Goal: Transaction & Acquisition: Book appointment/travel/reservation

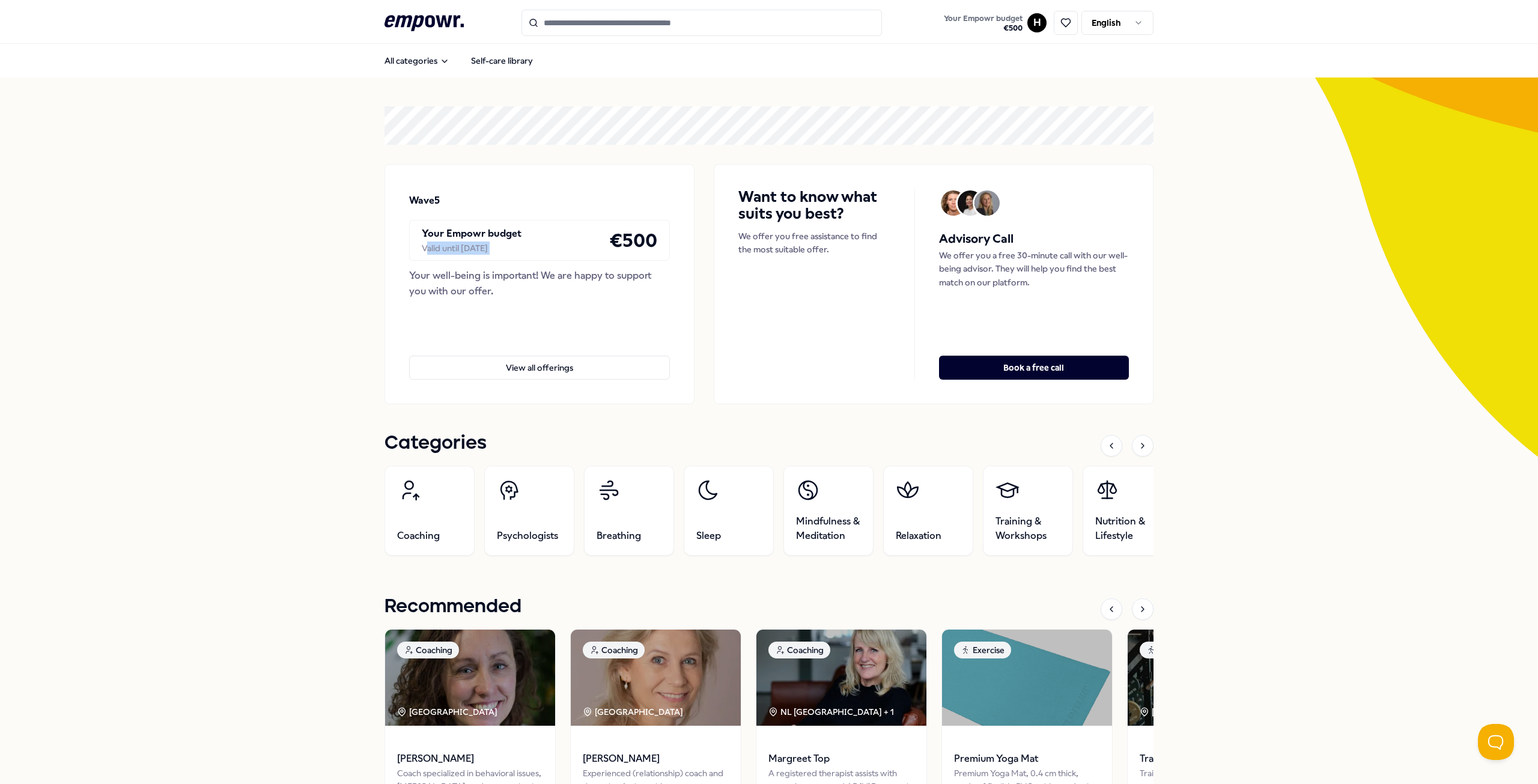
drag, startPoint x: 424, startPoint y: 248, endPoint x: 589, endPoint y: 252, distance: 165.0
click at [589, 252] on div "Your Empowr budget Valid until Sep 12, 2025 € 500" at bounding box center [539, 240] width 261 height 41
drag, startPoint x: 456, startPoint y: 275, endPoint x: 668, endPoint y: 288, distance: 212.4
click at [668, 288] on div "Wave5 Your Empowr budget Valid until Sep 12, 2025 € 500 Your well-being is impo…" at bounding box center [539, 283] width 310 height 240
click at [514, 58] on link "Self-care library" at bounding box center [502, 61] width 81 height 24
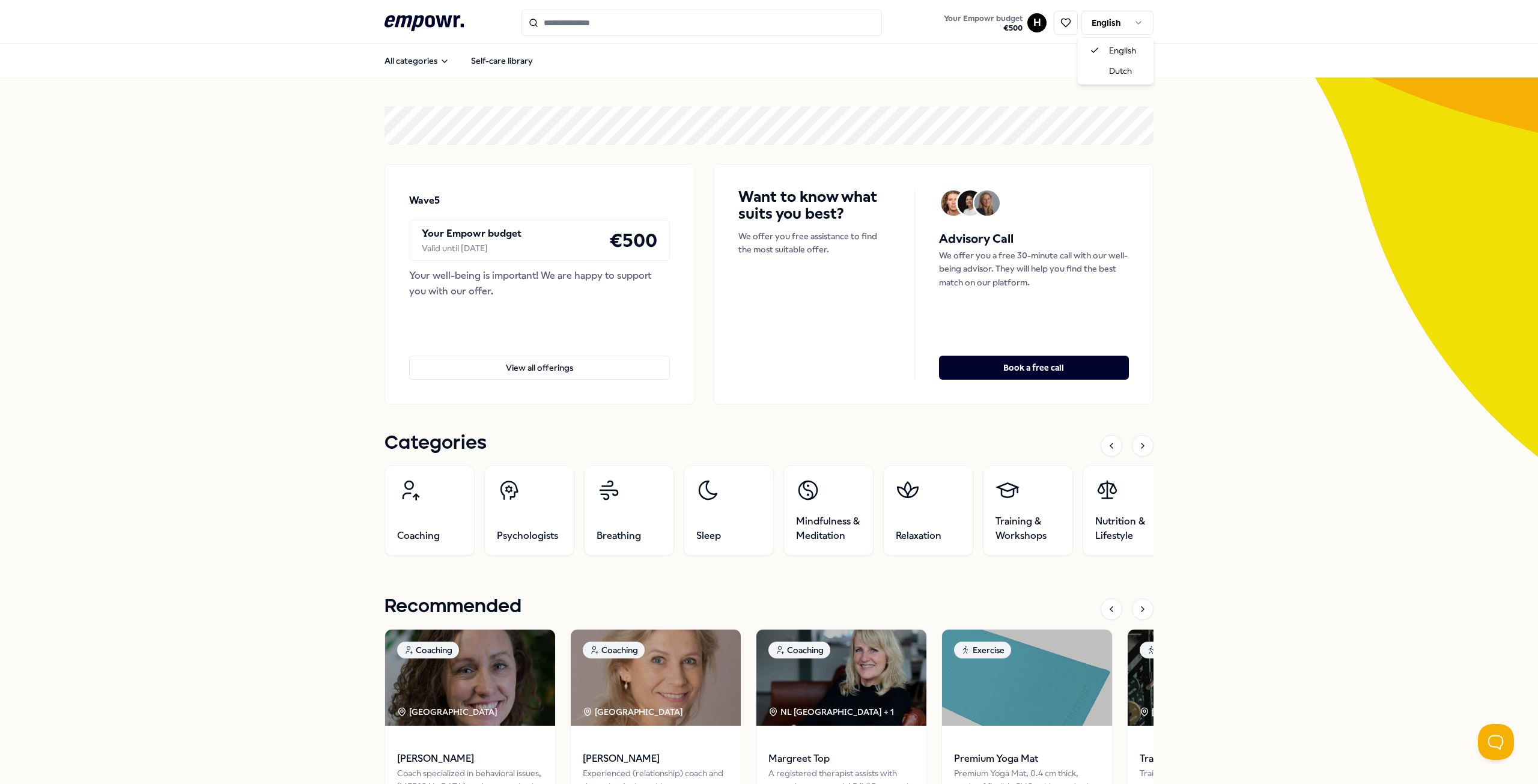
click at [1127, 21] on html ".empowr-logo_svg__cls-1{fill:#03032f} Your Empowr budget € 500 H English All ca…" at bounding box center [769, 392] width 1538 height 784
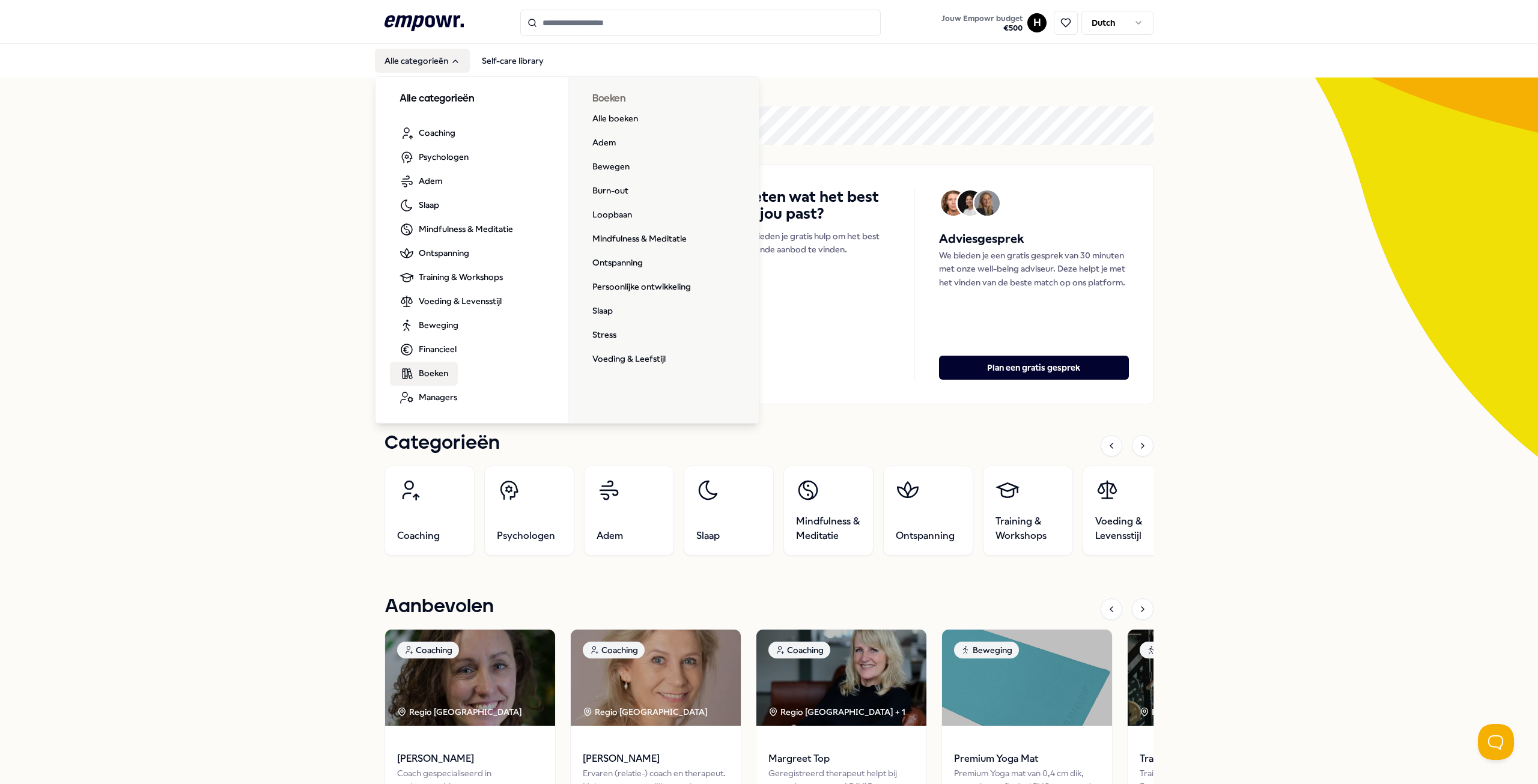
click at [428, 374] on span "Boeken" at bounding box center [433, 373] width 29 height 13
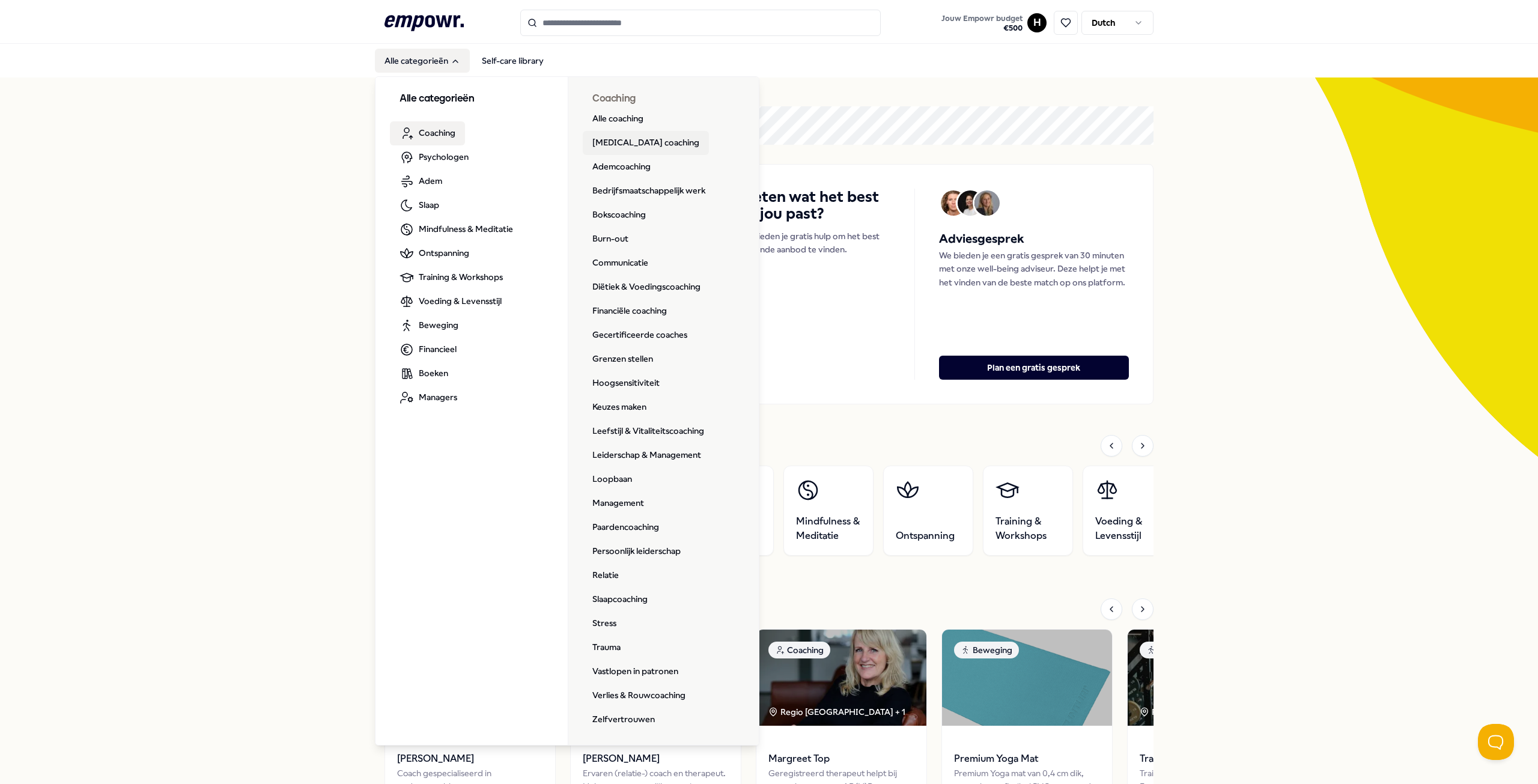
click at [626, 139] on link "[MEDICAL_DATA] coaching" at bounding box center [645, 143] width 126 height 24
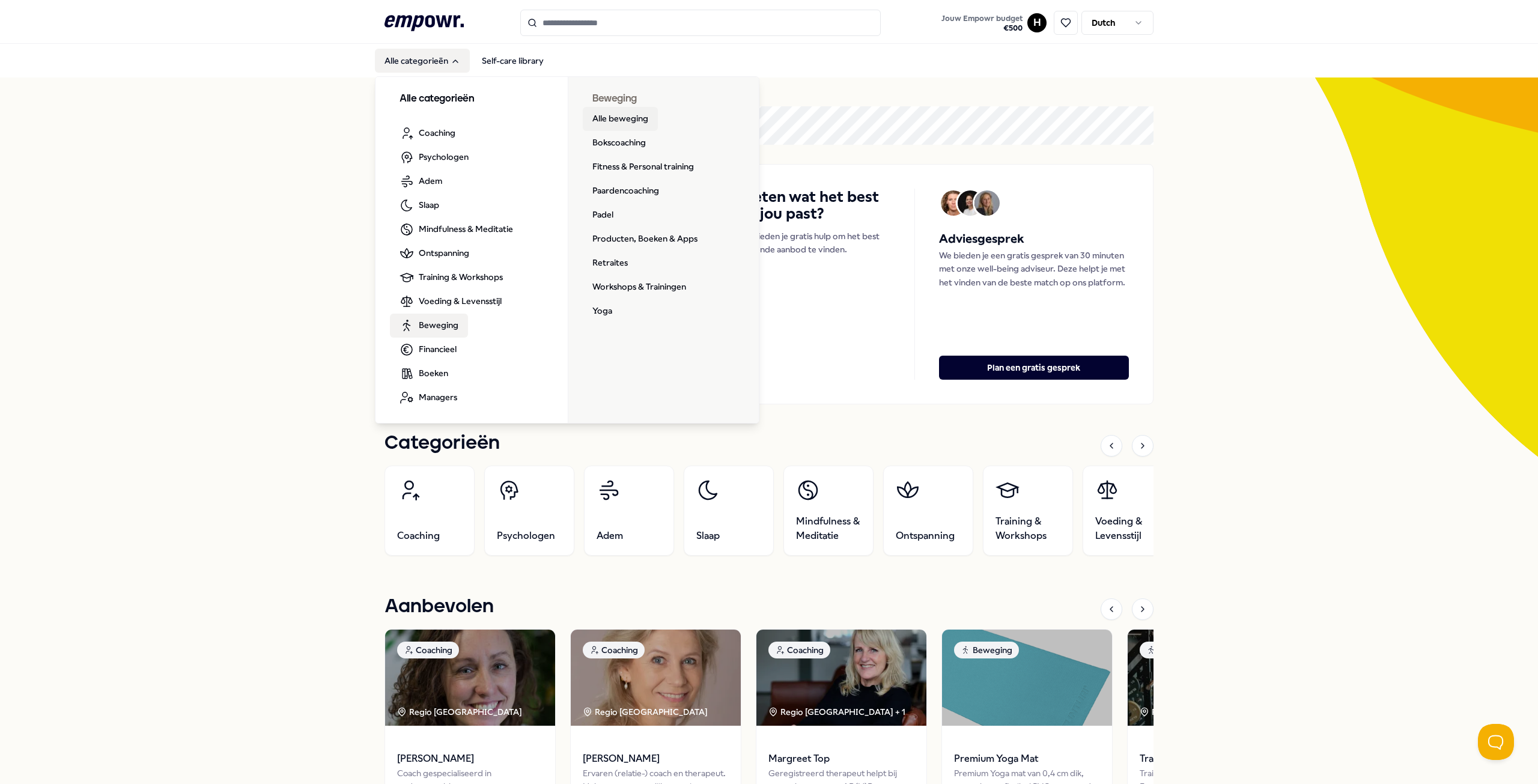
click at [614, 119] on link "Alle beweging" at bounding box center [620, 119] width 75 height 24
click at [431, 346] on span "Financieel" at bounding box center [438, 349] width 37 height 13
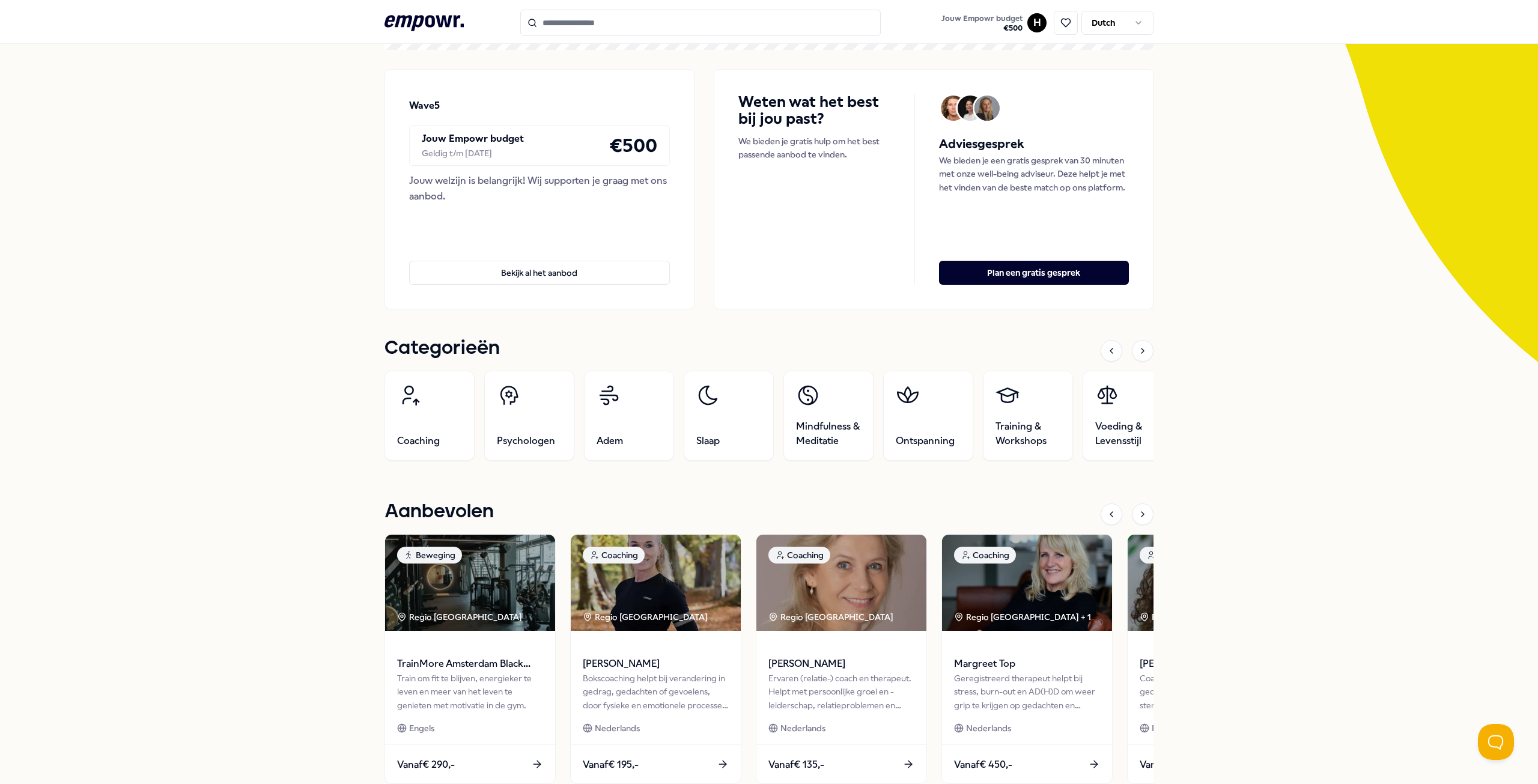
scroll to position [75, 0]
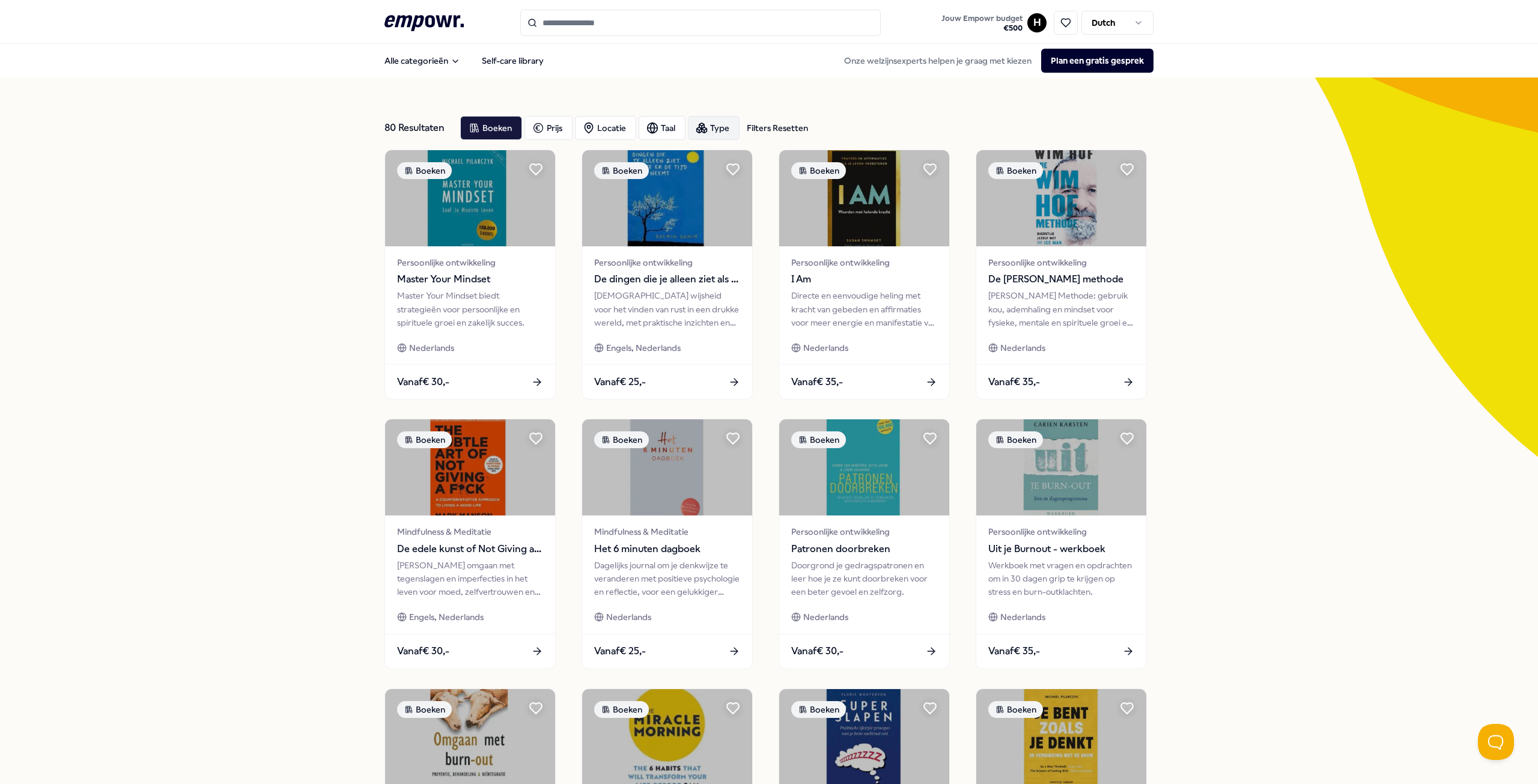
click at [720, 126] on div "Type" at bounding box center [713, 128] width 51 height 24
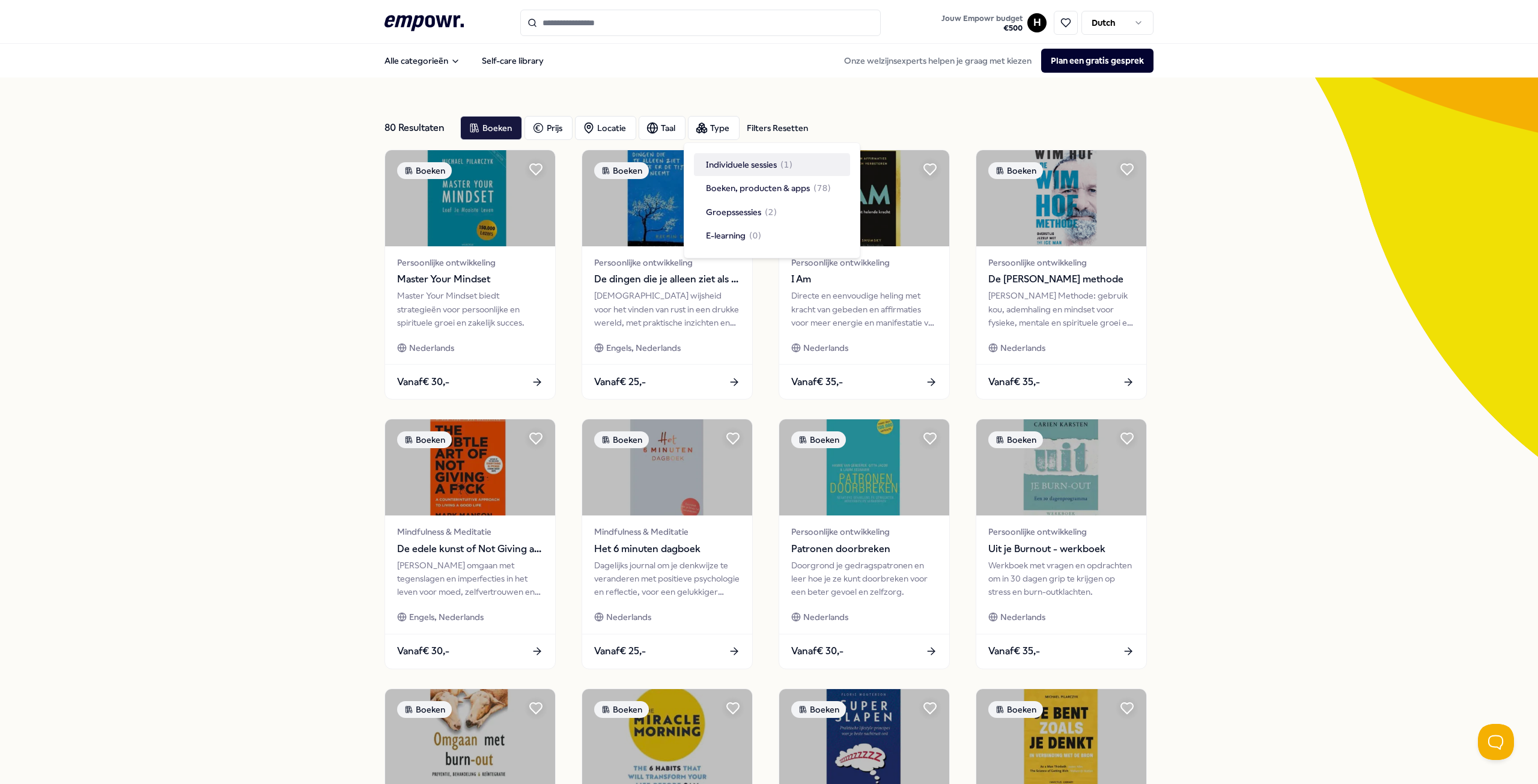
click at [886, 118] on div "Boeken Prijs Locatie Taal Type Filters Resetten" at bounding box center [807, 128] width 694 height 24
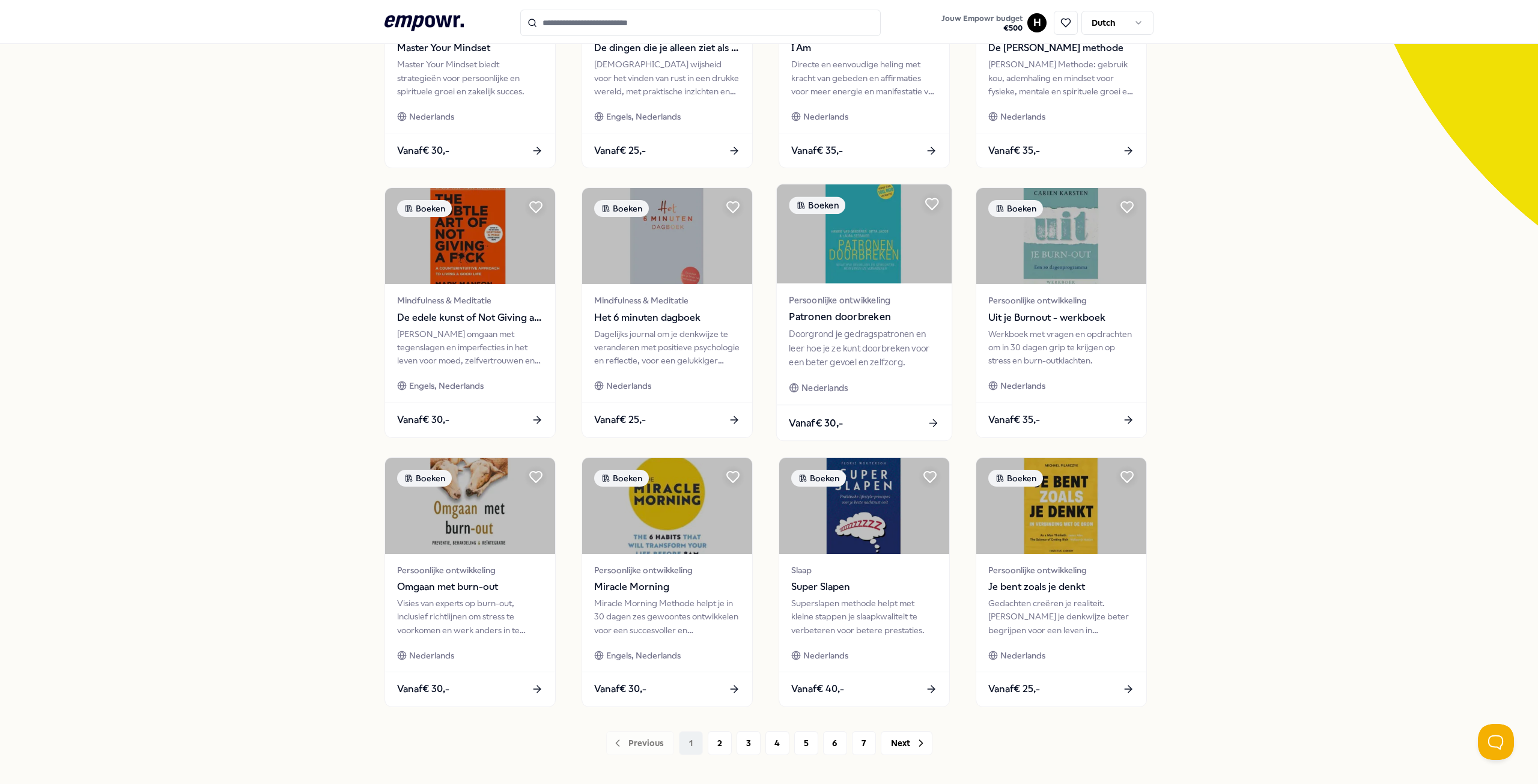
scroll to position [291, 0]
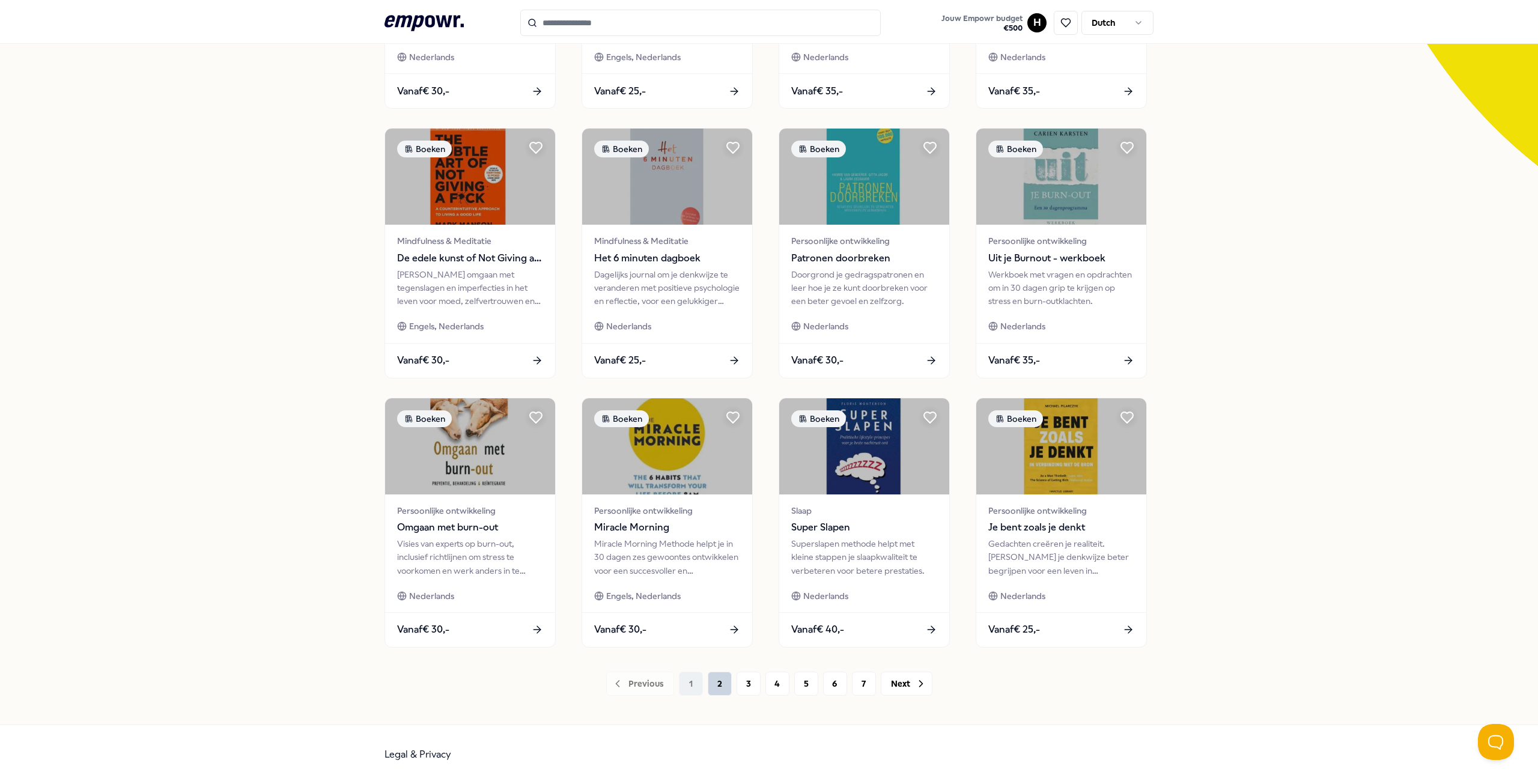
click at [713, 683] on button "2" at bounding box center [720, 684] width 24 height 24
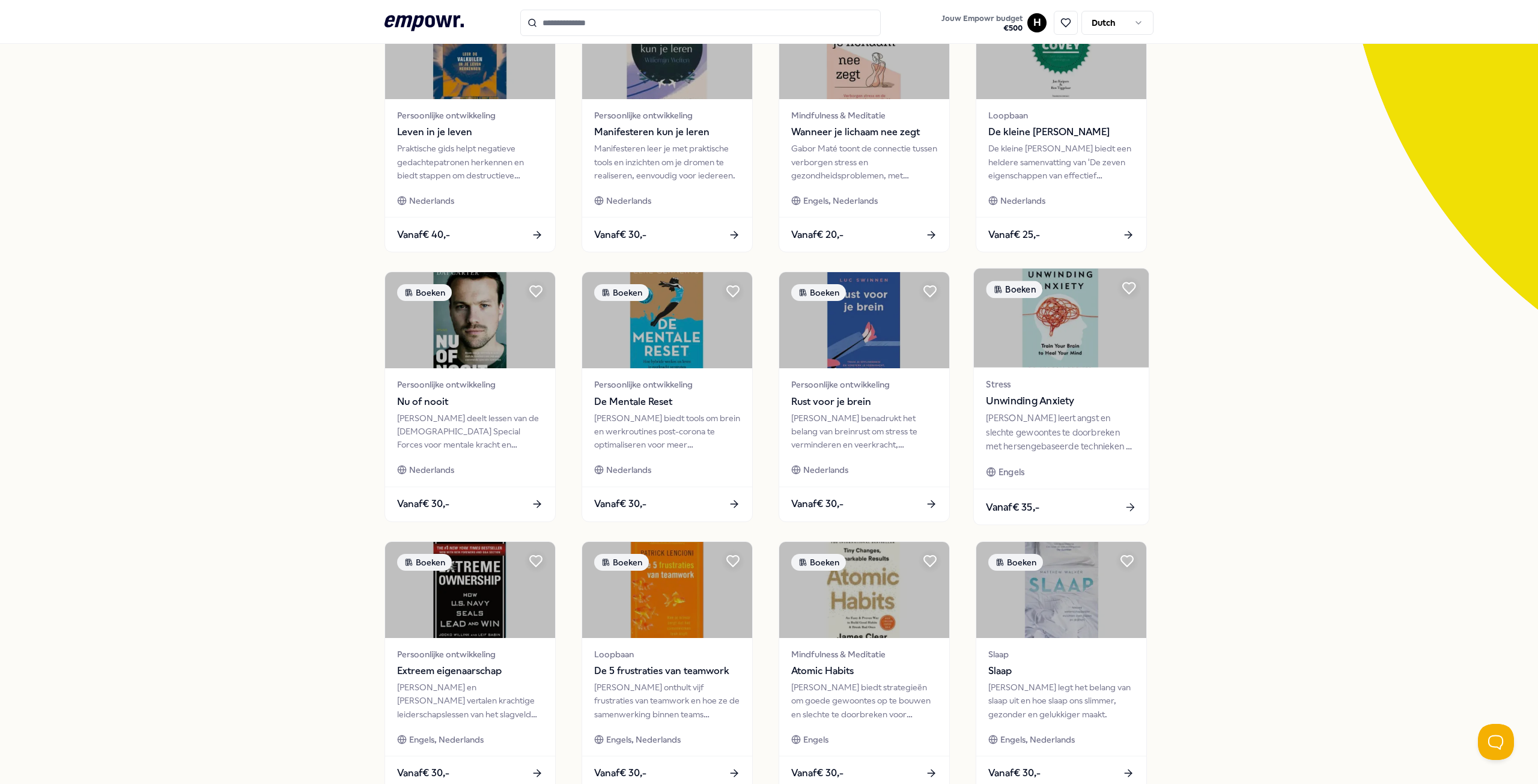
scroll to position [291, 0]
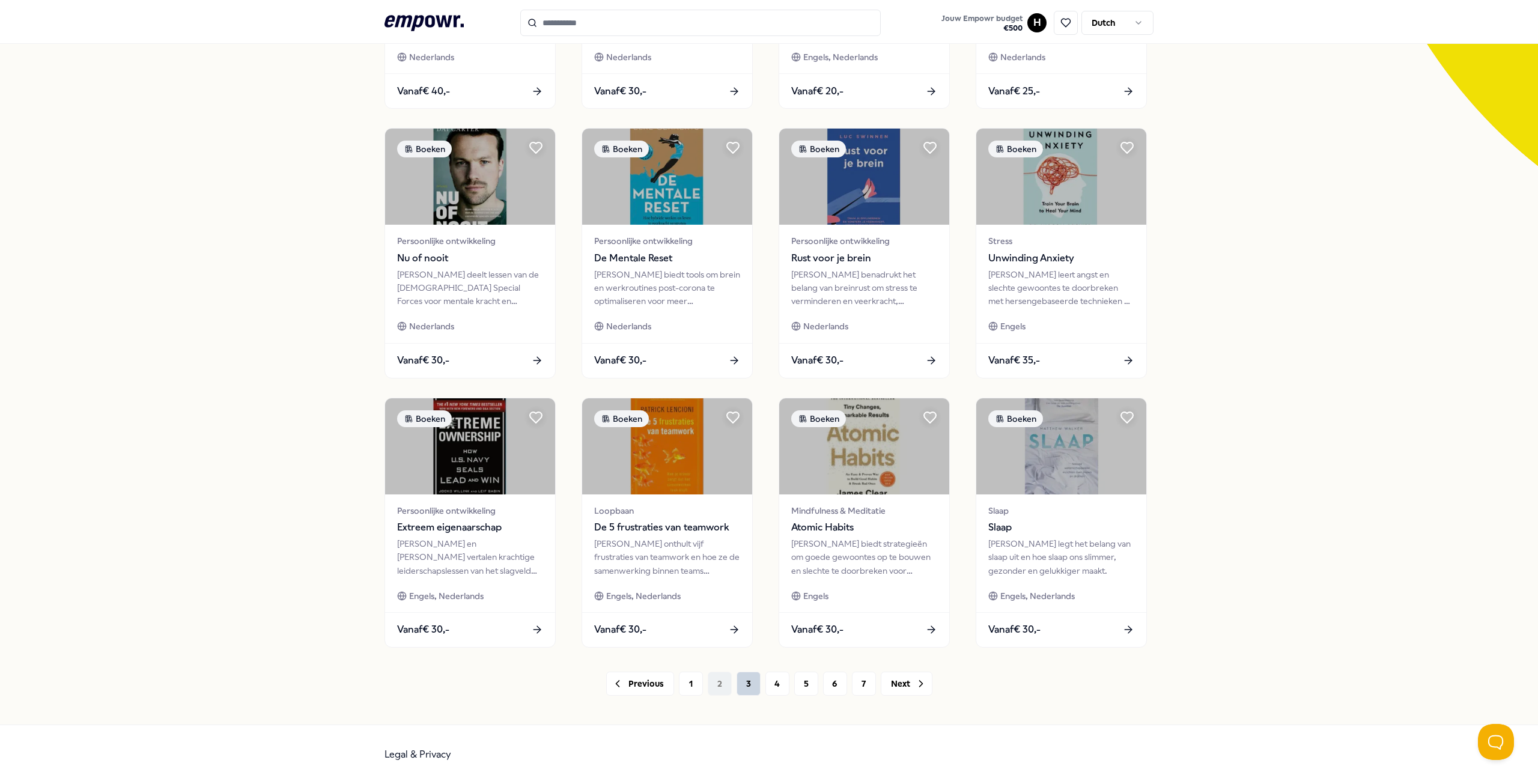
click at [740, 683] on button "3" at bounding box center [749, 684] width 24 height 24
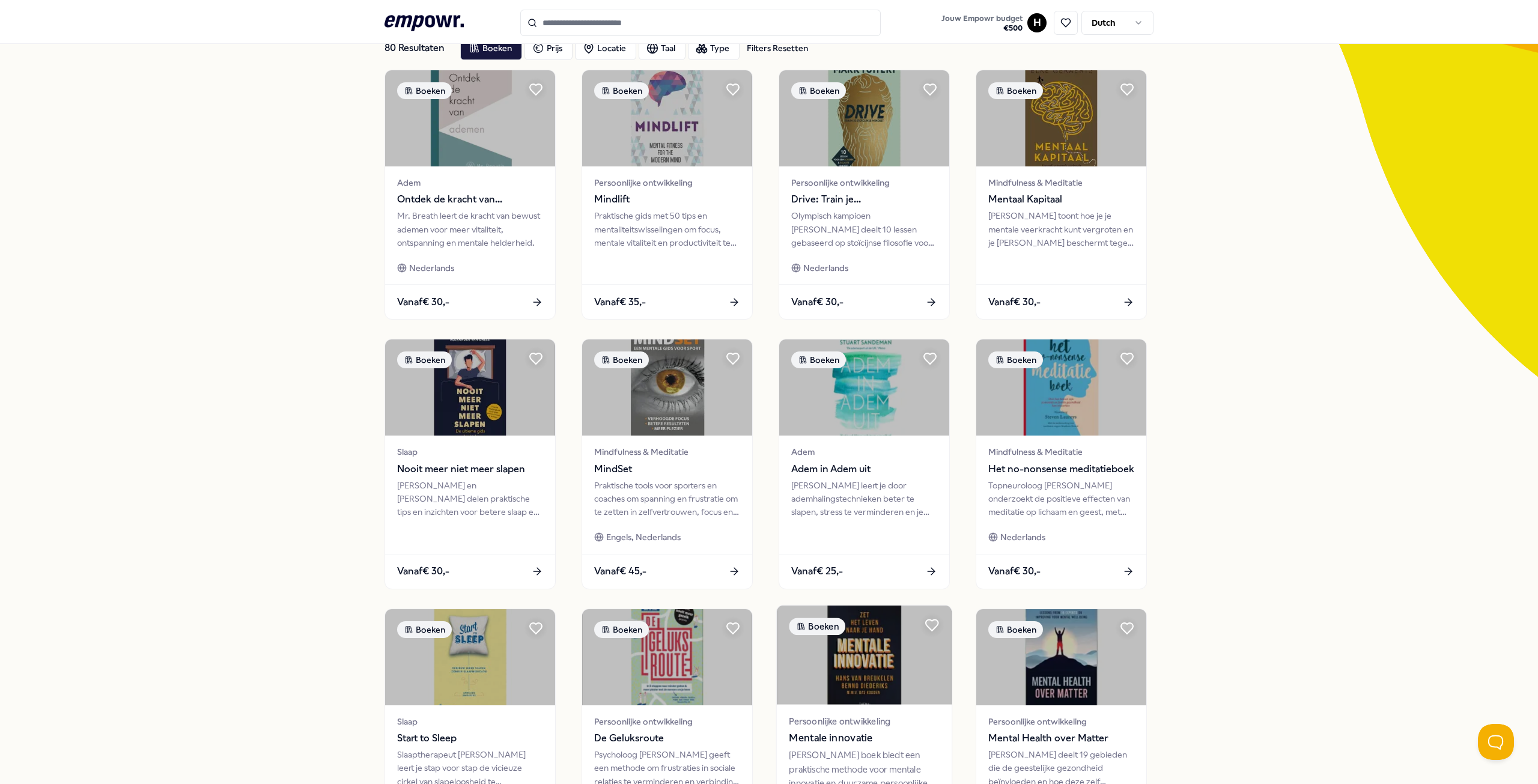
scroll to position [291, 0]
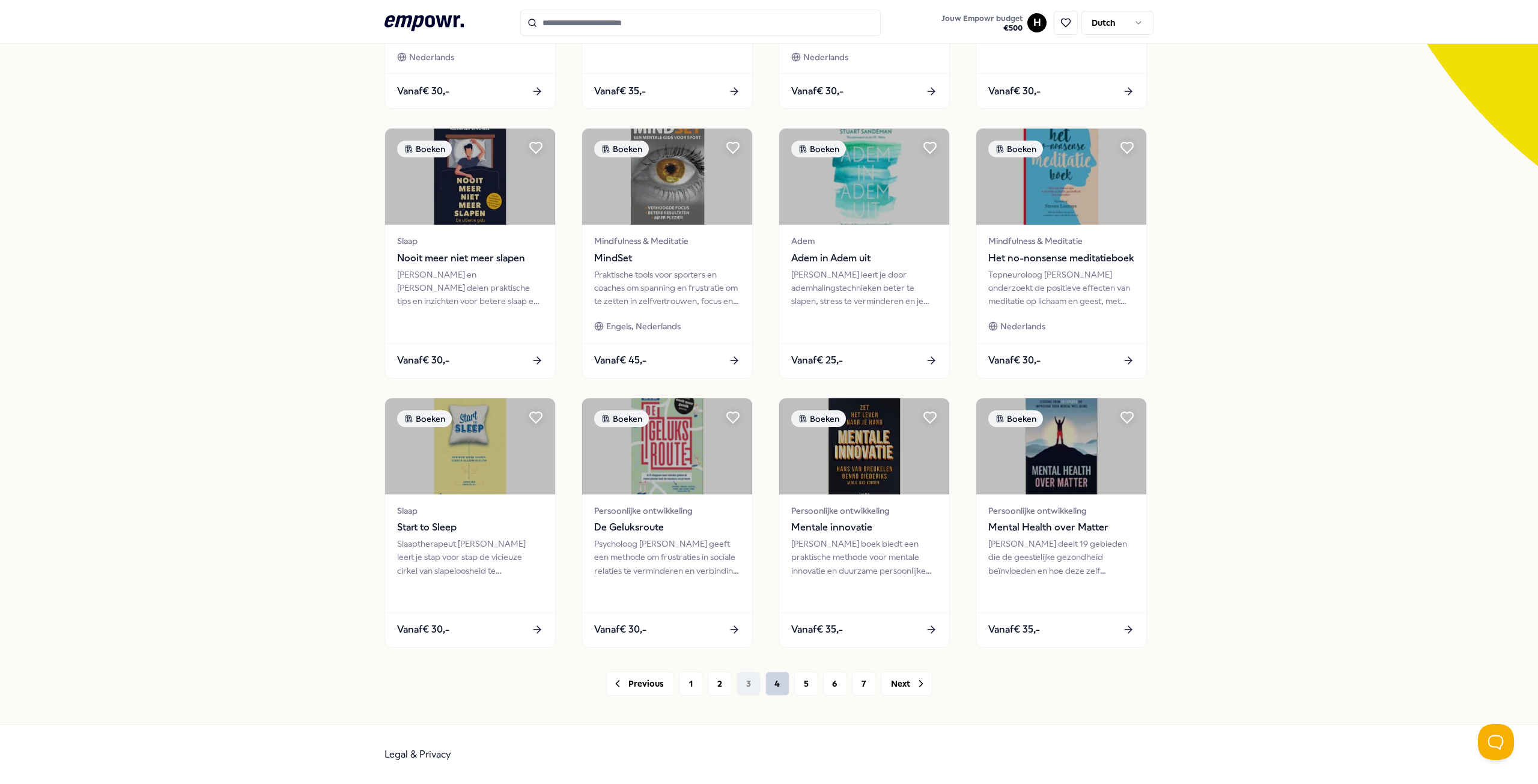
click at [769, 681] on button "4" at bounding box center [778, 684] width 24 height 24
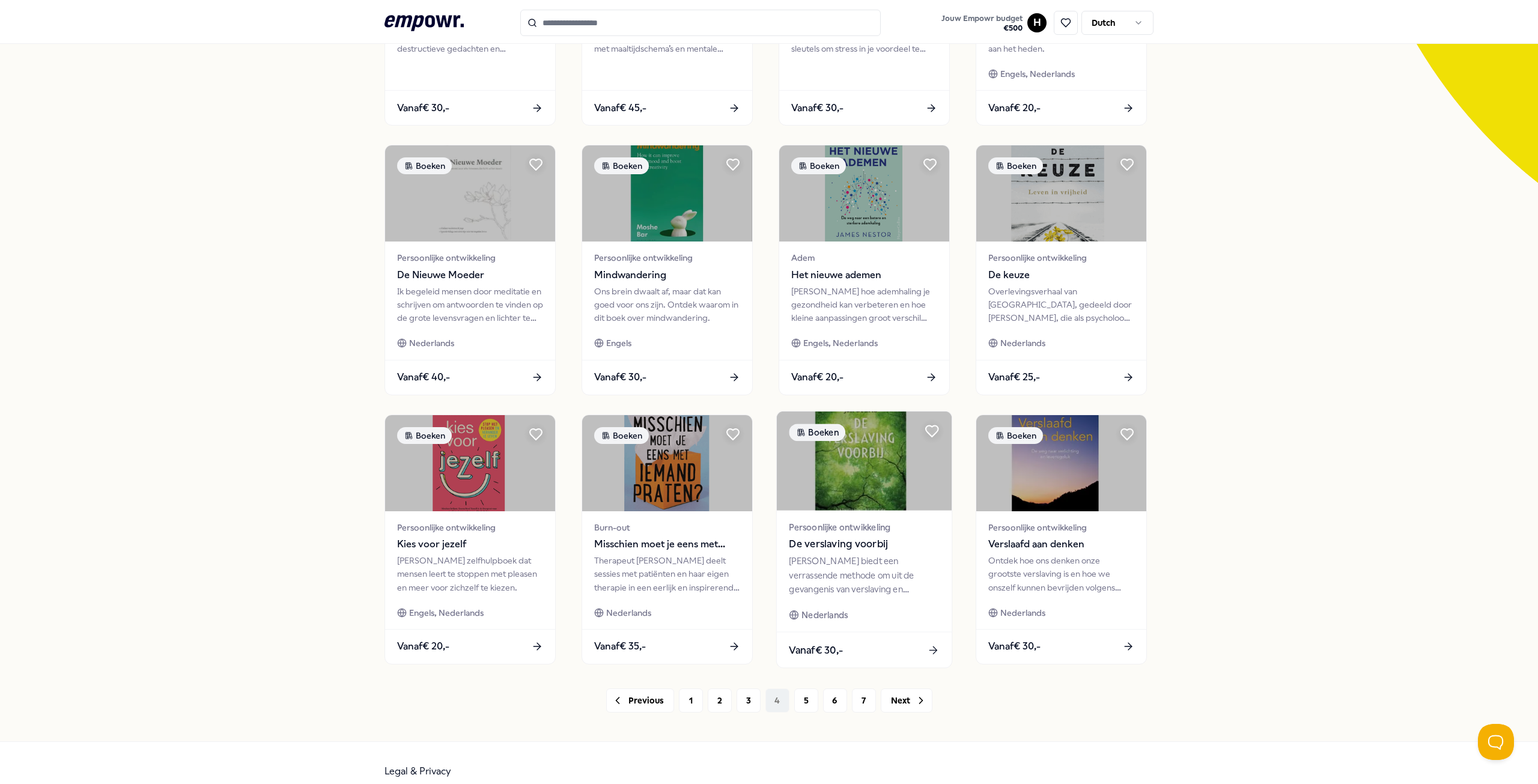
scroll to position [291, 0]
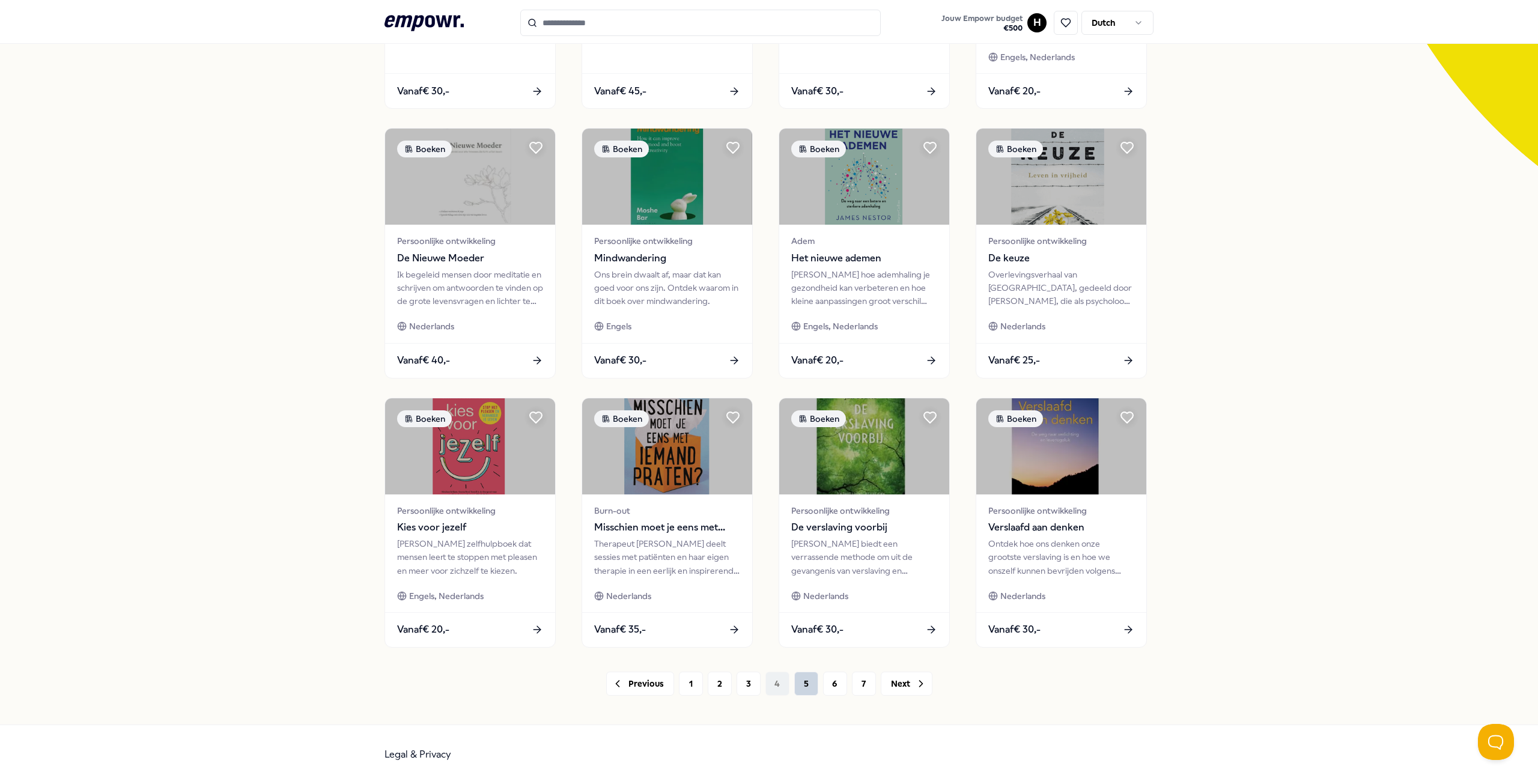
click at [801, 686] on button "5" at bounding box center [807, 684] width 24 height 24
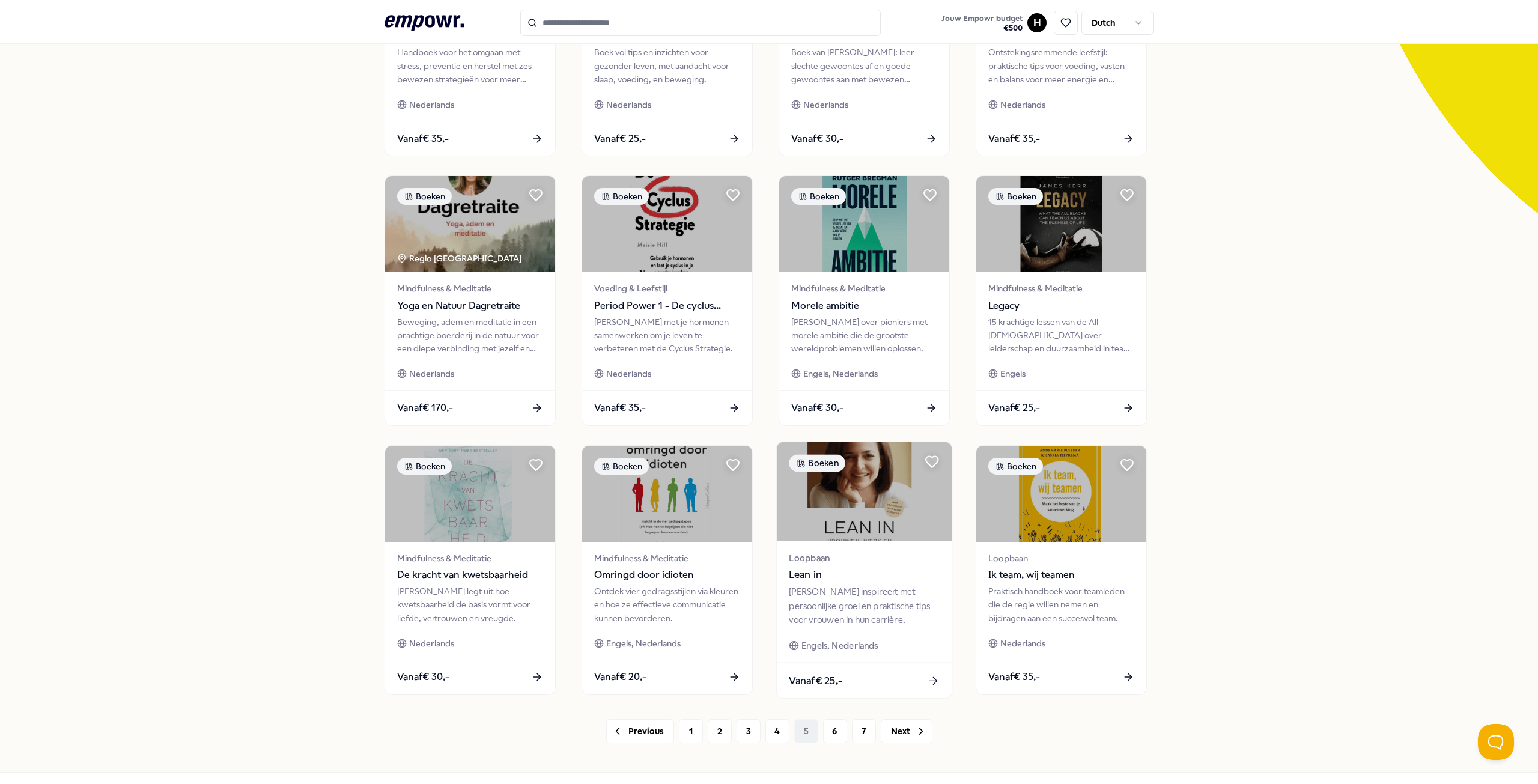
scroll to position [291, 0]
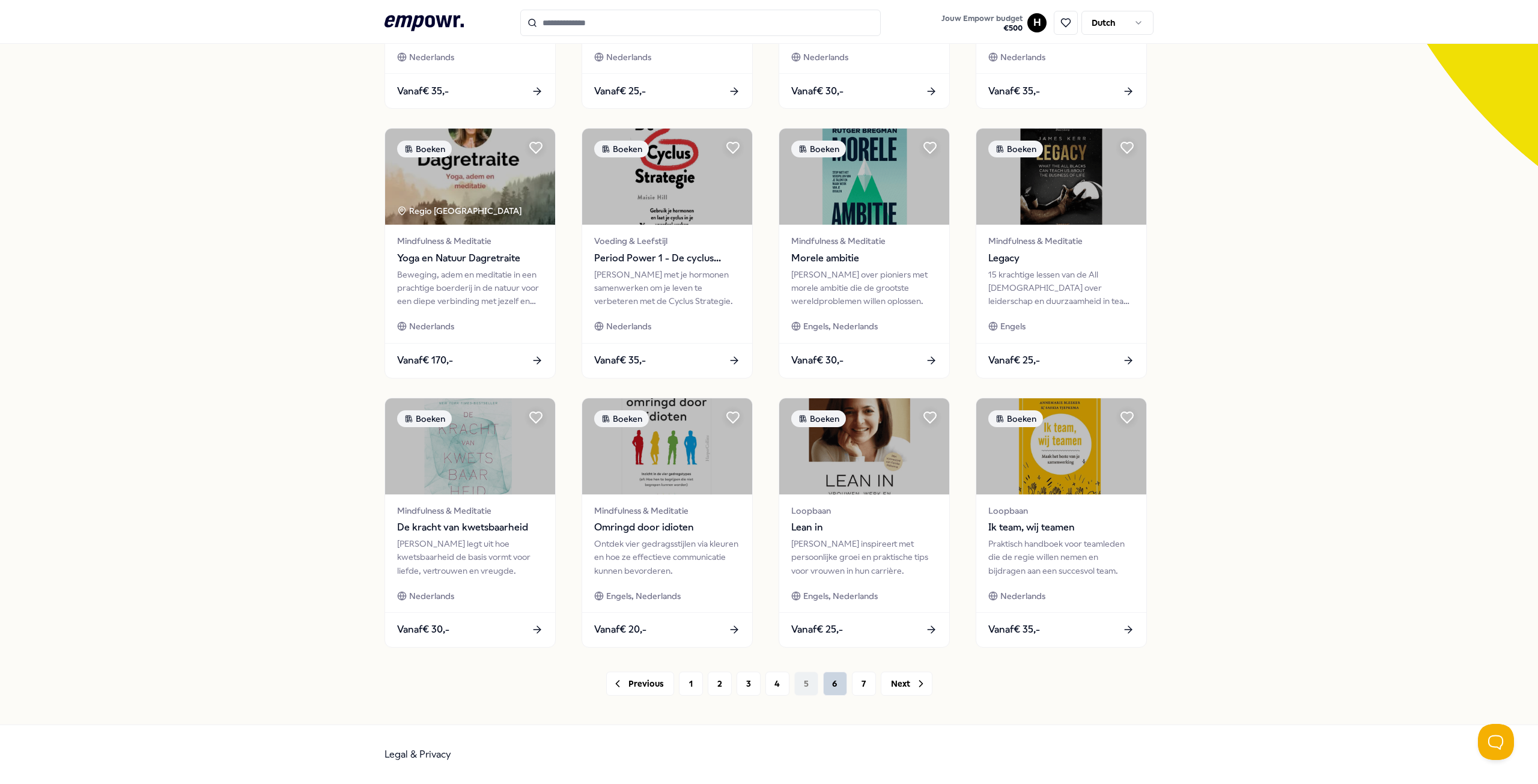
click at [826, 685] on button "6" at bounding box center [835, 684] width 24 height 24
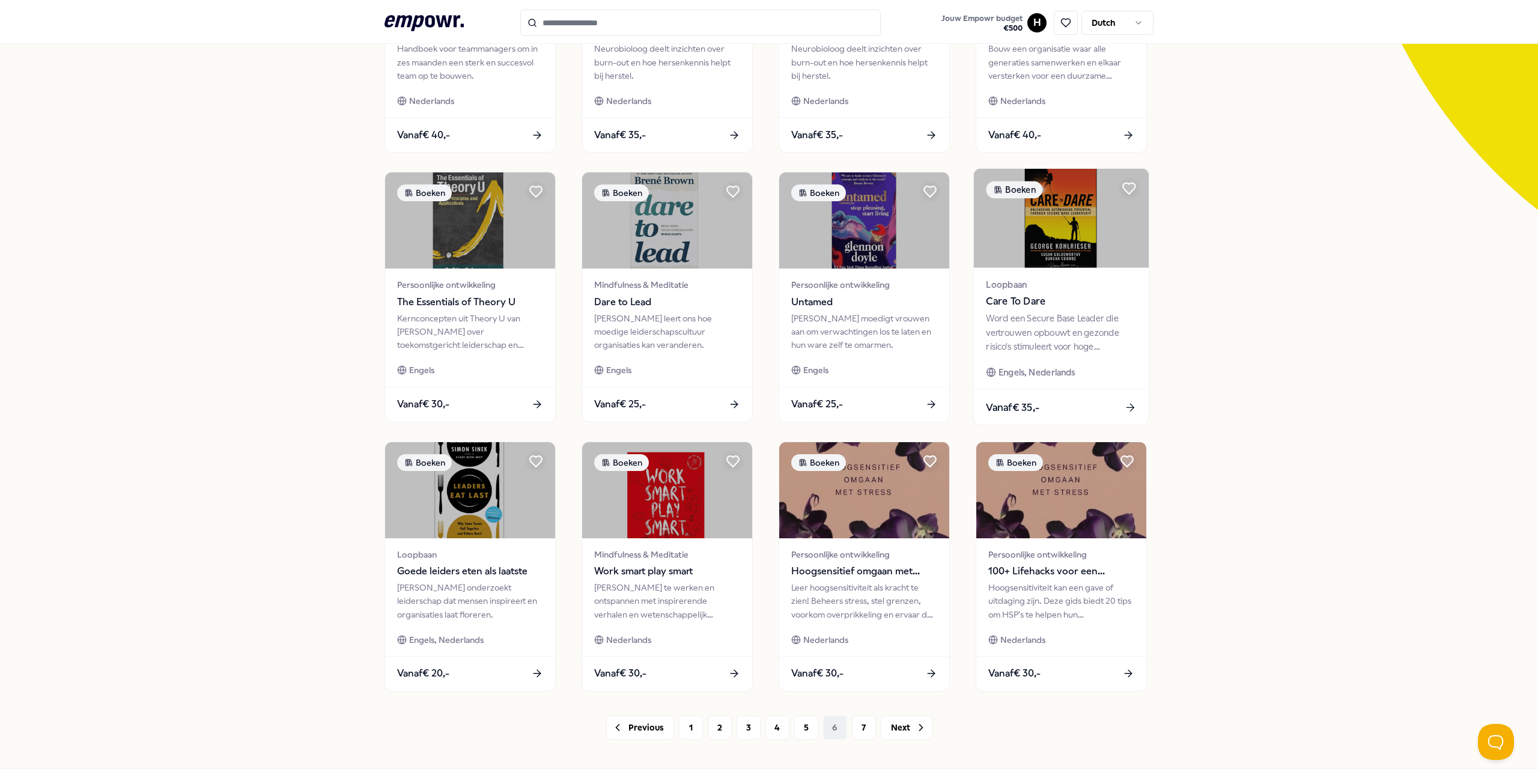
scroll to position [291, 0]
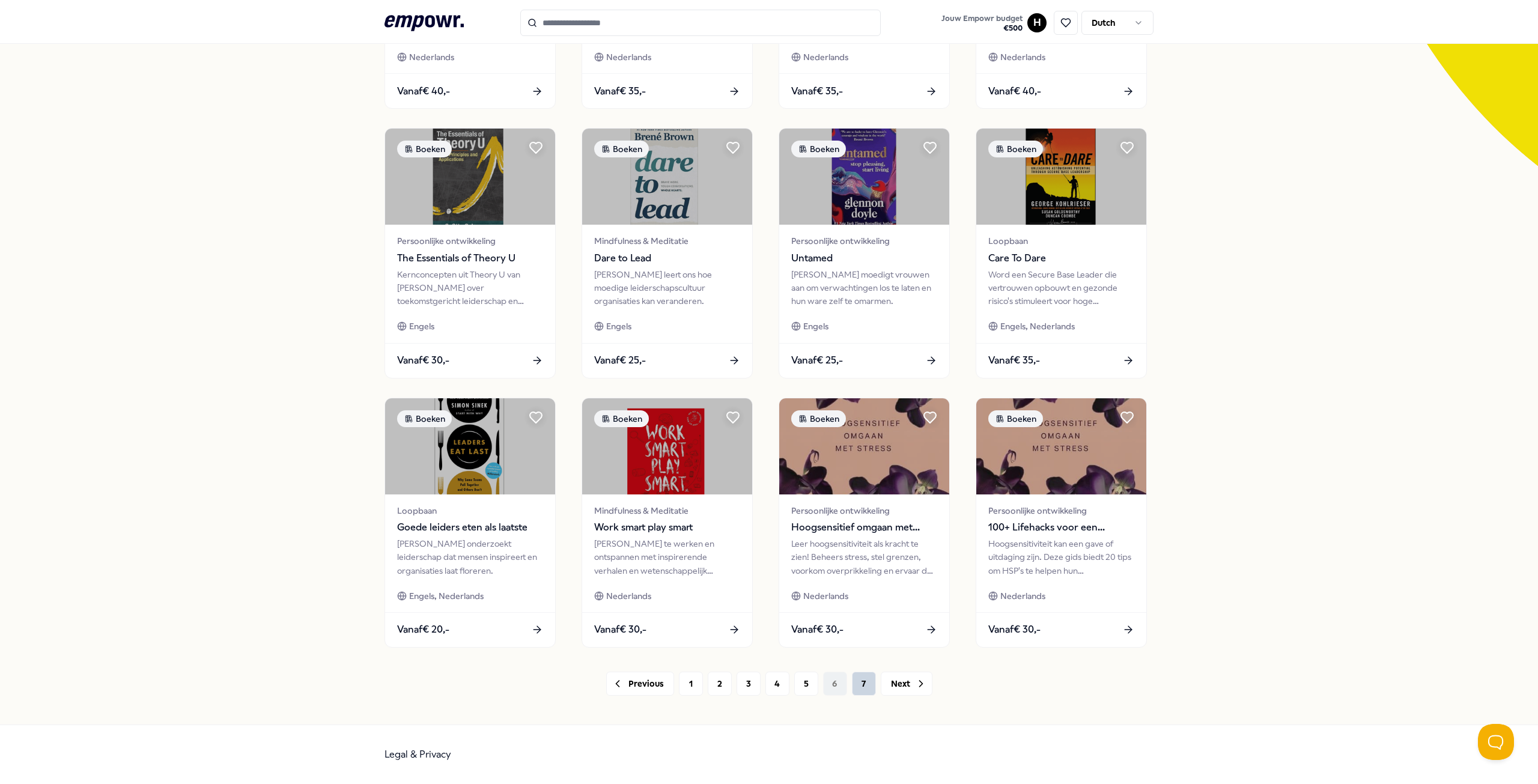
click at [859, 689] on button "7" at bounding box center [864, 684] width 24 height 24
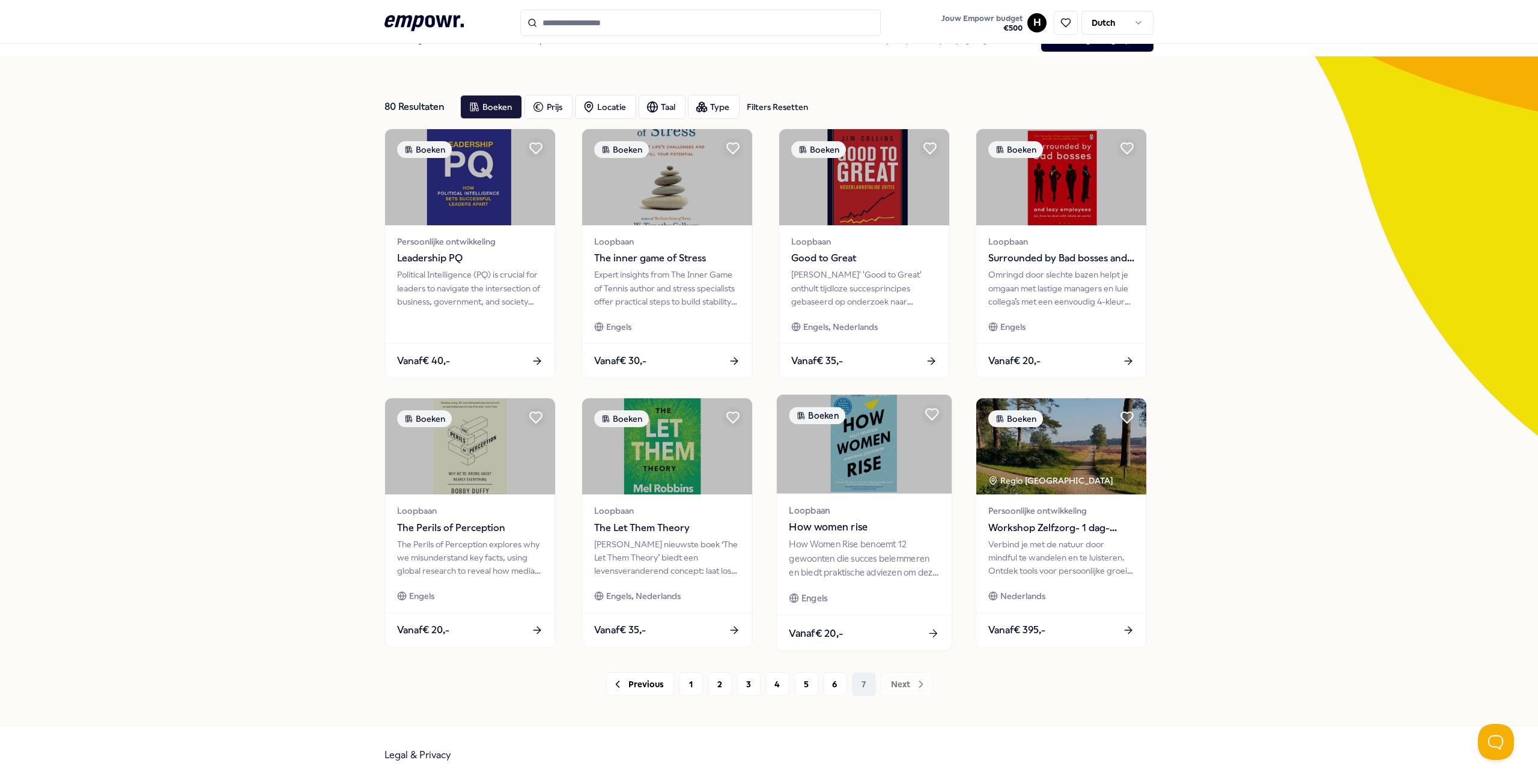
scroll to position [21, 0]
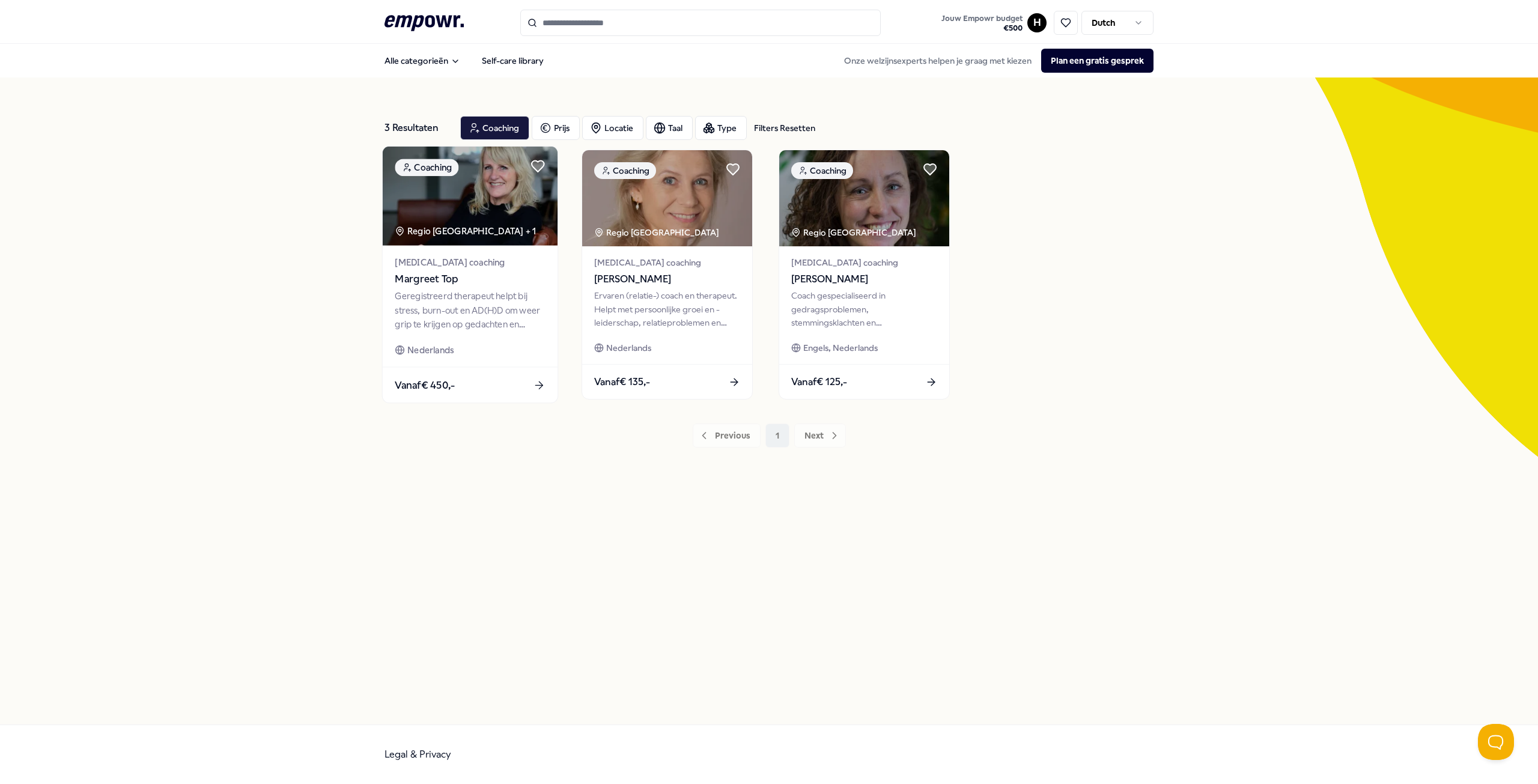
click at [456, 290] on div "Geregistreerd therapeut helpt bij stress, burn-out en AD(H)D om weer grip te kr…" at bounding box center [469, 310] width 151 height 41
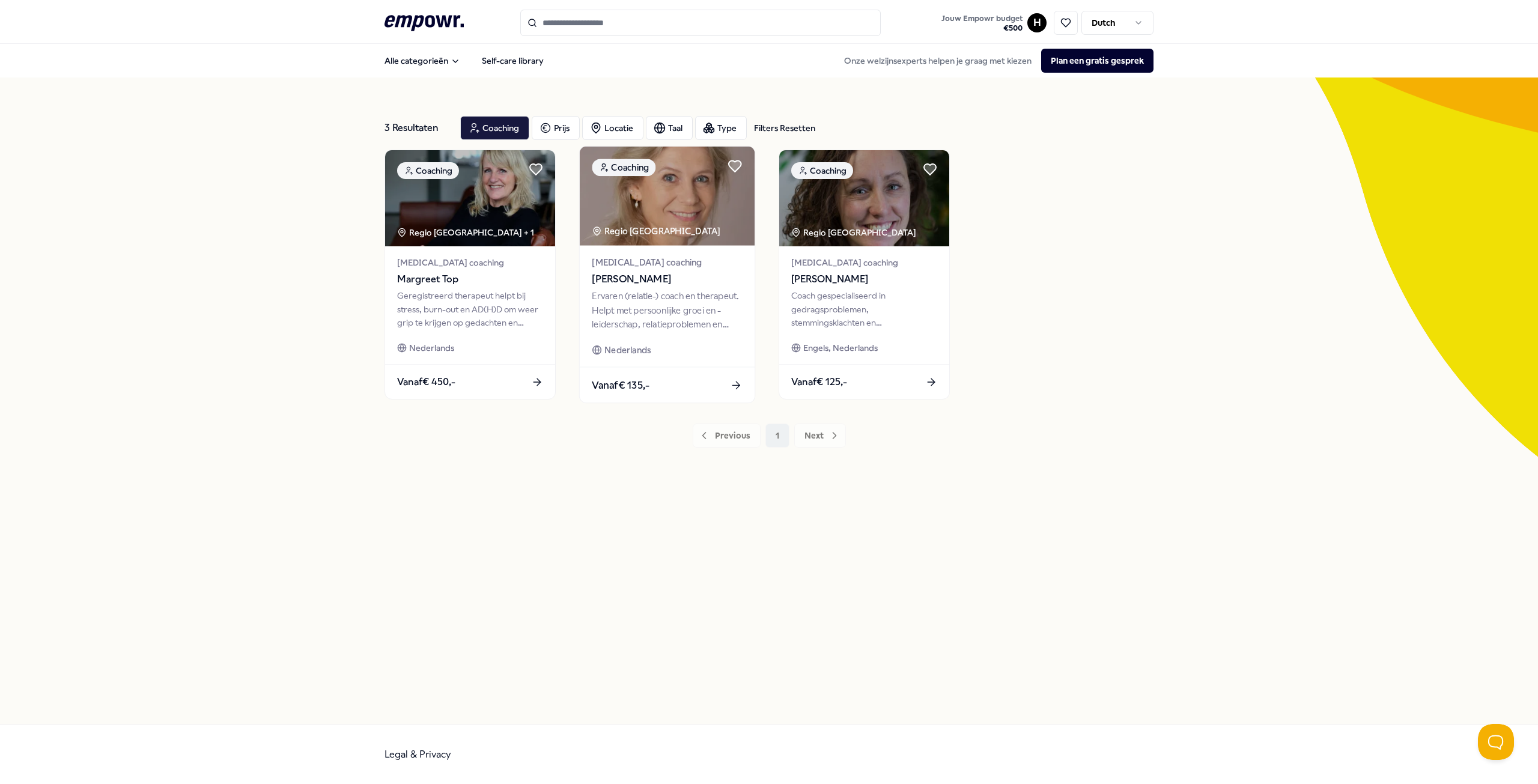
click at [654, 292] on div "Ervaren (relatie-) coach en therapeut. Helpt met persoonlijke groei en -leiders…" at bounding box center [667, 310] width 151 height 41
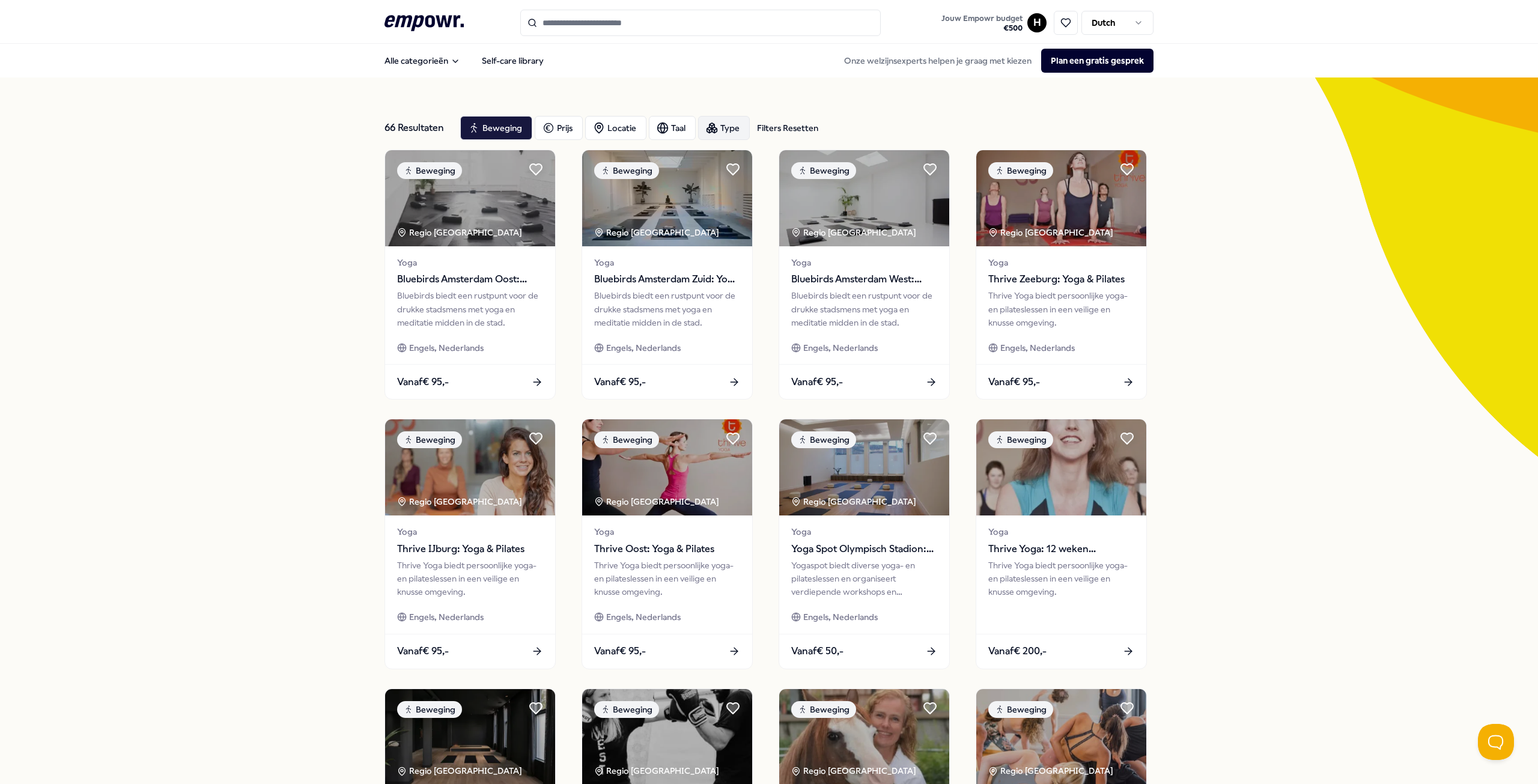
click at [730, 125] on div "Type" at bounding box center [724, 128] width 51 height 24
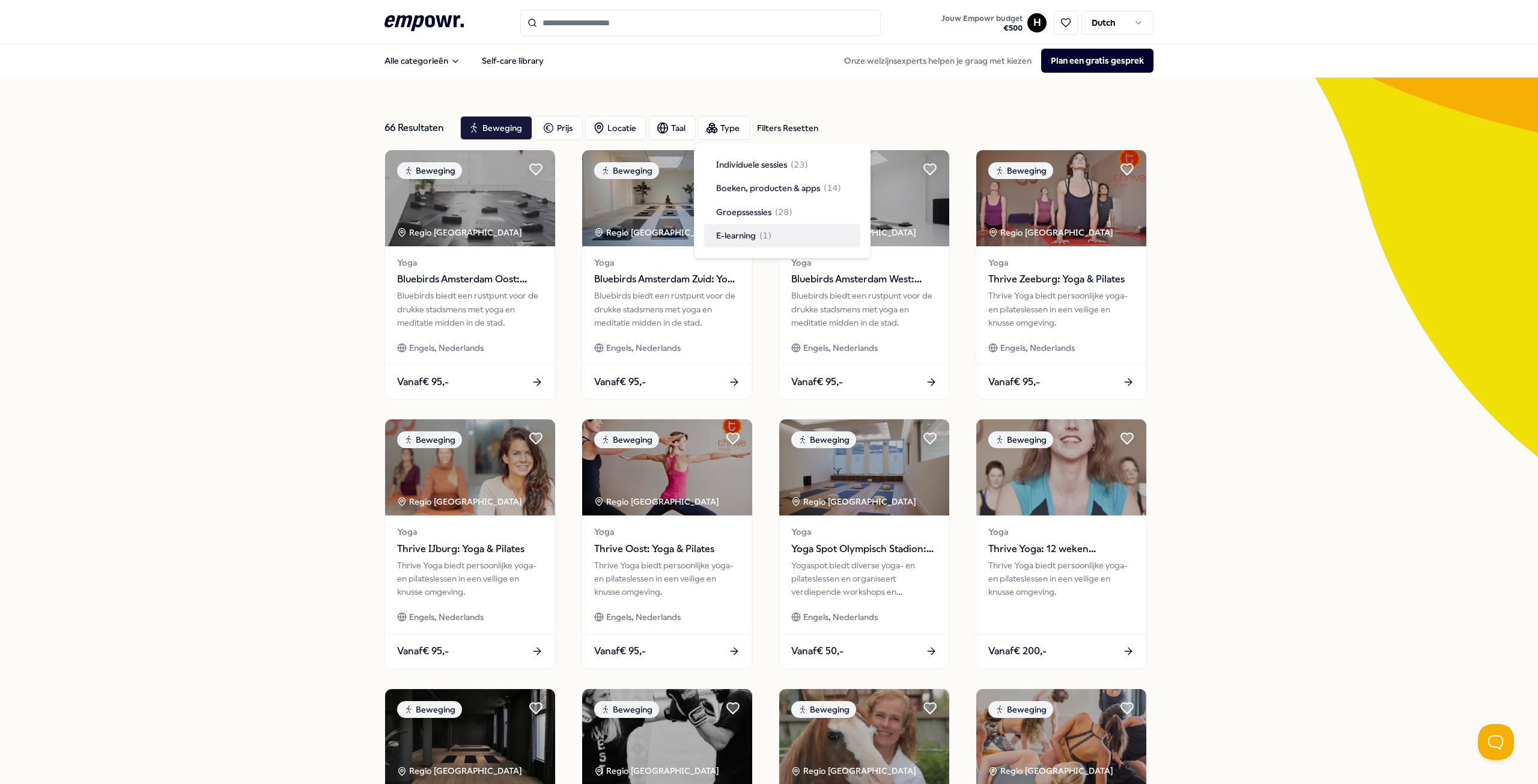
click at [1210, 165] on div "66 Resultaten Filters Resetten Beweging Prijs Locatie Taal Type Filters Resette…" at bounding box center [769, 546] width 1538 height 937
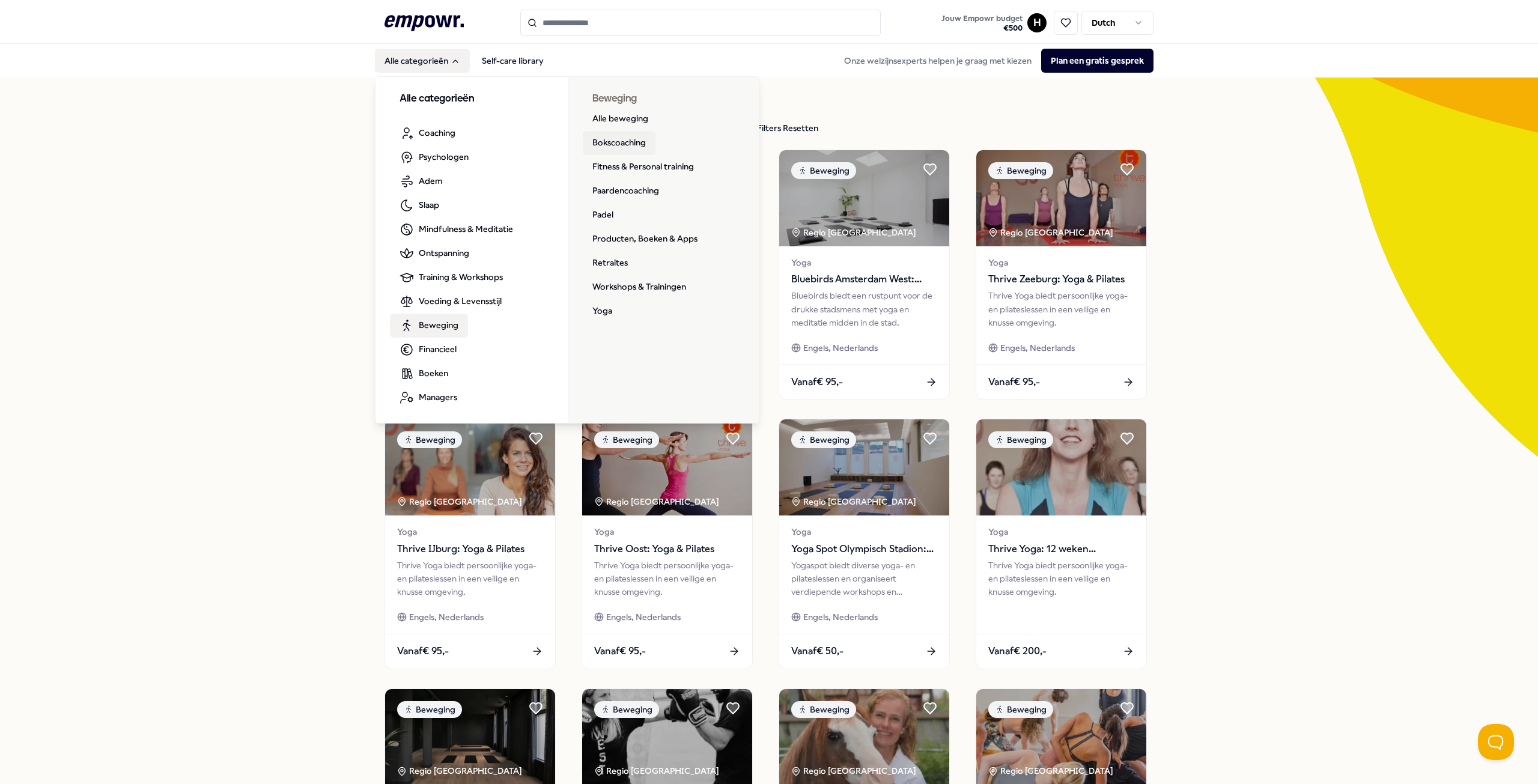
click at [624, 141] on link "Bokscoaching" at bounding box center [619, 143] width 73 height 24
click at [637, 164] on link "Fitness & Personal training" at bounding box center [642, 167] width 121 height 24
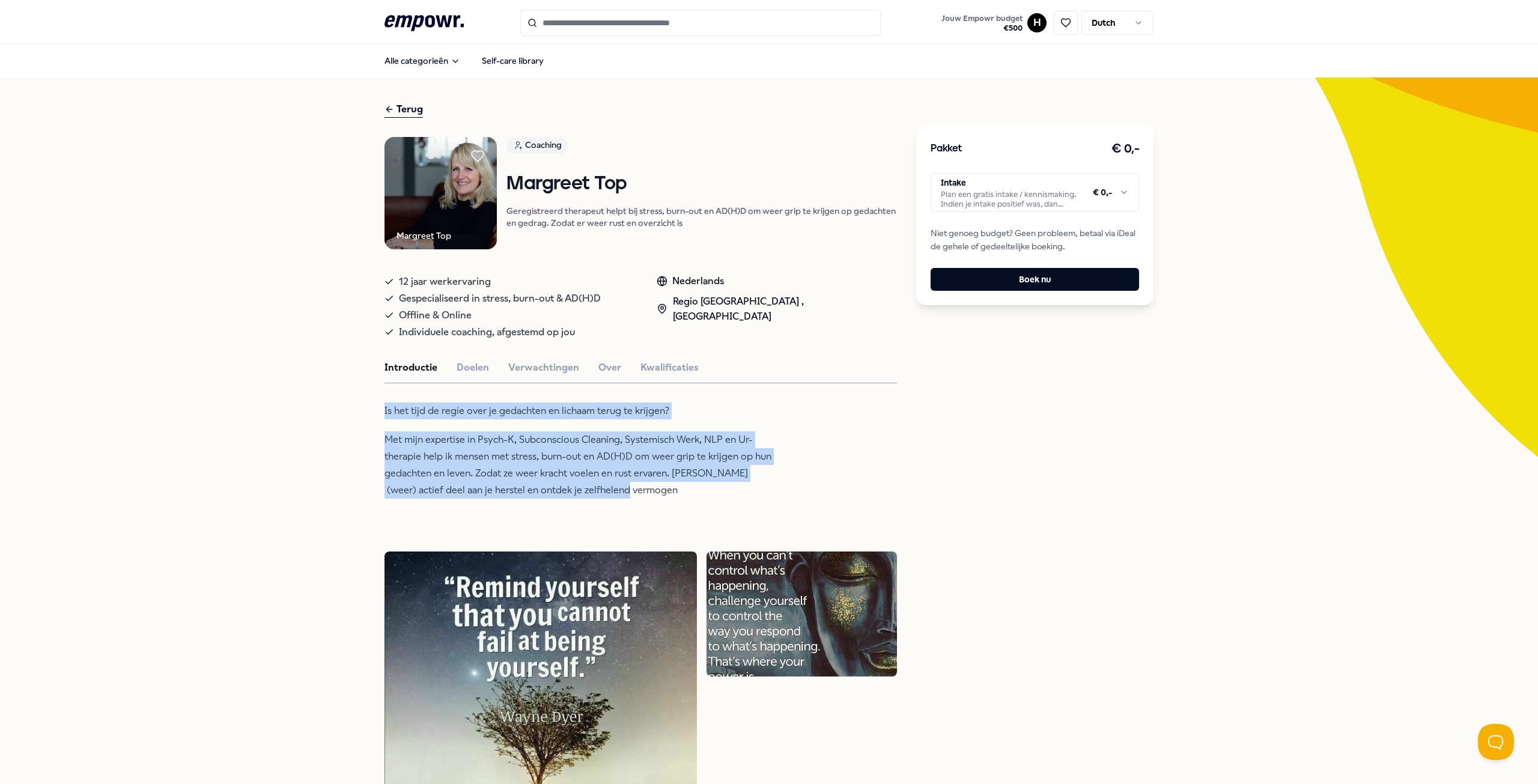
drag, startPoint x: 379, startPoint y: 411, endPoint x: 736, endPoint y: 493, distance: 366.3
click at [736, 493] on div "Terug Margreet Top Coaching Margreet Top Geregistreerd therapeut helpt bij stre…" at bounding box center [769, 610] width 1538 height 1066
click at [737, 487] on p "Met mijn expertise in Psych-K, Subconscious Cleaning, Systemisch Werk, NLP en U…" at bounding box center [580, 464] width 391 height 67
drag, startPoint x: 737, startPoint y: 487, endPoint x: 368, endPoint y: 438, distance: 372.2
click at [368, 439] on div "Terug Margreet Top Coaching Margreet Top Geregistreerd therapeut helpt bij stre…" at bounding box center [769, 610] width 1538 height 1066
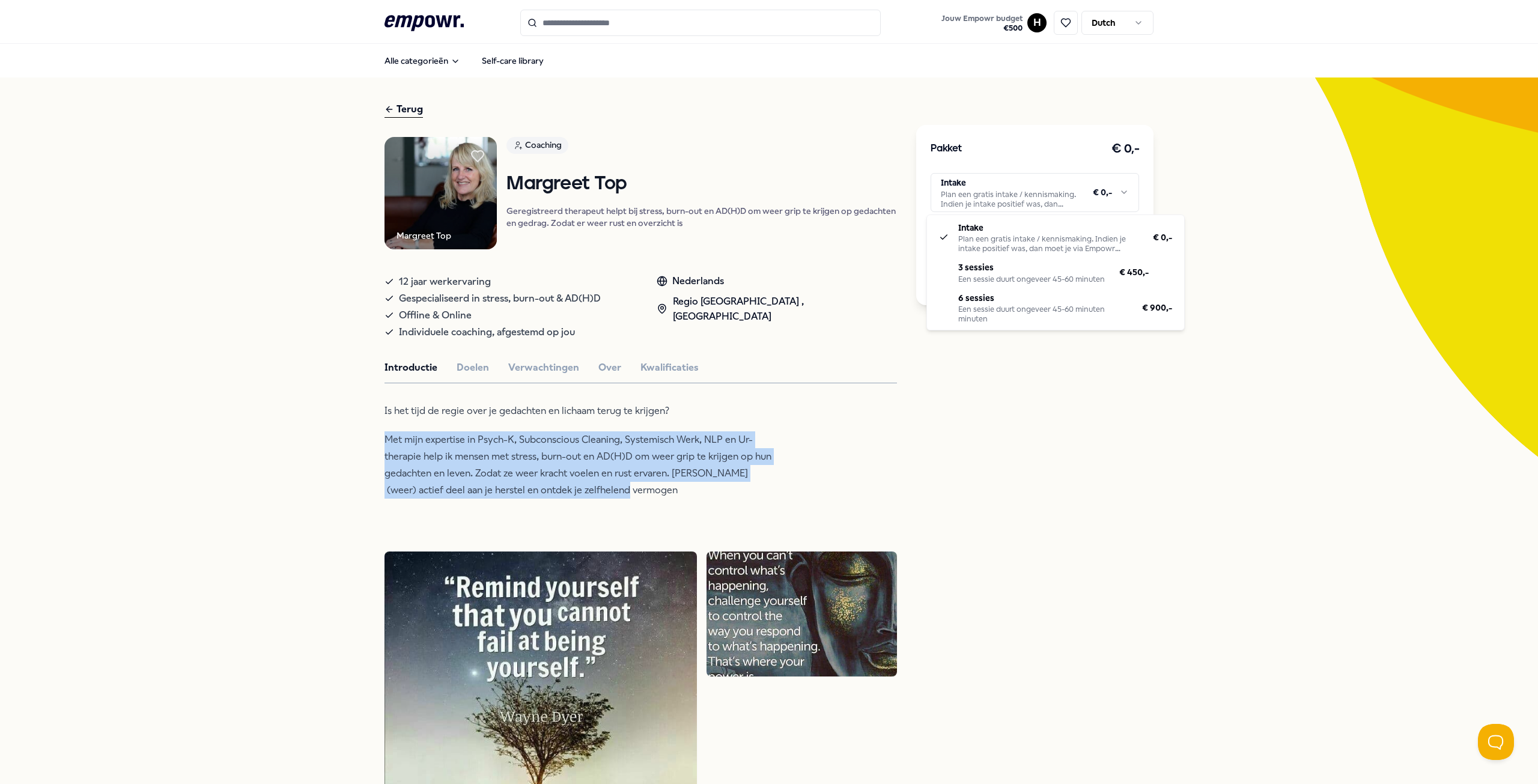
click at [1123, 188] on html ".empowr-logo_svg__cls-1{fill:#03032f} Jouw Empowr budget € 500 H Dutch Alle cat…" at bounding box center [769, 392] width 1538 height 784
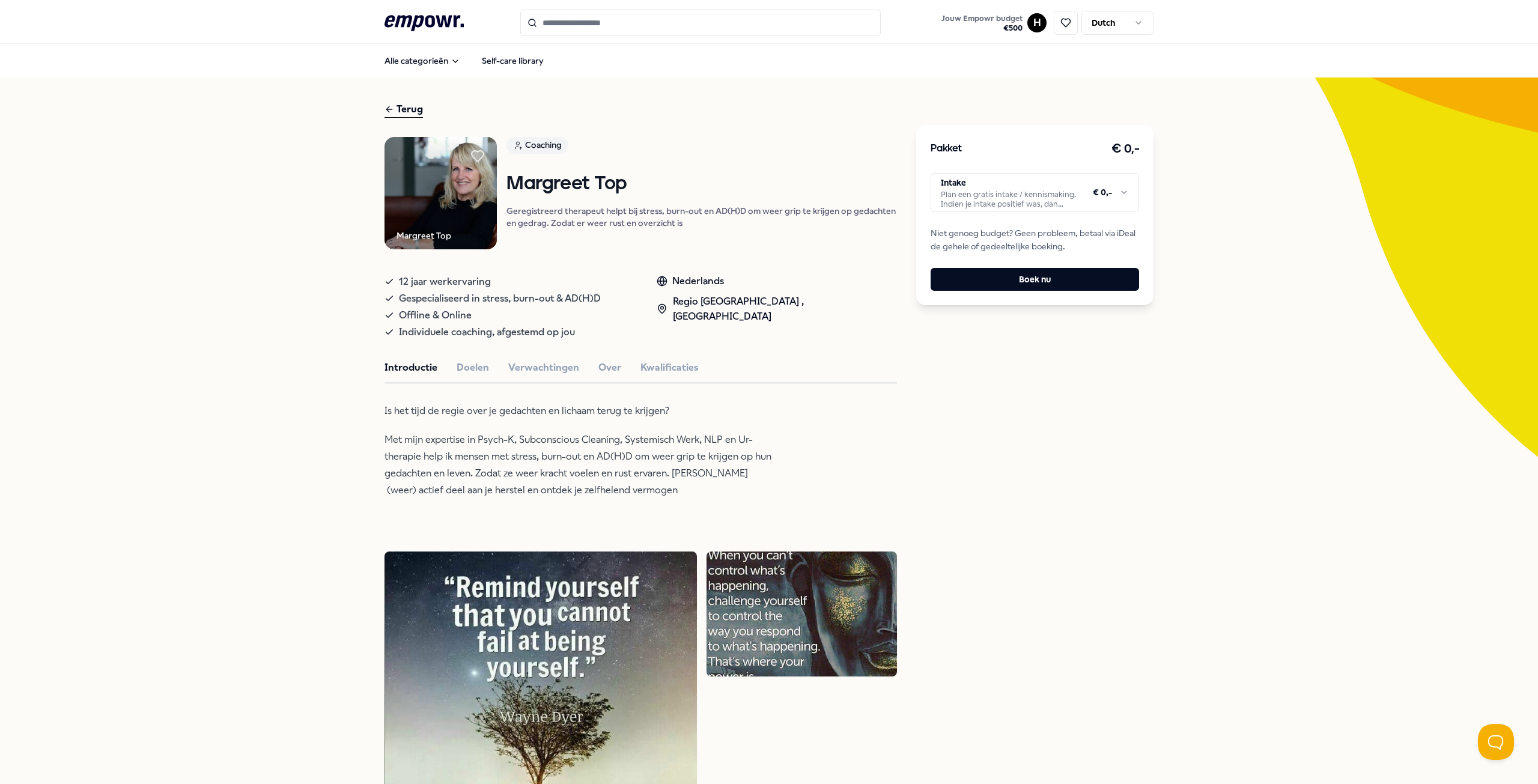
click at [1123, 188] on html ".empowr-logo_svg__cls-1{fill:#03032f} Jouw Empowr budget € 500 H Dutch Alle cat…" at bounding box center [769, 392] width 1538 height 784
click at [462, 369] on button "Doelen" at bounding box center [472, 367] width 33 height 16
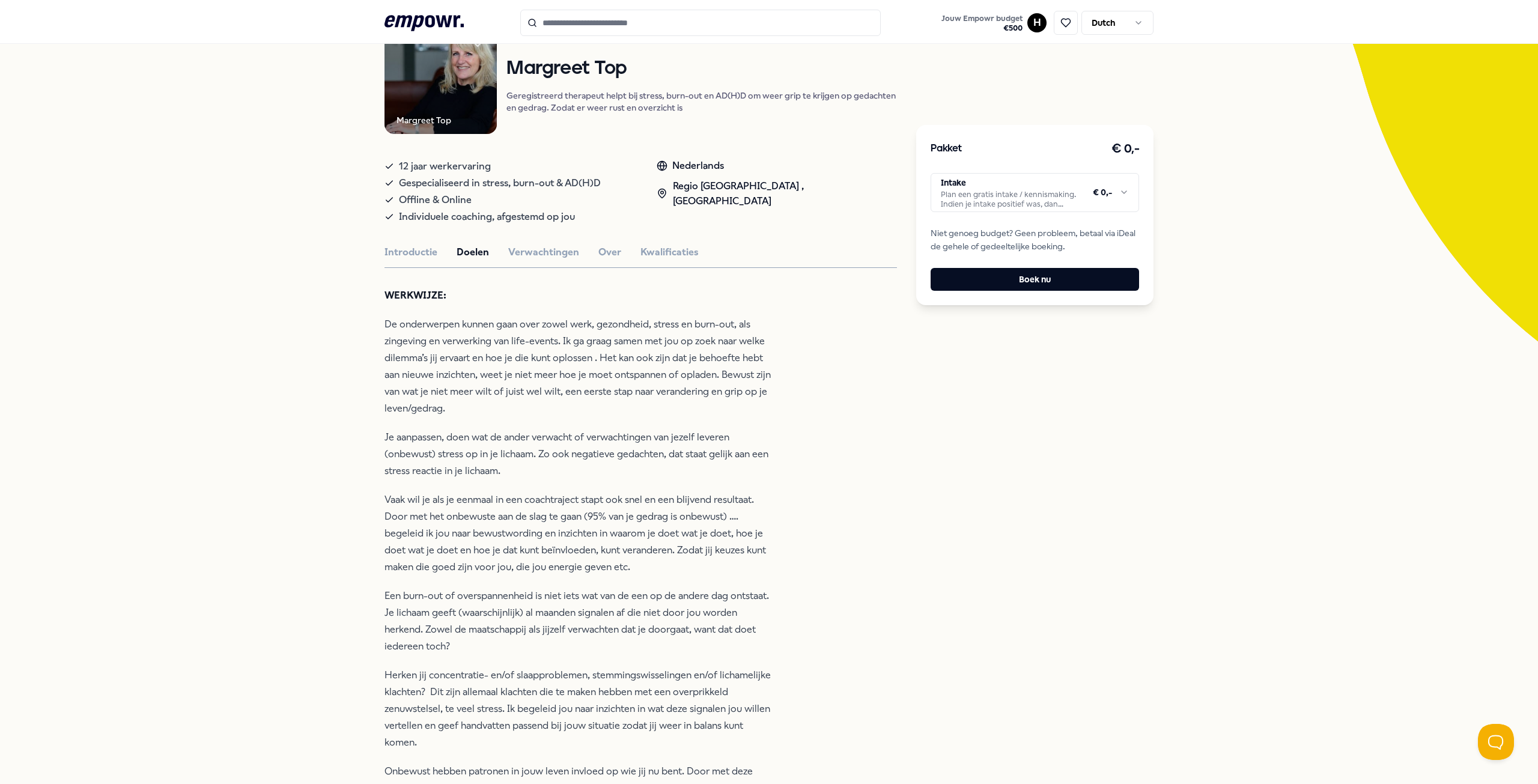
scroll to position [121, 0]
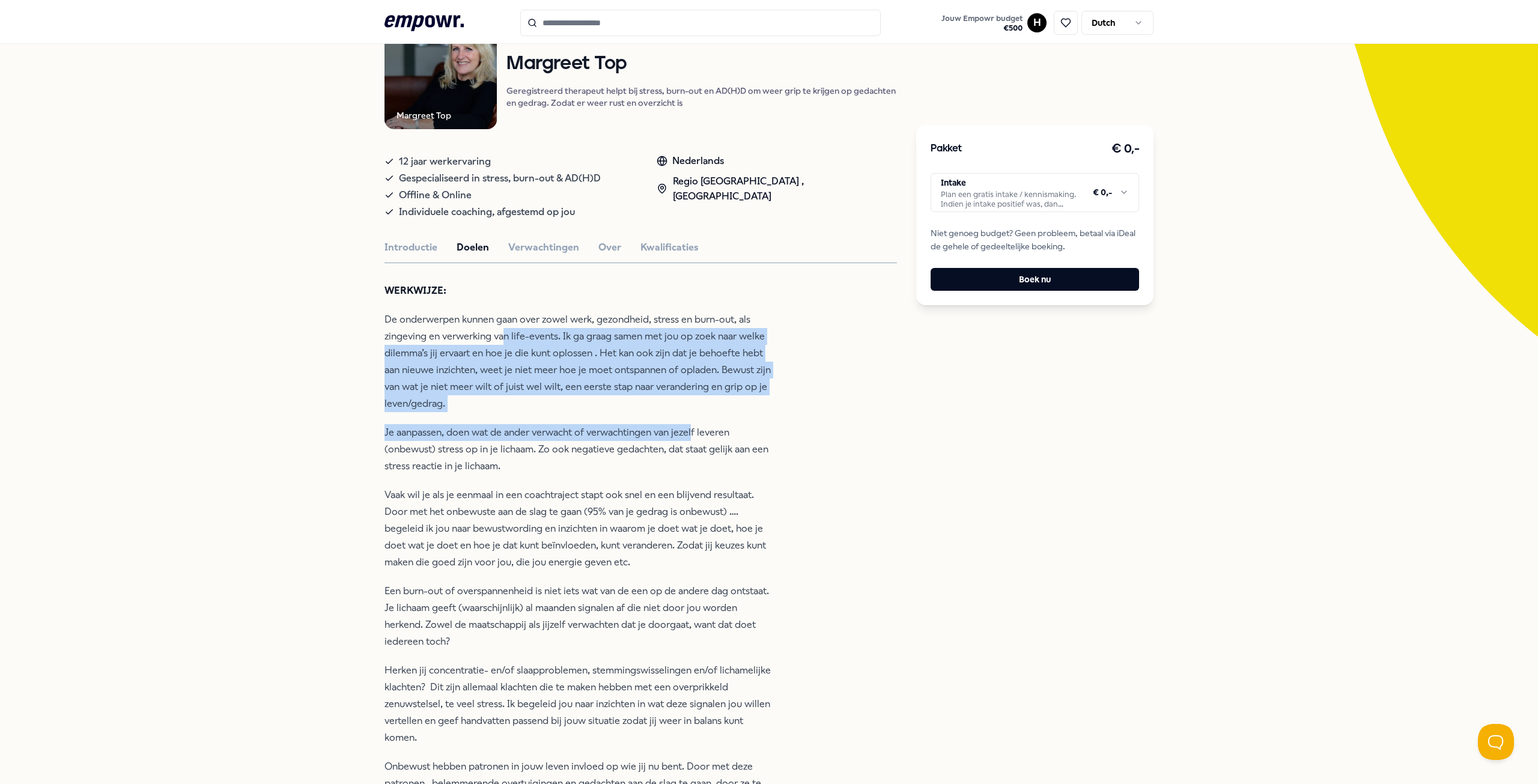
drag, startPoint x: 631, startPoint y: 348, endPoint x: 690, endPoint y: 417, distance: 90.8
click at [690, 417] on div "WERKWIJZE: De onderwerpen kunnen gaan over zowel werk, gezondheid, stress en bu…" at bounding box center [580, 545] width 391 height 526
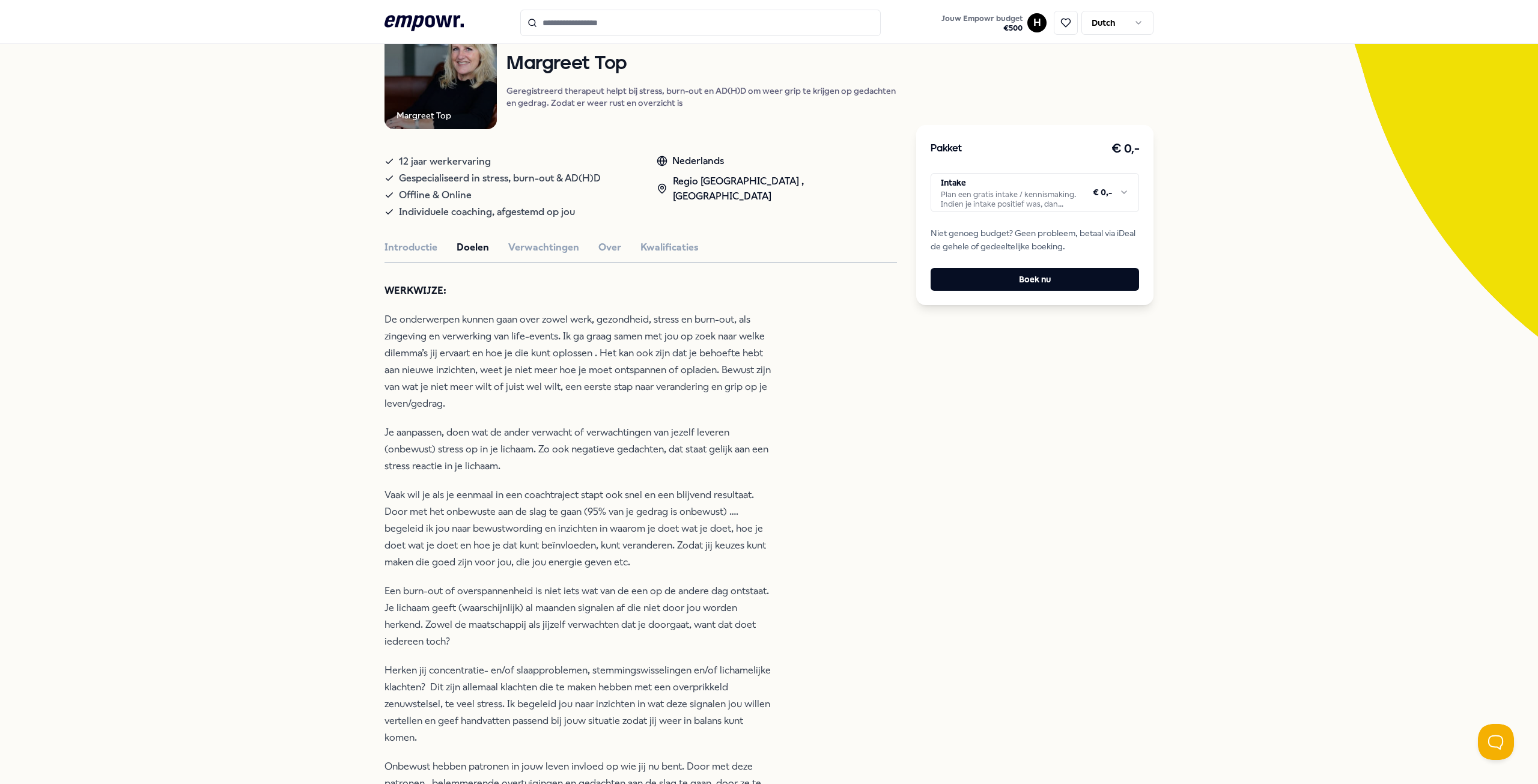
click at [498, 449] on p "Je aanpassen, doen wat de ander verwacht of verwachtingen van jezelf leveren (o…" at bounding box center [580, 449] width 391 height 50
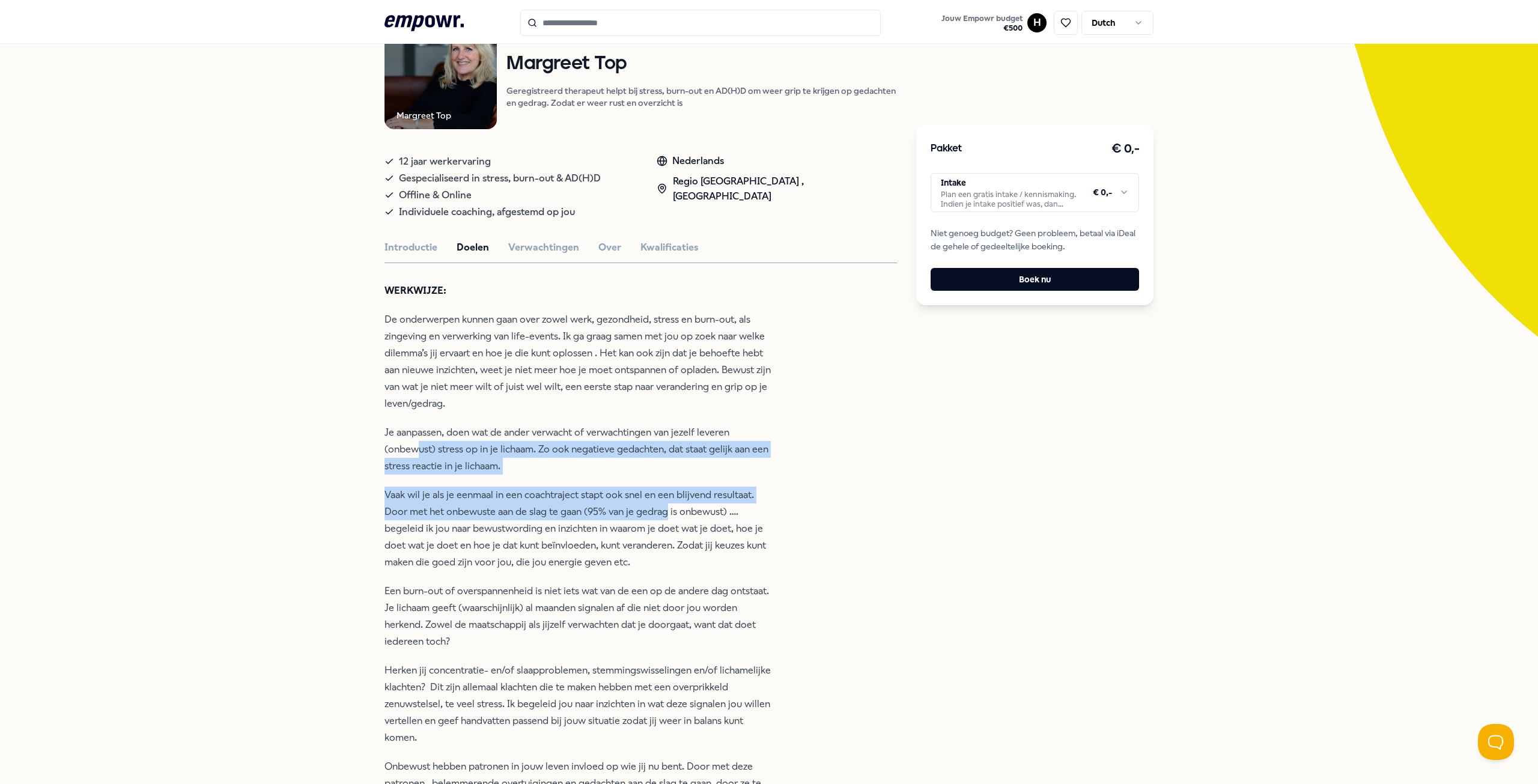
drag, startPoint x: 623, startPoint y: 488, endPoint x: 664, endPoint y: 509, distance: 46.1
click at [664, 509] on div "WERKWIJZE: De onderwerpen kunnen gaan over zowel werk, gezondheid, stress en bu…" at bounding box center [580, 545] width 391 height 526
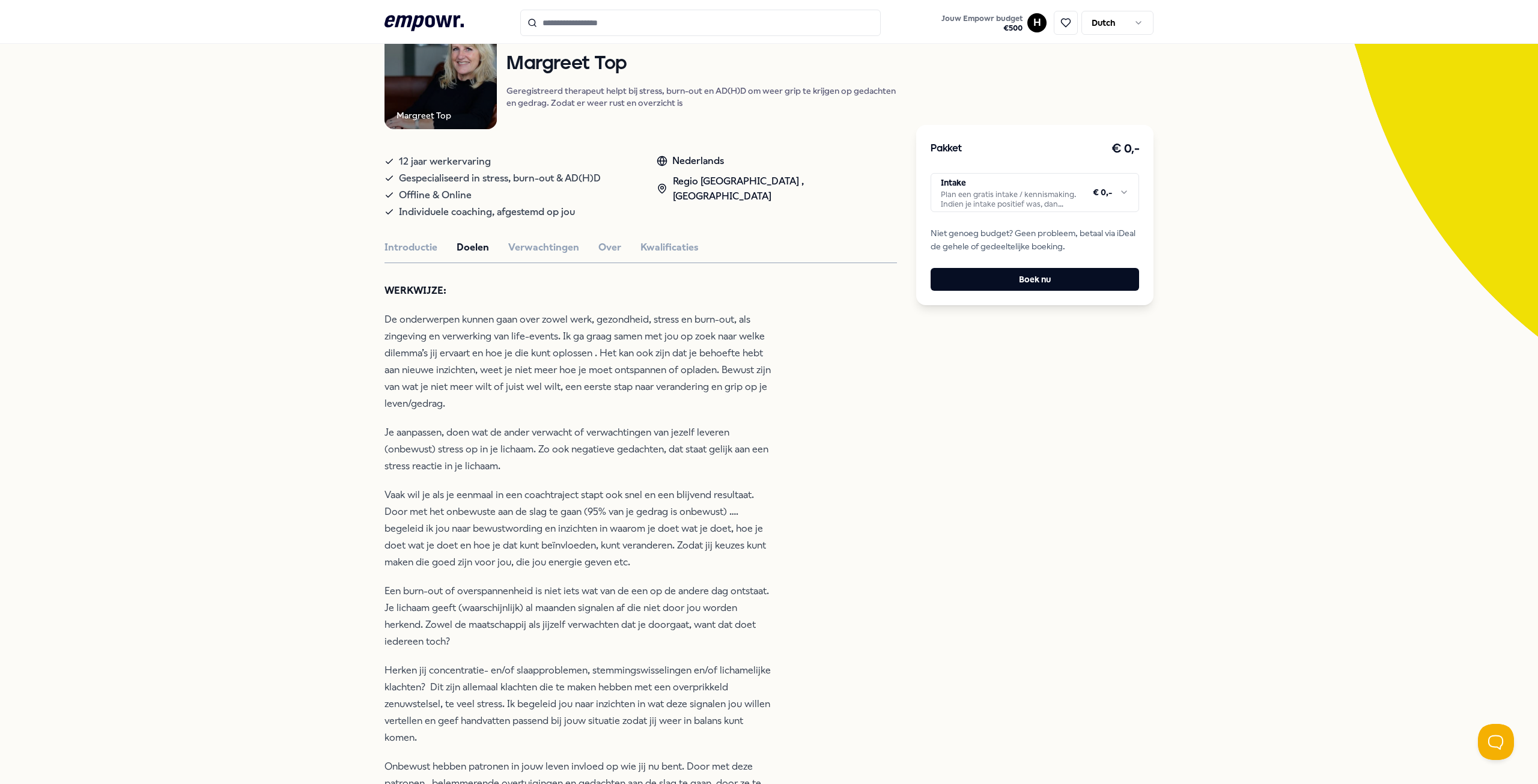
drag, startPoint x: 534, startPoint y: 522, endPoint x: 486, endPoint y: 520, distance: 48.0
click at [534, 522] on p "Vaak wil je als je eenmaal in een coachtraject stapt ook snel en een blijvend r…" at bounding box center [580, 529] width 391 height 84
drag, startPoint x: 414, startPoint y: 506, endPoint x: 702, endPoint y: 563, distance: 293.6
click at [702, 563] on div "Terug Margreet Top Coaching Margreet Top Geregistreerd therapeut helpt bij stre…" at bounding box center [769, 691] width 1538 height 1467
click at [448, 515] on p "Vaak wil je als je eenmaal in een coachtraject stapt ook snel en een blijvend r…" at bounding box center [580, 529] width 391 height 84
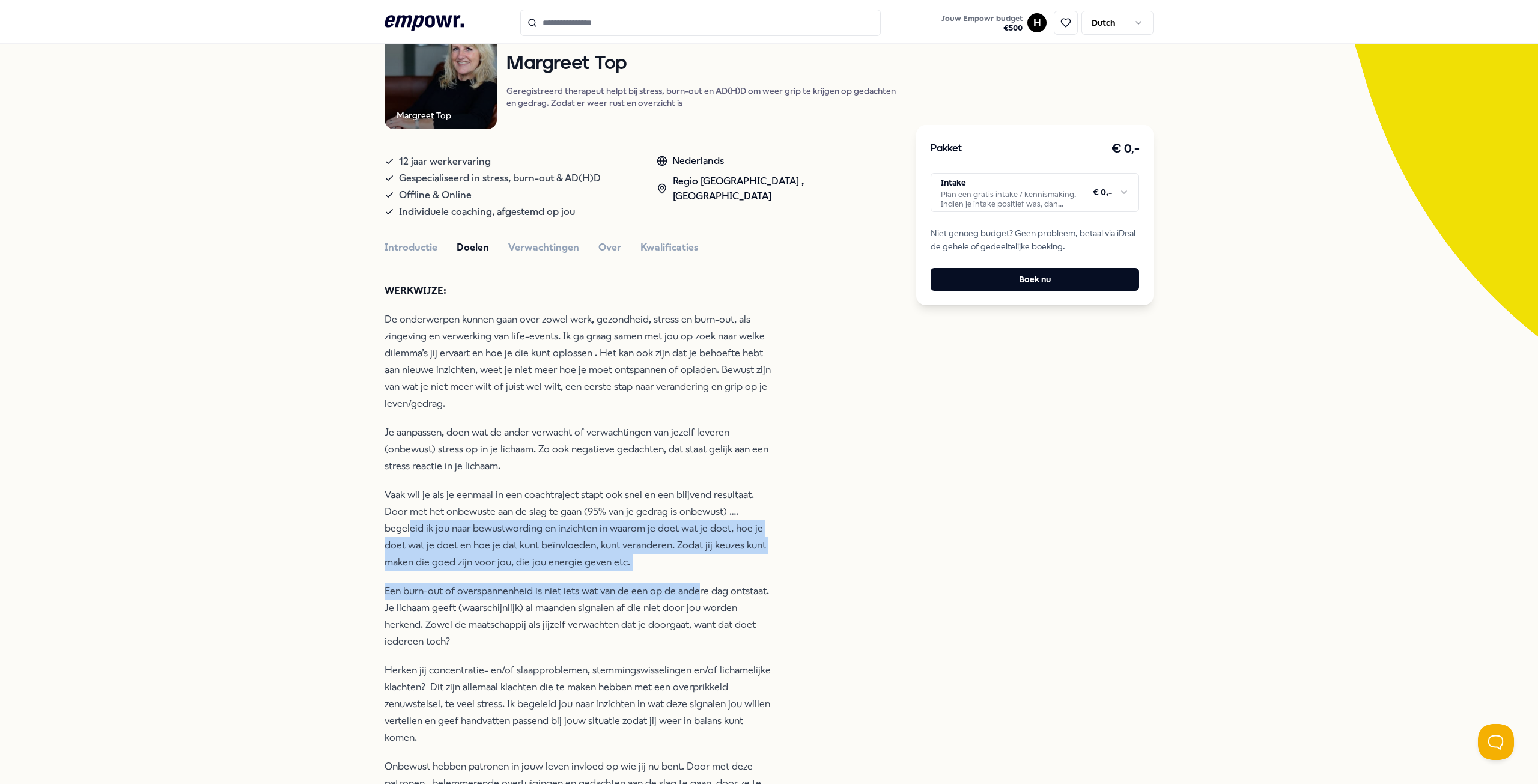
drag, startPoint x: 403, startPoint y: 521, endPoint x: 697, endPoint y: 576, distance: 299.1
click at [697, 576] on div "WERKWIJZE: De onderwerpen kunnen gaan over zowel werk, gezondheid, stress en bu…" at bounding box center [580, 545] width 391 height 526
click at [410, 597] on p "Een burn-out of overspannenheid is niet iets wat van de een op de andere dag on…" at bounding box center [580, 616] width 391 height 67
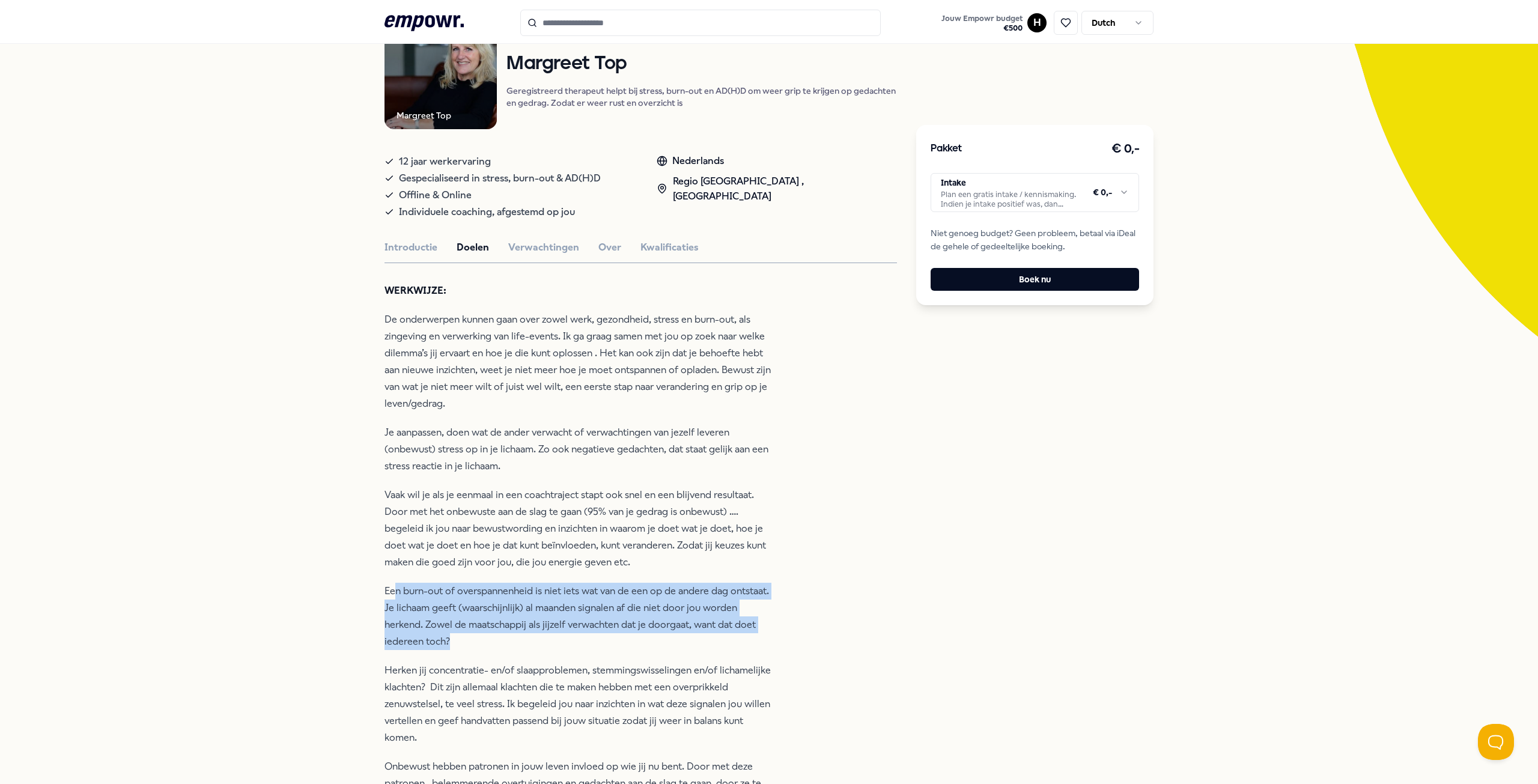
drag, startPoint x: 393, startPoint y: 592, endPoint x: 708, endPoint y: 643, distance: 319.1
click at [708, 643] on p "Een burn-out of overspannenheid is niet iets wat van de een op de andere dag on…" at bounding box center [580, 616] width 391 height 67
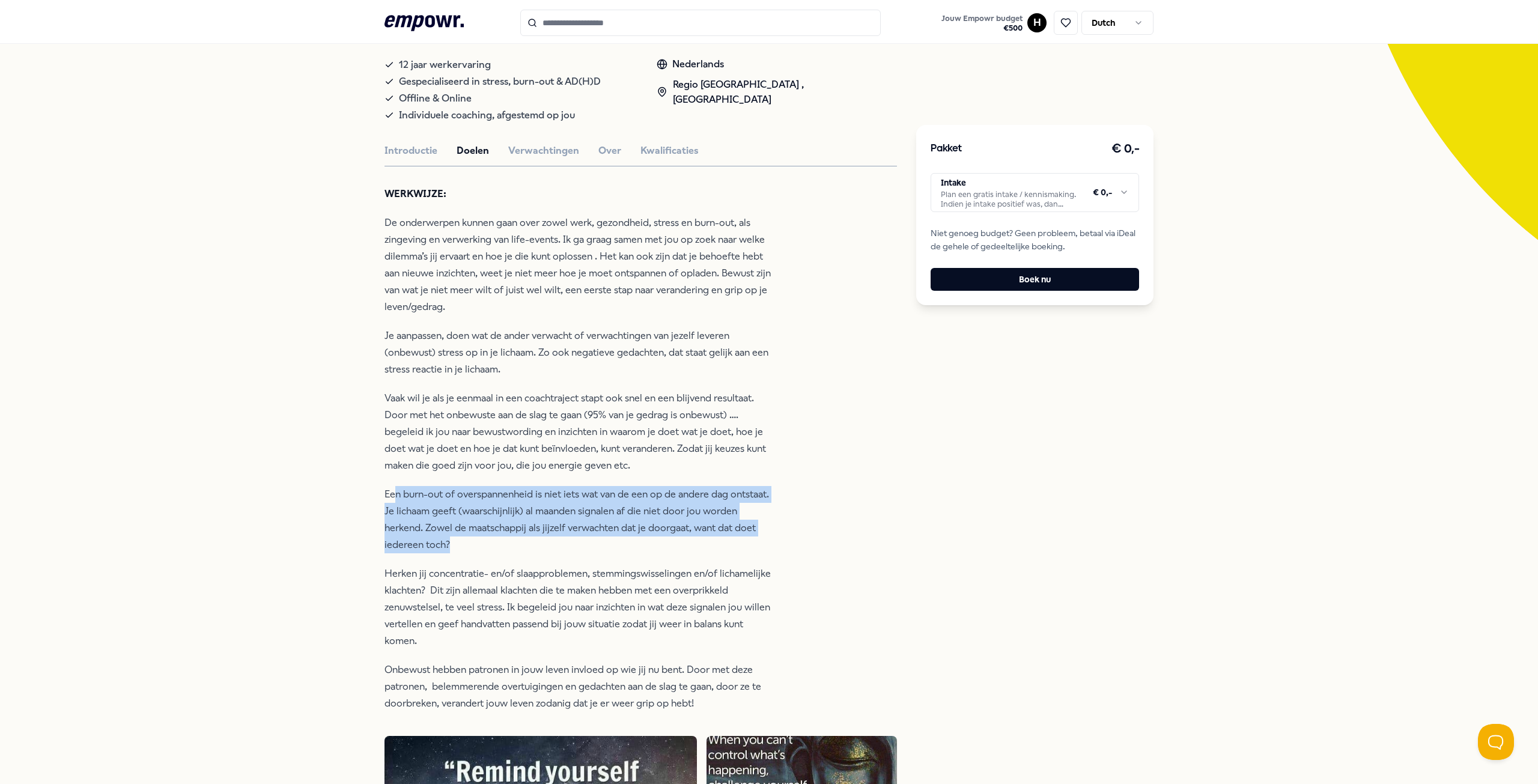
scroll to position [240, 0]
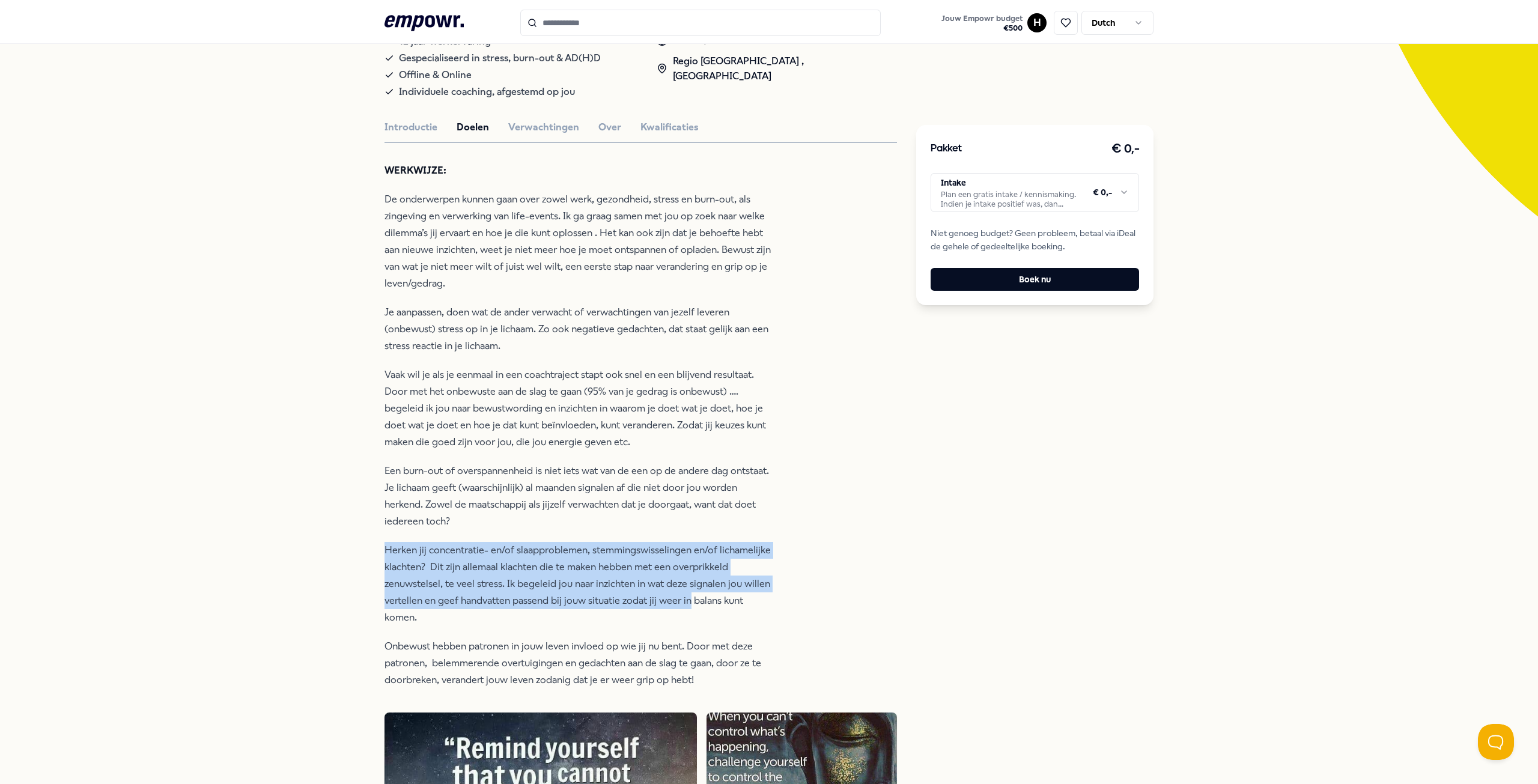
drag, startPoint x: 458, startPoint y: 558, endPoint x: 687, endPoint y: 607, distance: 234.2
click at [687, 607] on p "Herken jij concentratie- en/of slaapproblemen, stemmingswisselingen en/of licha…" at bounding box center [580, 584] width 391 height 84
click at [556, 565] on p "Herken jij concentratie- en/of slaapproblemen, stemmingswisselingen en/of licha…" at bounding box center [580, 584] width 391 height 84
drag, startPoint x: 613, startPoint y: 571, endPoint x: 813, endPoint y: 620, distance: 205.9
click at [813, 620] on div "Margreet Top Coaching Margreet Top Geregistreerd therapeut helpt bij stress, bu…" at bounding box center [640, 588] width 512 height 1384
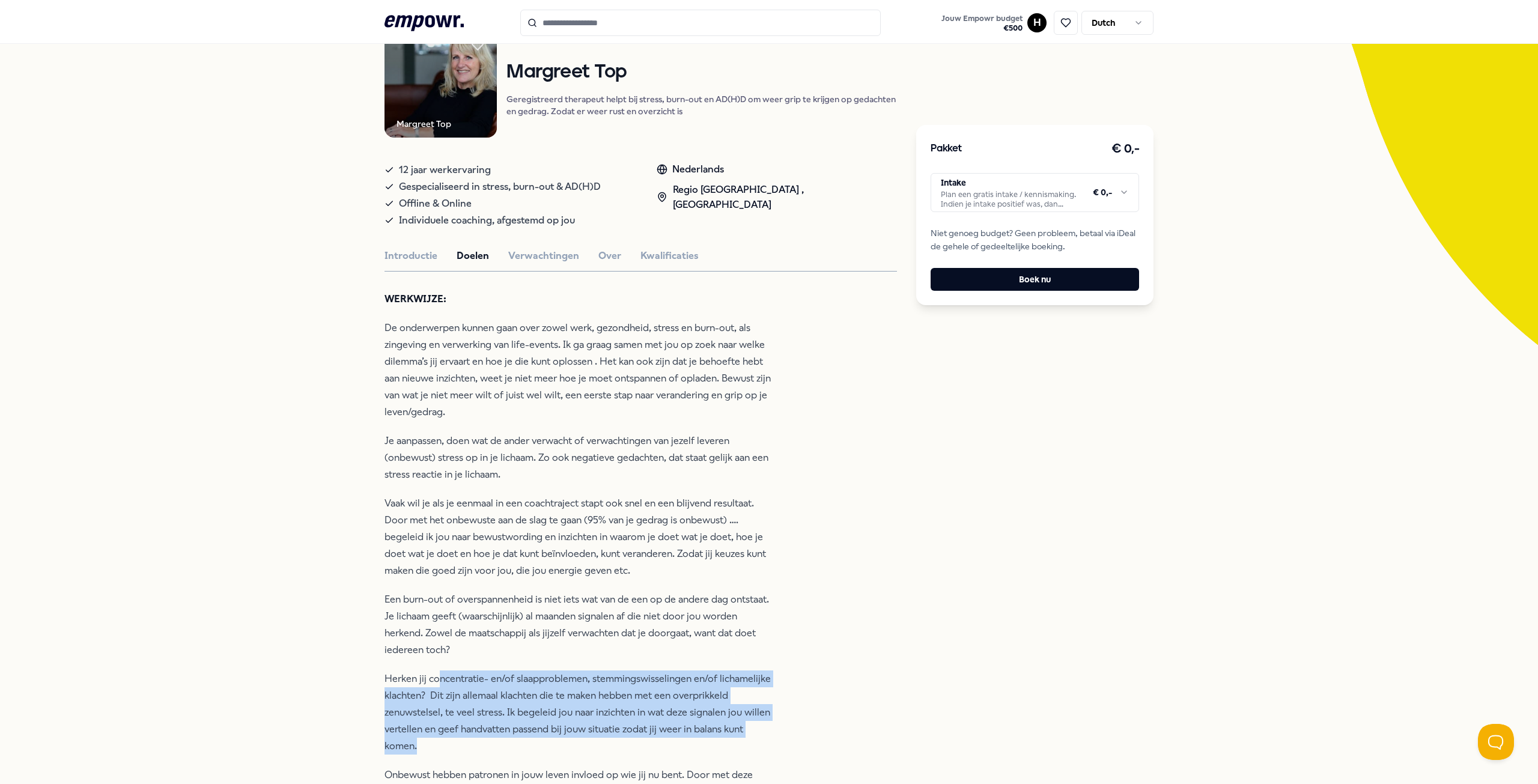
scroll to position [0, 0]
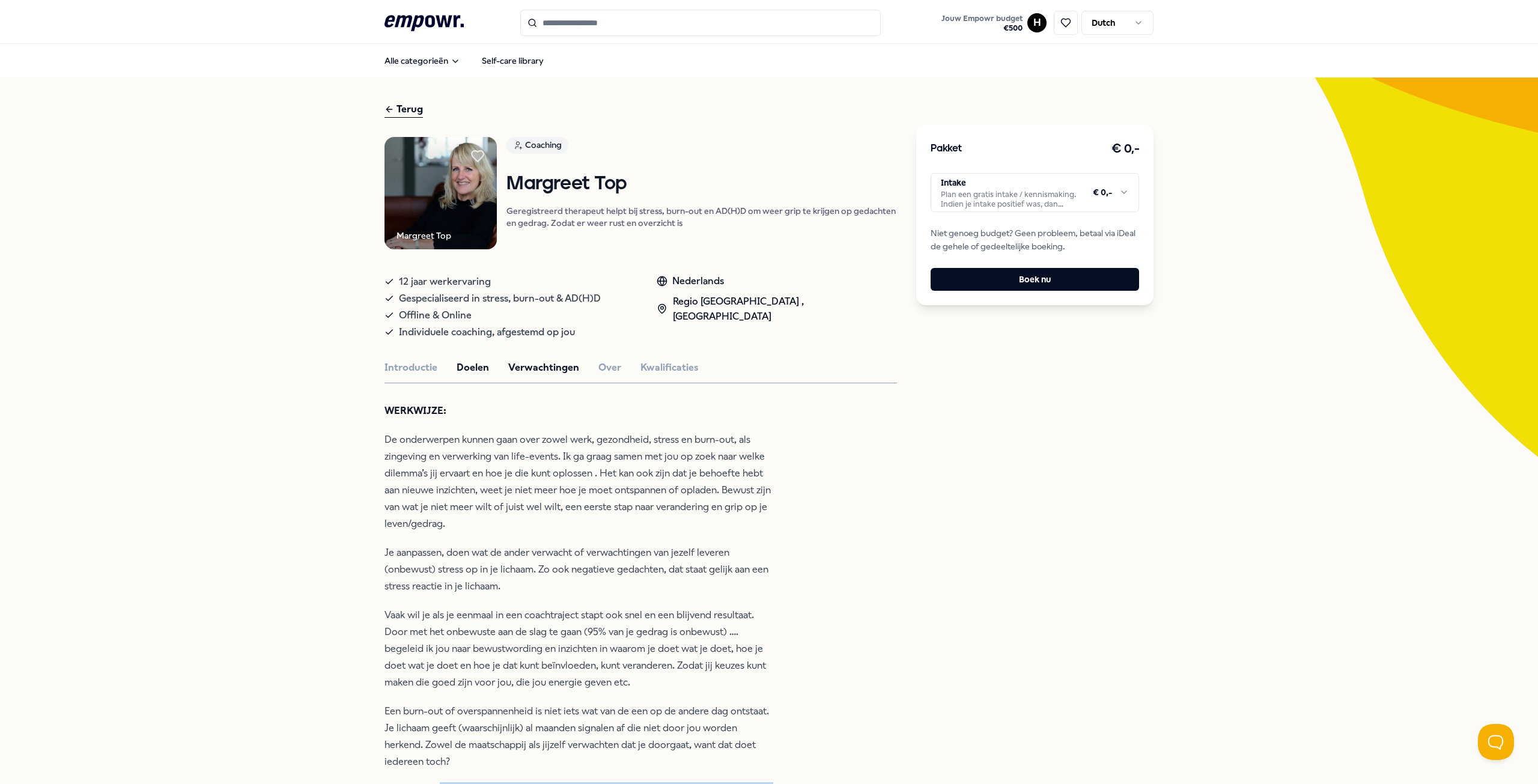
click at [528, 368] on button "Verwachtingen" at bounding box center [544, 367] width 71 height 16
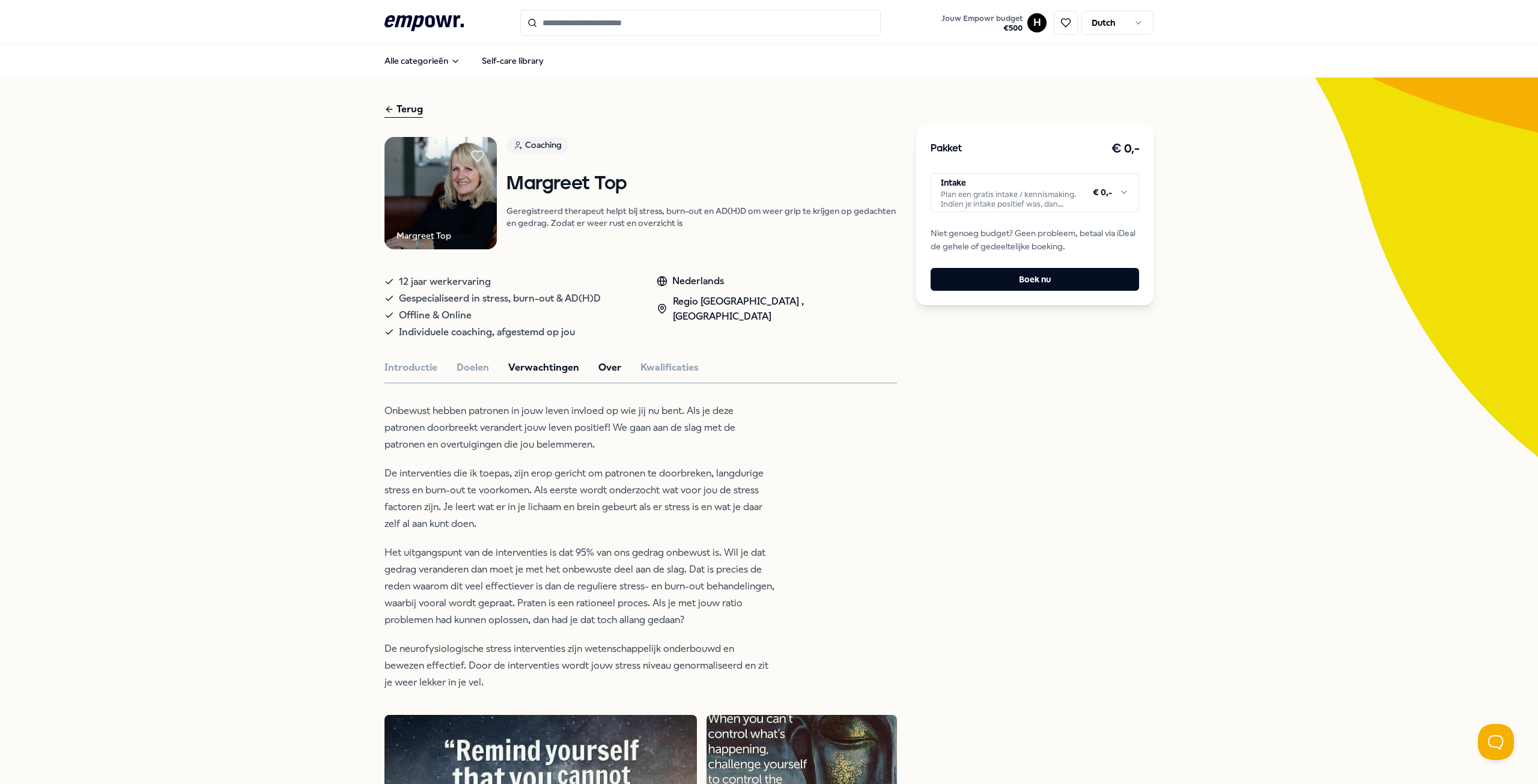
click at [600, 363] on button "Over" at bounding box center [610, 367] width 22 height 16
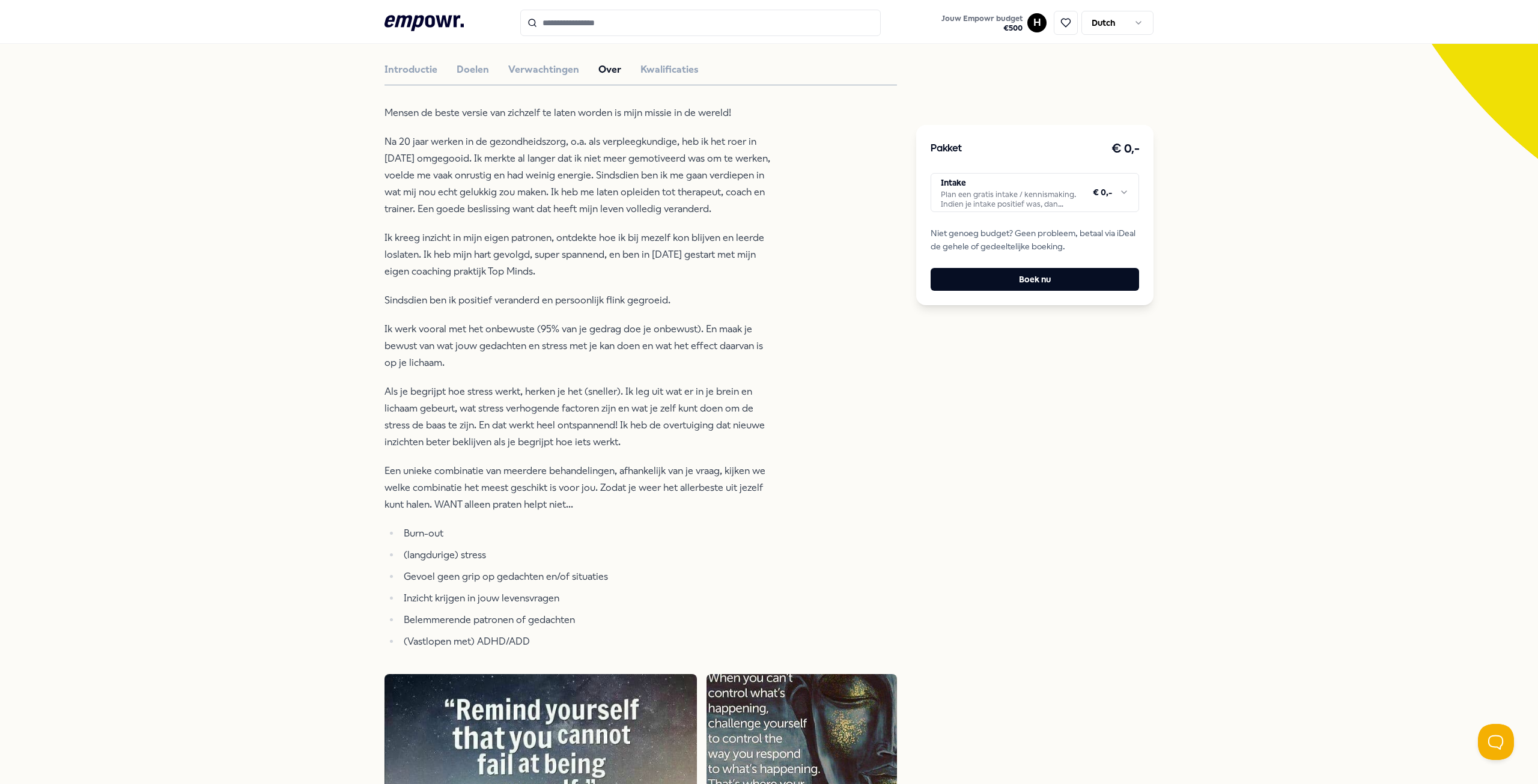
scroll to position [300, 0]
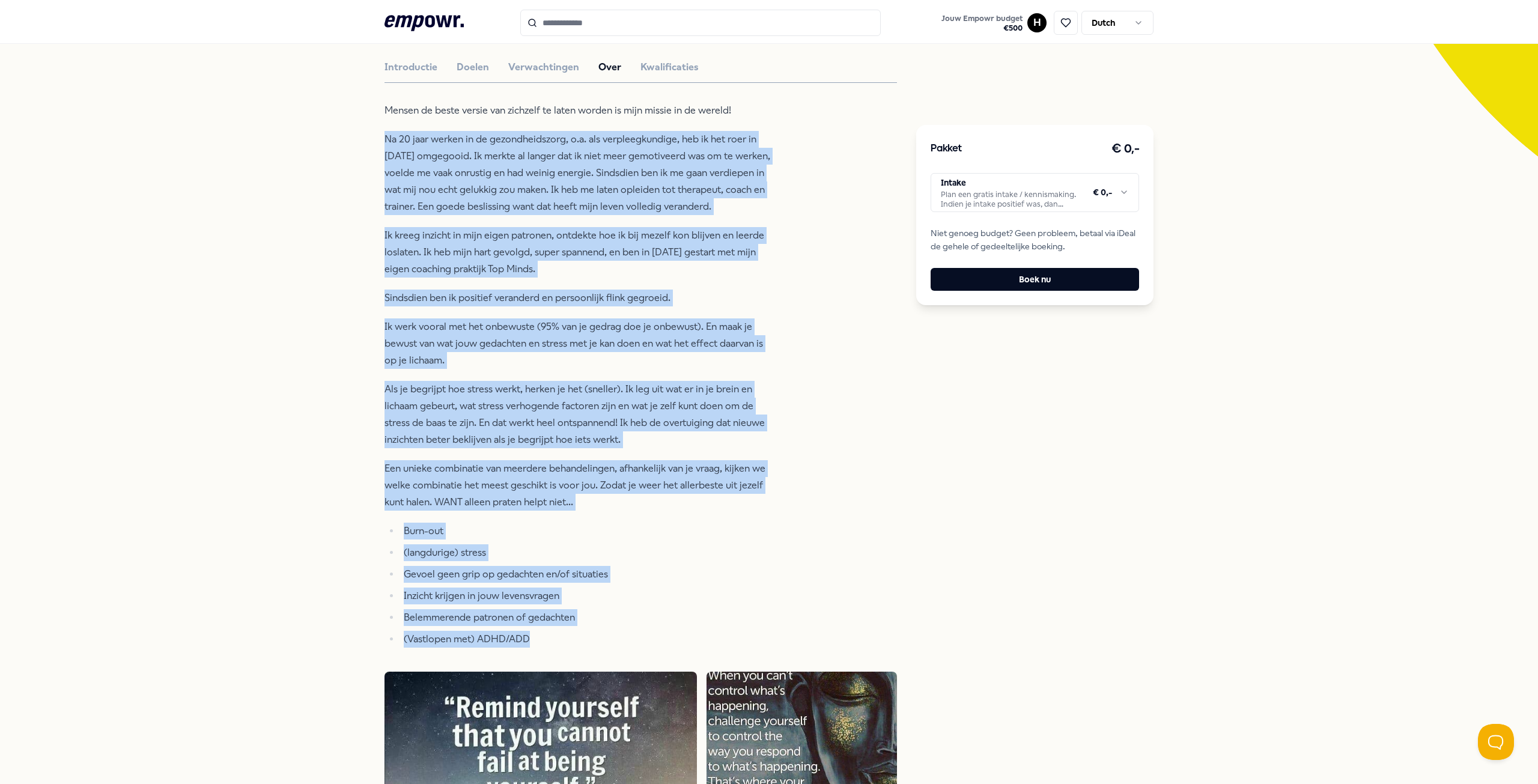
drag, startPoint x: 381, startPoint y: 146, endPoint x: 688, endPoint y: 434, distance: 420.9
click at [712, 634] on div "Terug Margreet Top Coaching Margreet Top Geregistreerd therapeut helpt bij stre…" at bounding box center [769, 520] width 1538 height 1487
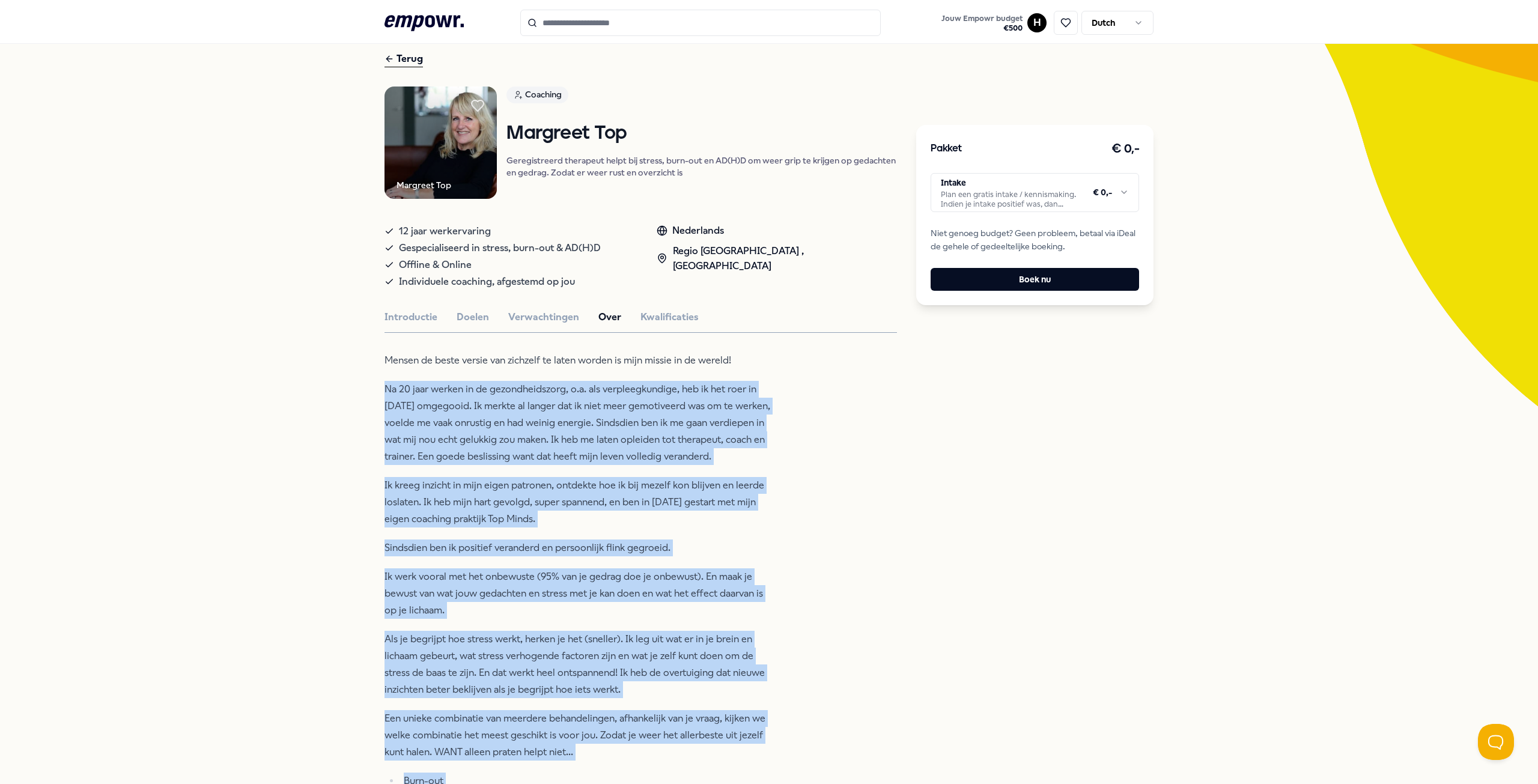
scroll to position [0, 0]
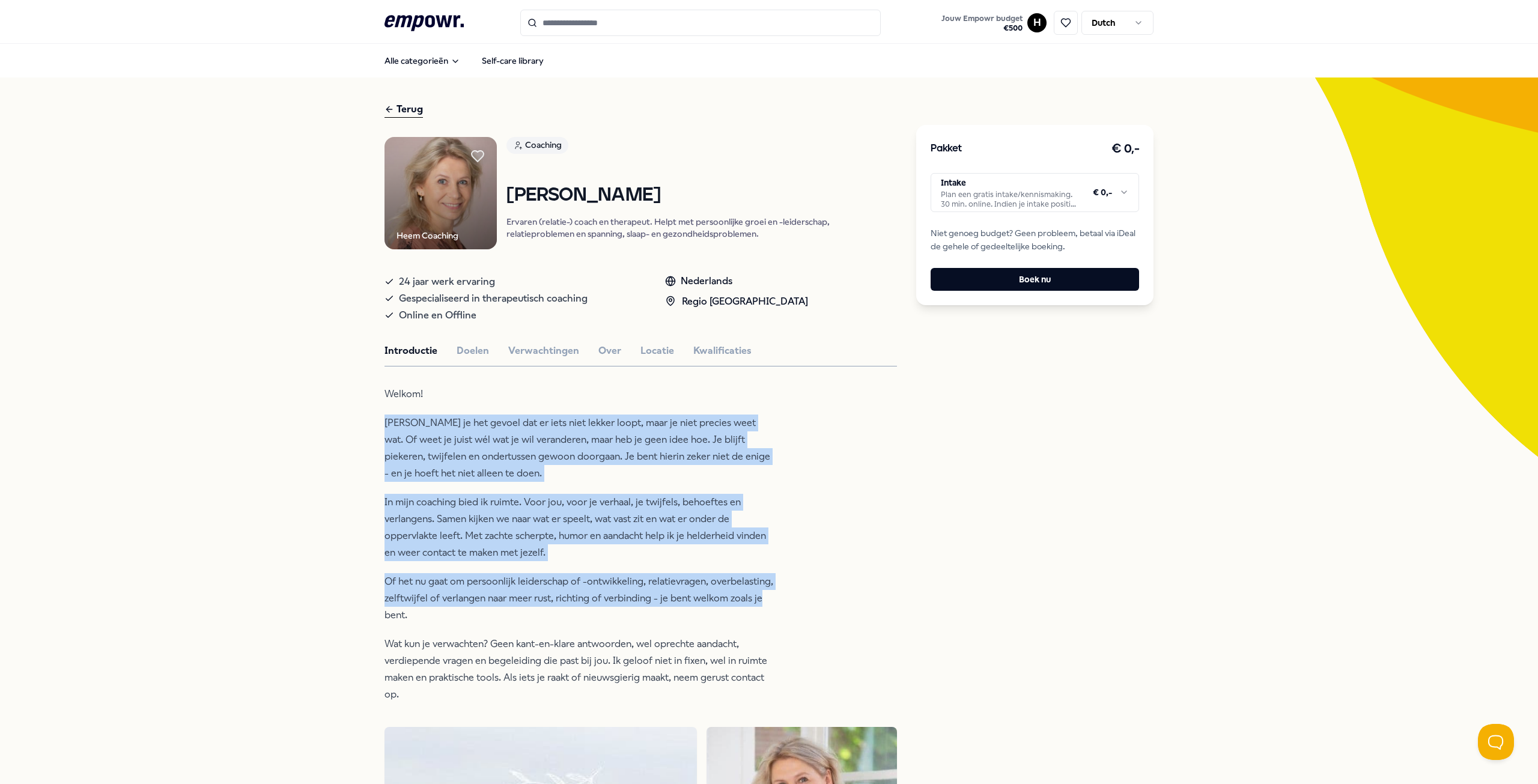
drag, startPoint x: 367, startPoint y: 417, endPoint x: 887, endPoint y: 592, distance: 548.7
click at [887, 592] on div "Terug Heem Coaching Coaching [PERSON_NAME] (relatie-) coach en therapeut. Helpt…" at bounding box center [769, 730] width 1538 height 1305
click at [470, 352] on button "Doelen" at bounding box center [472, 350] width 33 height 16
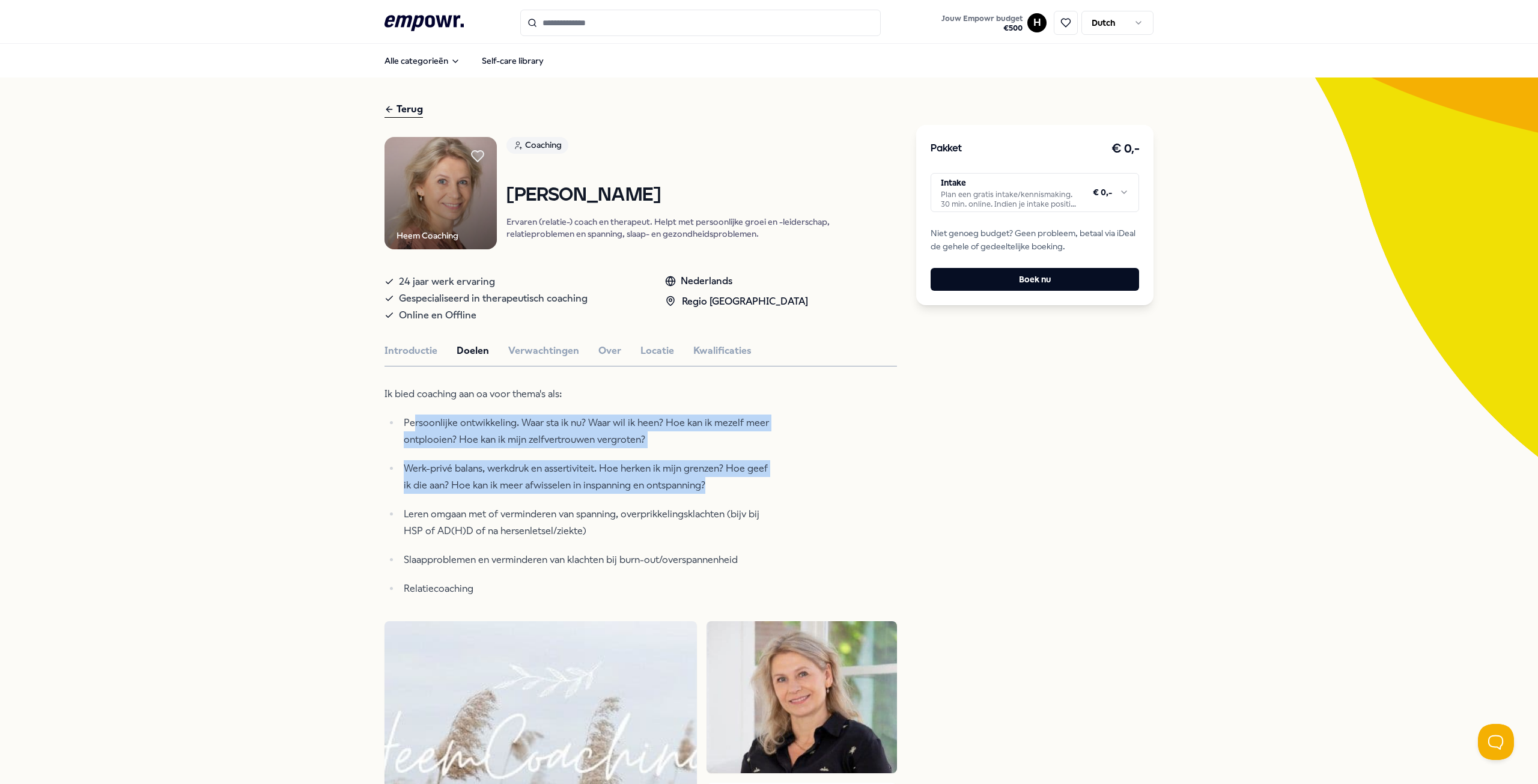
drag, startPoint x: 527, startPoint y: 433, endPoint x: 770, endPoint y: 490, distance: 249.6
click at [770, 490] on ul "Persoonlijke ontwikkeling. Waar sta ik nu? Waar wil ik heen? Hoe kan ik mezelf …" at bounding box center [580, 505] width 391 height 182
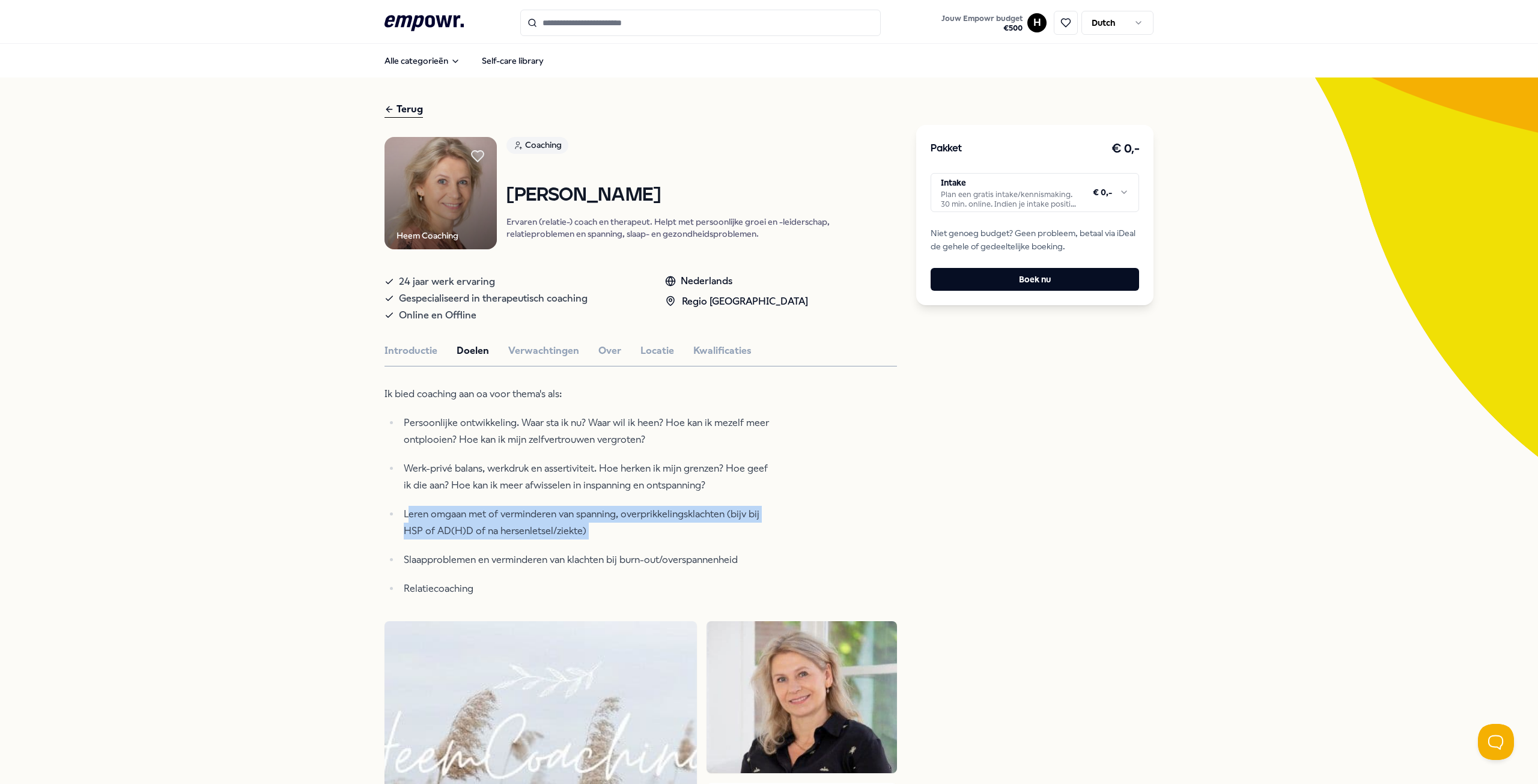
drag, startPoint x: 404, startPoint y: 509, endPoint x: 815, endPoint y: 552, distance: 413.2
click at [815, 552] on div "Heem Coaching Coaching Mariel Houweling Ervaren (relatie-) coach en therapeut. …" at bounding box center [640, 695] width 512 height 1117
click at [534, 357] on button "Verwachtingen" at bounding box center [544, 350] width 71 height 16
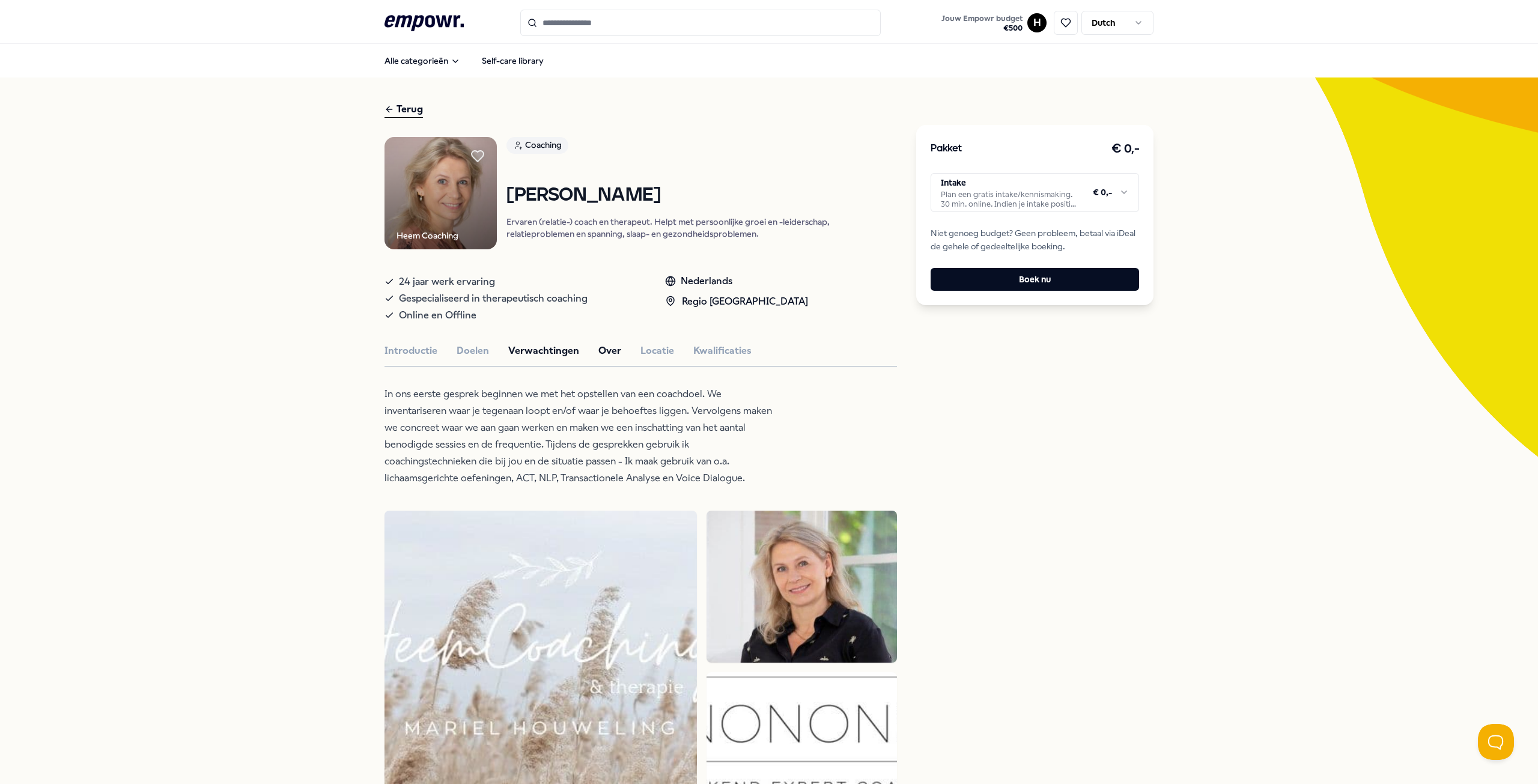
click at [606, 345] on button "Over" at bounding box center [610, 350] width 22 height 16
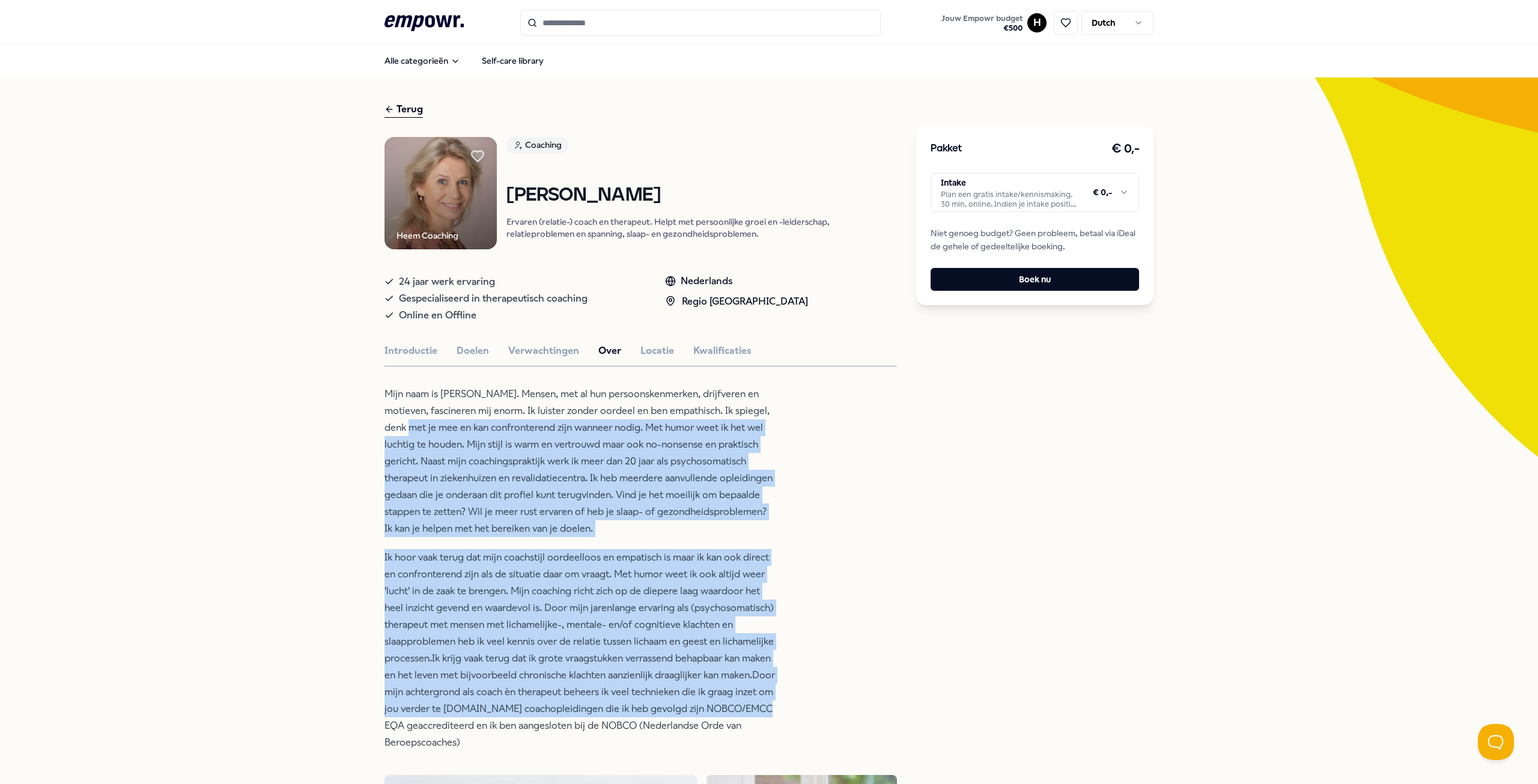
drag, startPoint x: 411, startPoint y: 430, endPoint x: 824, endPoint y: 706, distance: 496.7
click at [824, 706] on div "Heem Coaching Coaching Mariel Houweling Ervaren (relatie-) coach en therapeut. …" at bounding box center [640, 773] width 512 height 1271
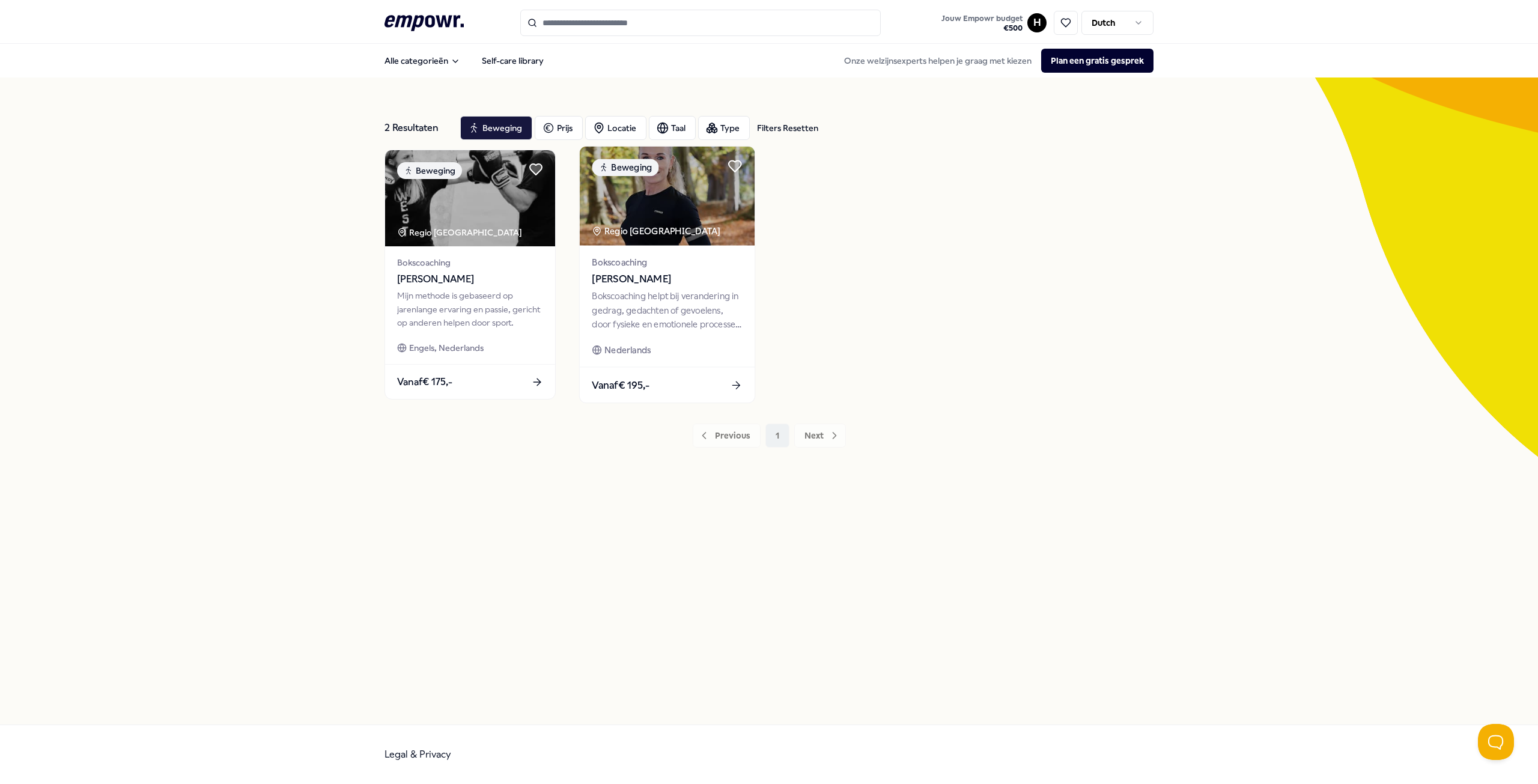
click at [653, 259] on span "Bokscoaching" at bounding box center [667, 262] width 151 height 14
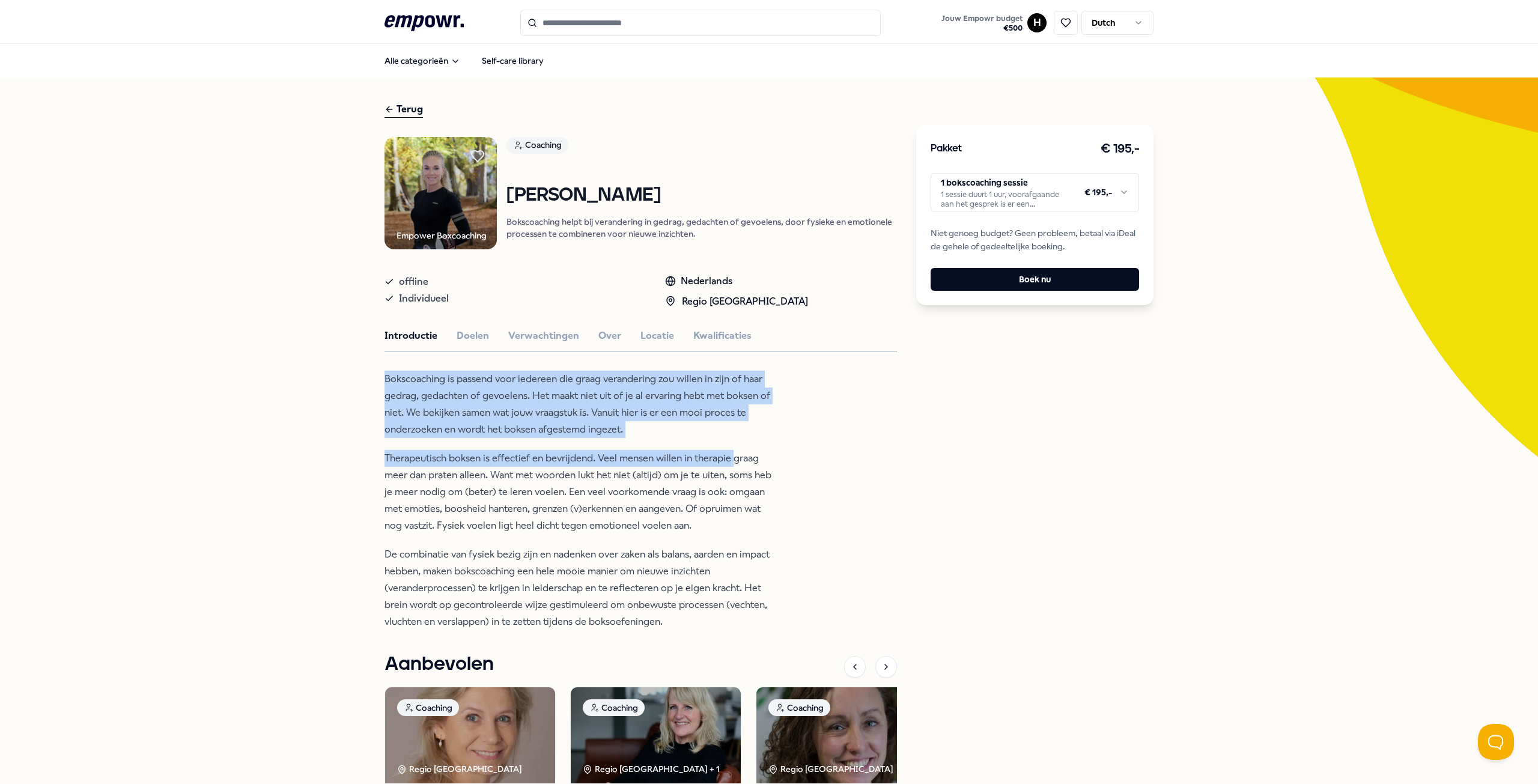
drag, startPoint x: 376, startPoint y: 372, endPoint x: 729, endPoint y: 448, distance: 361.1
click at [729, 448] on div "Terug Empower Boxcoaching Coaching Linda Jansema Bokscoaching helpt bij verande…" at bounding box center [769, 525] width 1538 height 895
click at [648, 418] on p "Bokscoaching is passend voor iedereen die graag verandering zou willen in zijn …" at bounding box center [580, 405] width 391 height 67
drag, startPoint x: 399, startPoint y: 393, endPoint x: 667, endPoint y: 442, distance: 272.4
click at [667, 441] on div "Bokscoaching is passend voor iedereen die graag verandering zou willen in zijn …" at bounding box center [580, 501] width 391 height 260
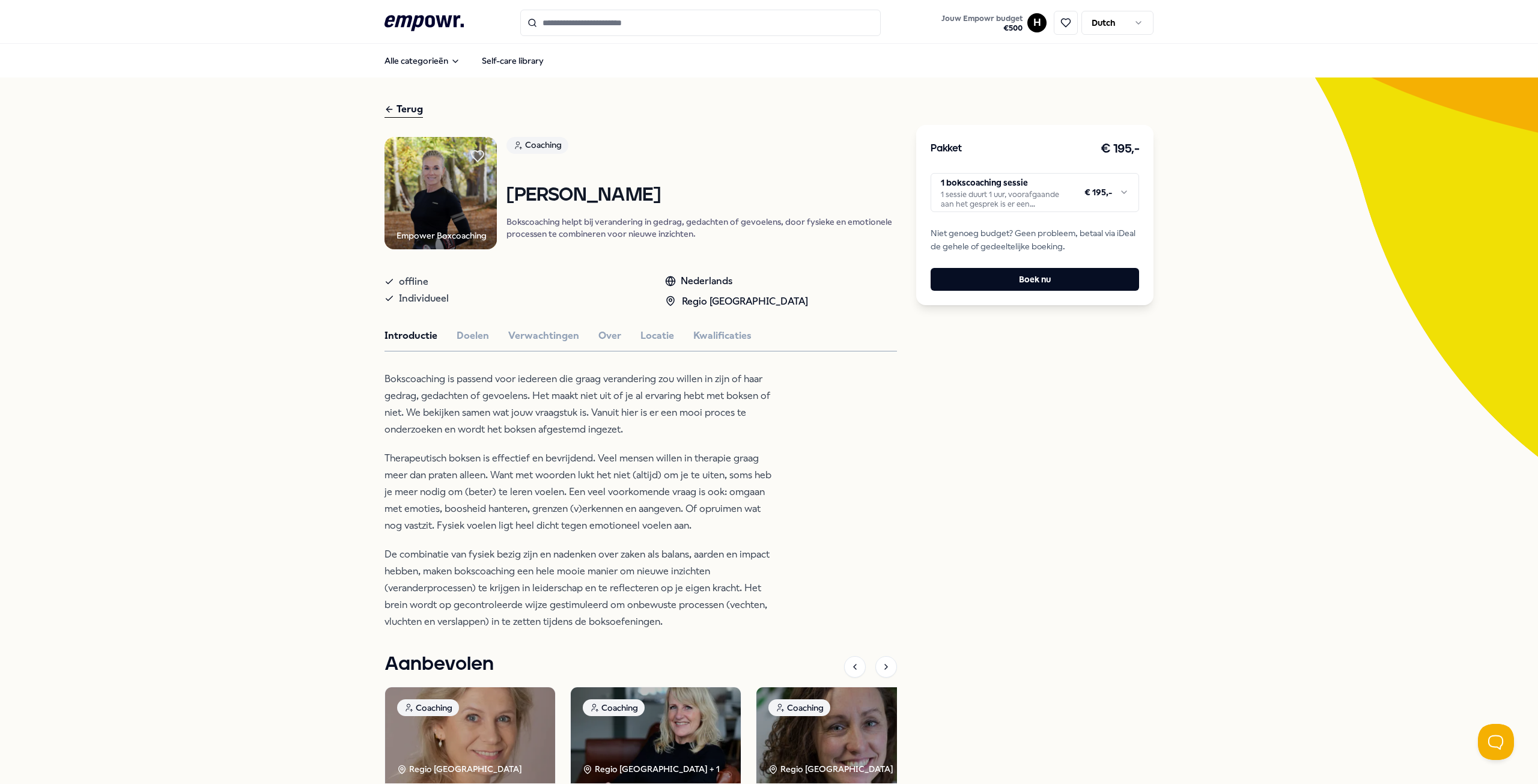
click at [525, 467] on p "Therapeutisch boksen is effectief en bevrijdend. Veel mensen willen in therapie…" at bounding box center [580, 492] width 391 height 84
drag, startPoint x: 561, startPoint y: 492, endPoint x: 749, endPoint y: 529, distance: 191.6
click at [749, 529] on p "Therapeutisch boksen is effectief en bevrijdend. Veel mensen willen in therapie…" at bounding box center [580, 492] width 391 height 84
click at [740, 522] on p "Therapeutisch boksen is effectief en bevrijdend. Veel mensen willen in therapie…" at bounding box center [580, 492] width 391 height 84
drag, startPoint x: 736, startPoint y: 522, endPoint x: 357, endPoint y: 463, distance: 383.6
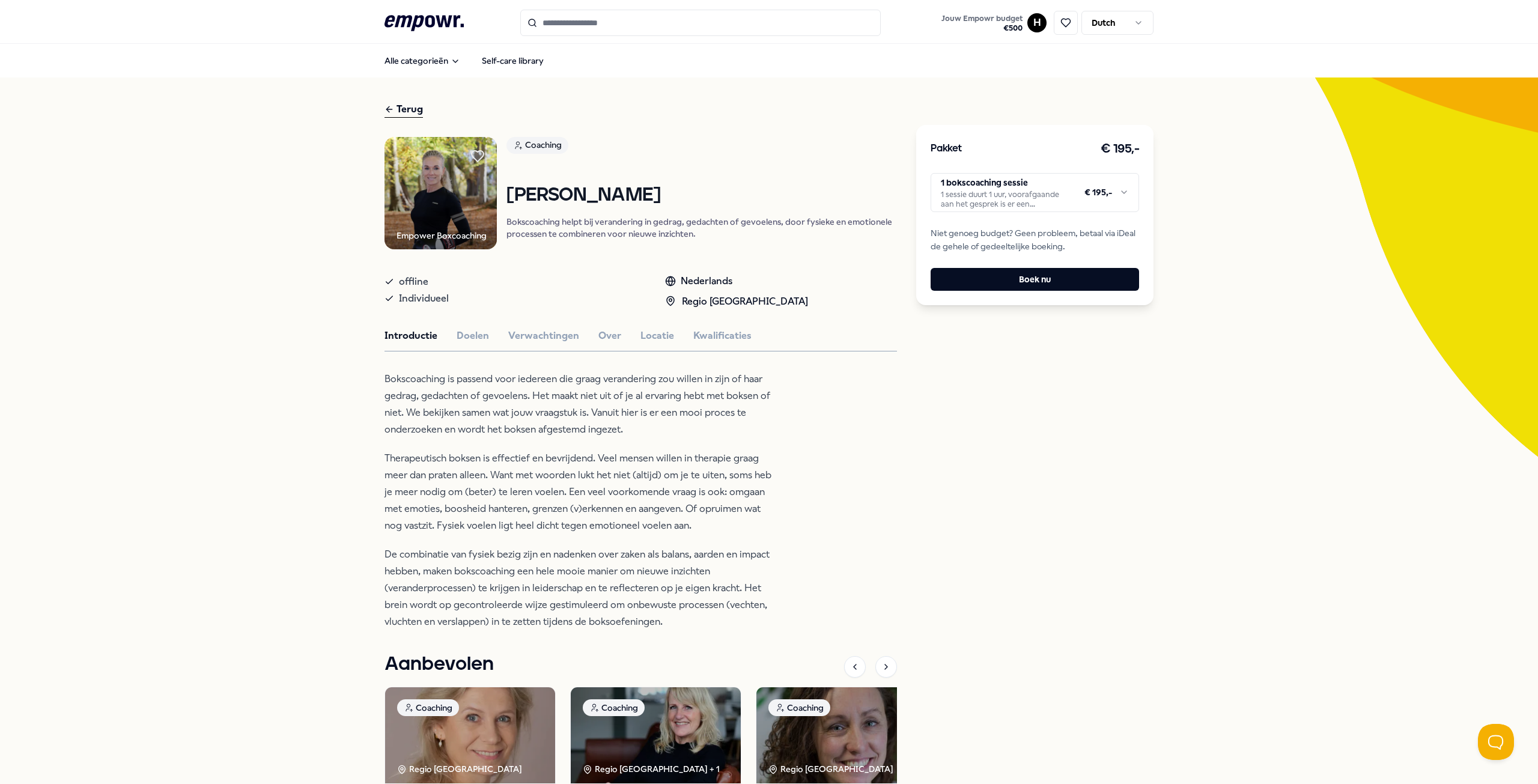
click at [357, 463] on div "Terug Empower Boxcoaching Coaching Linda Jansema Bokscoaching helpt bij verande…" at bounding box center [769, 525] width 1538 height 895
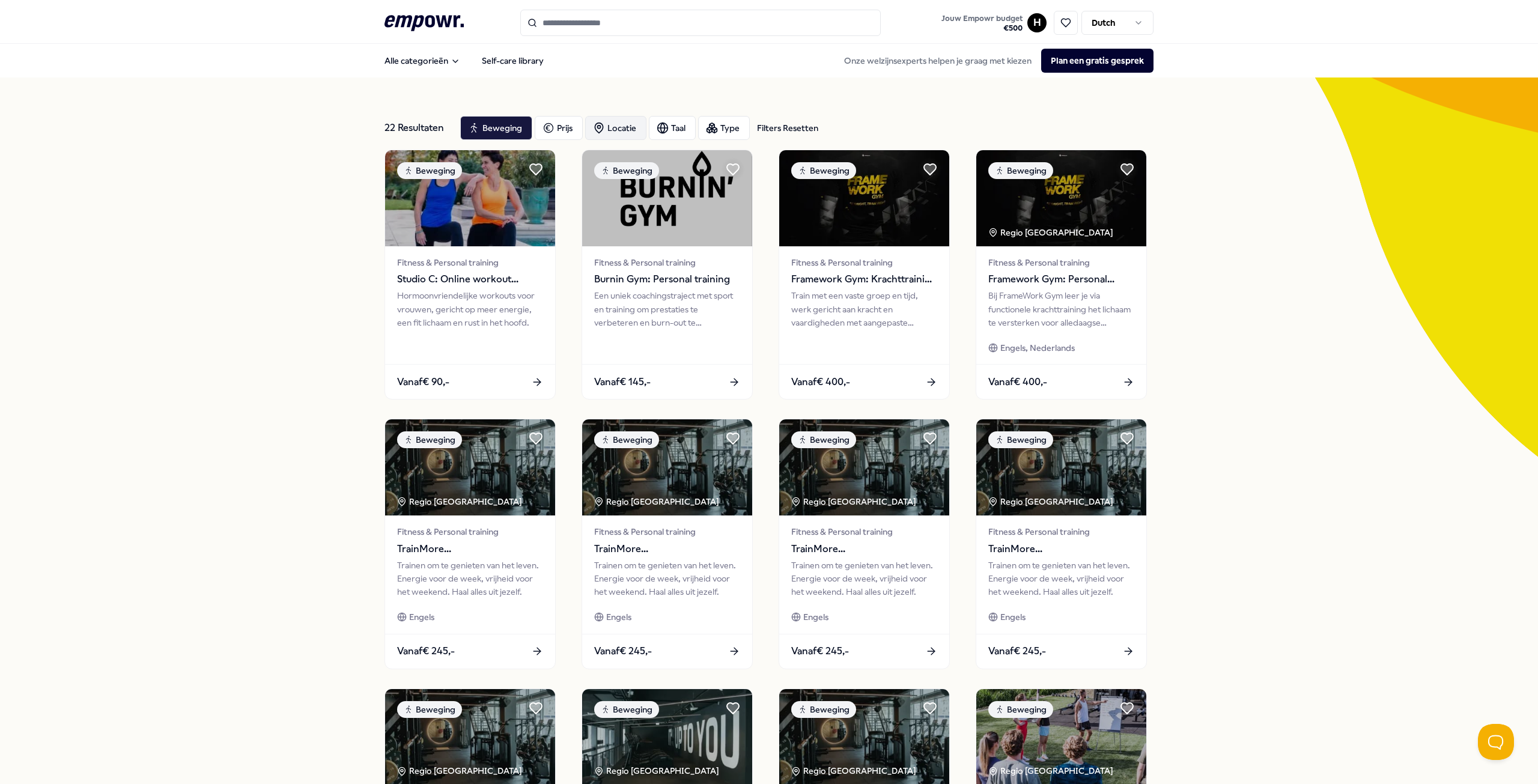
click at [611, 120] on div "Locatie" at bounding box center [616, 128] width 62 height 24
click at [734, 187] on div "Op locatie ( 19 )" at bounding box center [669, 187] width 147 height 13
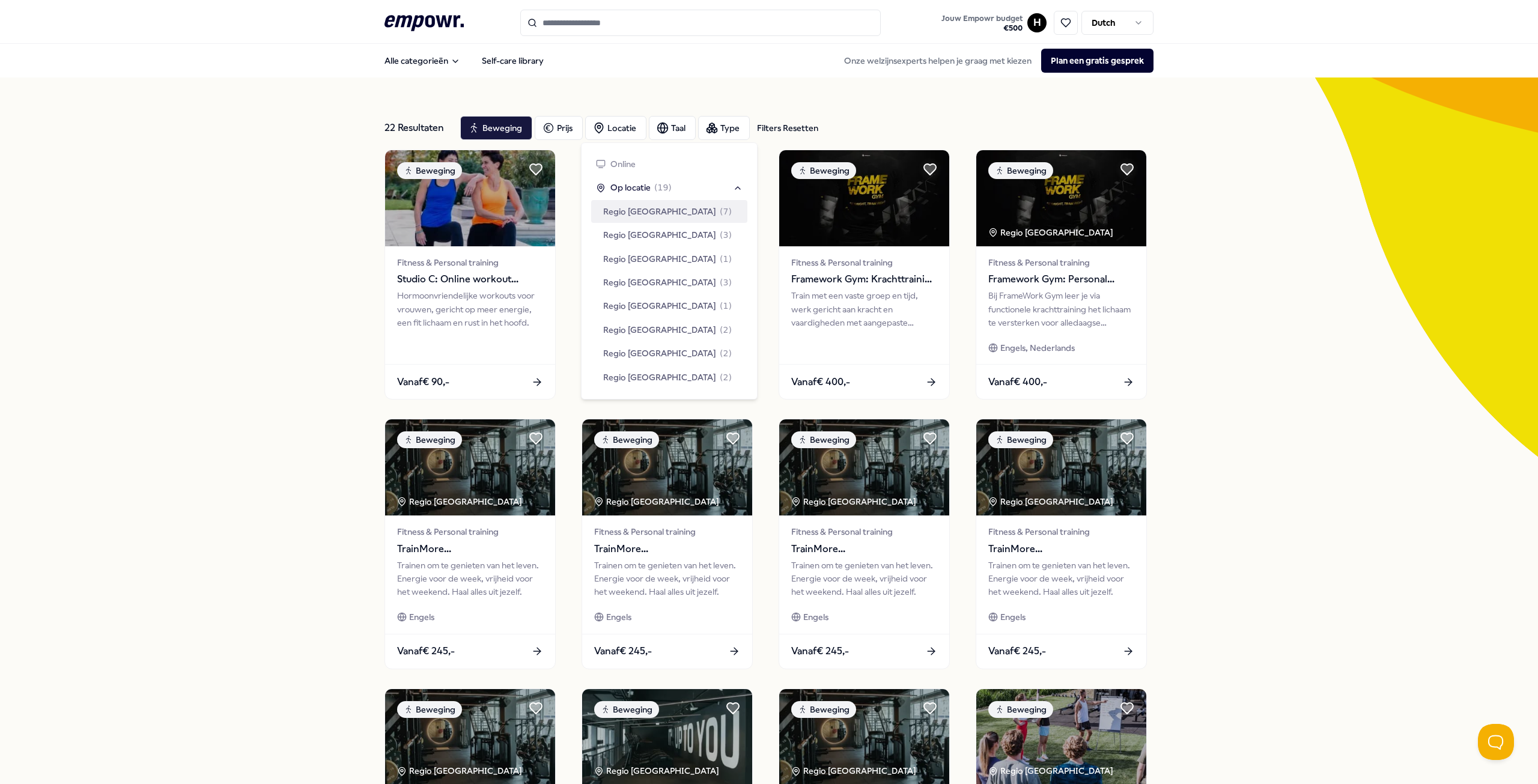
click at [614, 211] on span "Regio [GEOGRAPHIC_DATA]" at bounding box center [659, 211] width 113 height 13
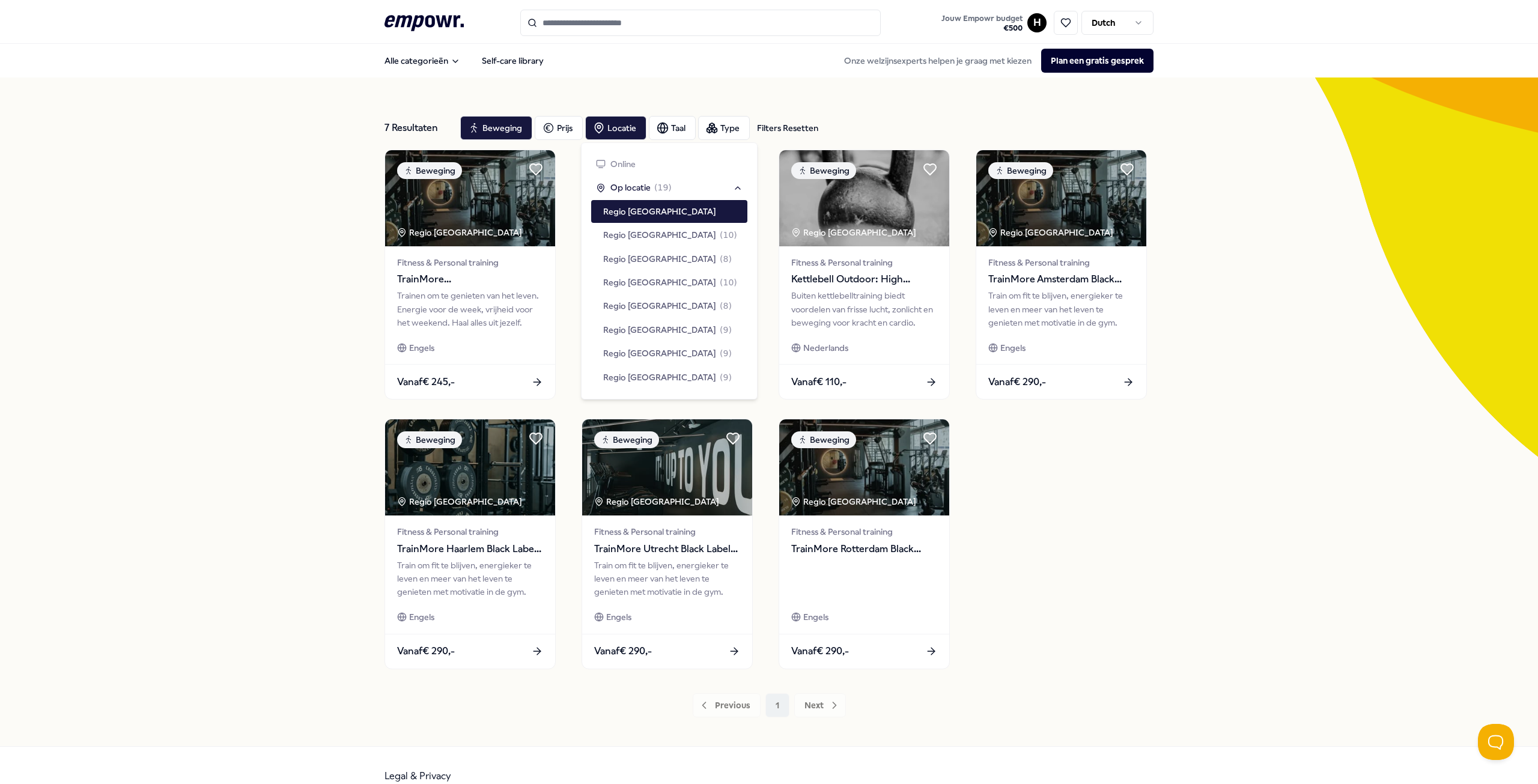
click at [1144, 451] on div "Beweging Regio Amsterdam Fitness & Personal training TrainMore [GEOGRAPHIC_DATA…" at bounding box center [769, 409] width 769 height 520
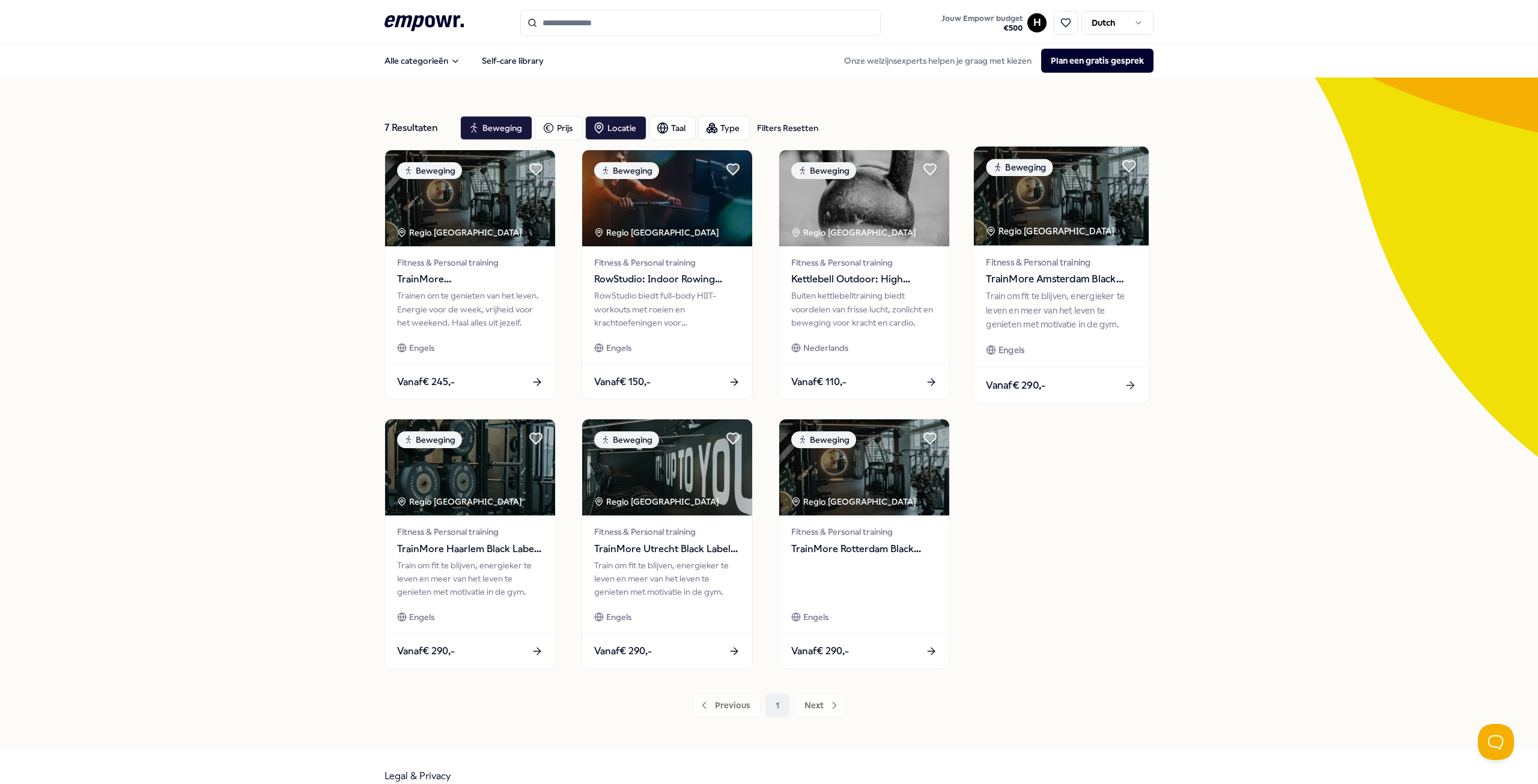
click at [1046, 275] on span "TrainMore Amsterdam Black Label: Open Gym" at bounding box center [1061, 278] width 151 height 16
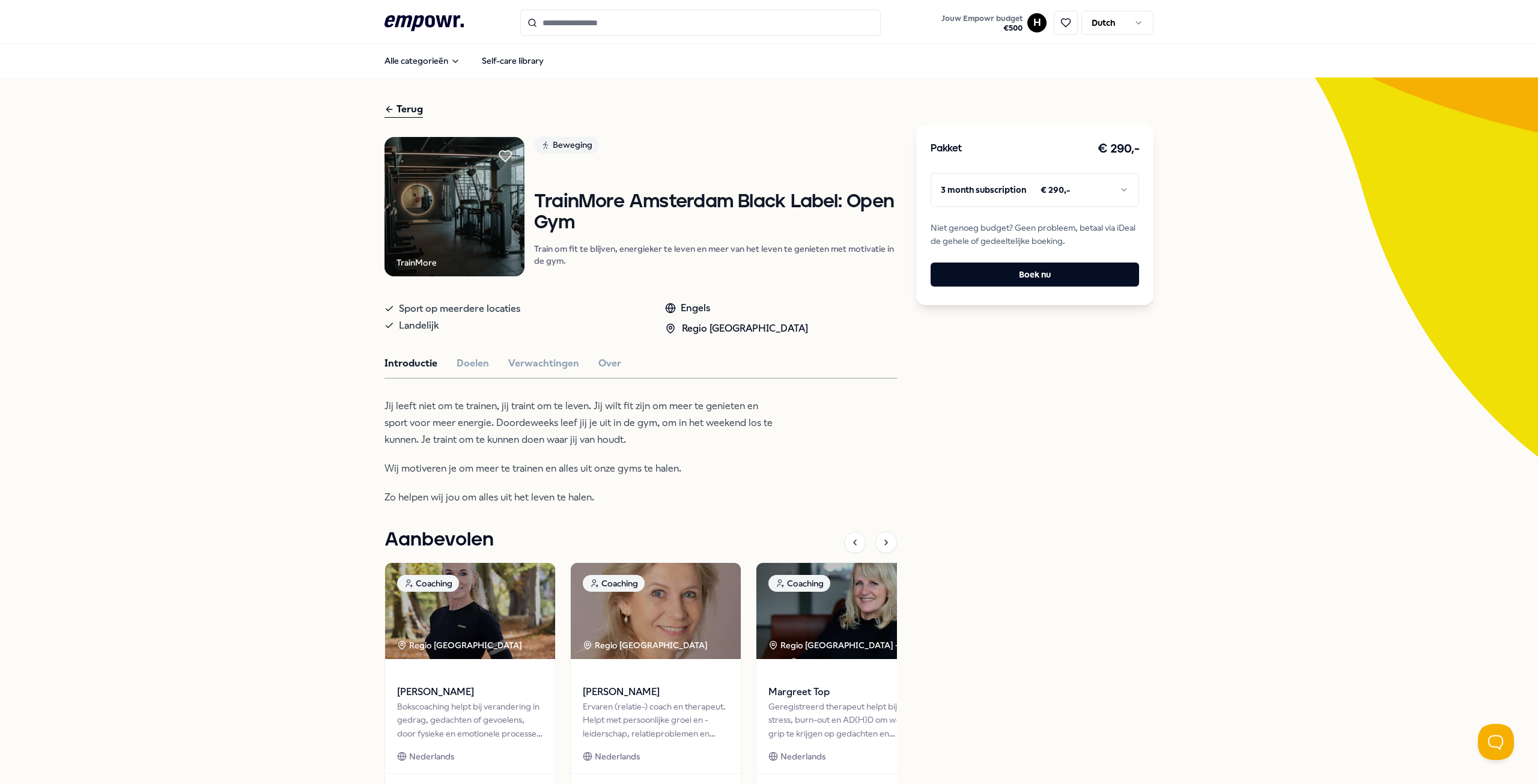
click at [1128, 179] on html ".empowr-logo_svg__cls-1{fill:#03032f} Jouw Empowr budget € 500 H Dutch Alle cat…" at bounding box center [769, 392] width 1538 height 784
click at [976, 375] on html ".empowr-logo_svg__cls-1{fill:#03032f} Jouw Empowr budget € 500 H Dutch Alle cat…" at bounding box center [769, 392] width 1538 height 784
drag, startPoint x: 762, startPoint y: 254, endPoint x: 800, endPoint y: 267, distance: 40.2
click at [800, 265] on p "Train om fit te blijven, energieker te leven en meer van het leven te genieten …" at bounding box center [715, 255] width 363 height 24
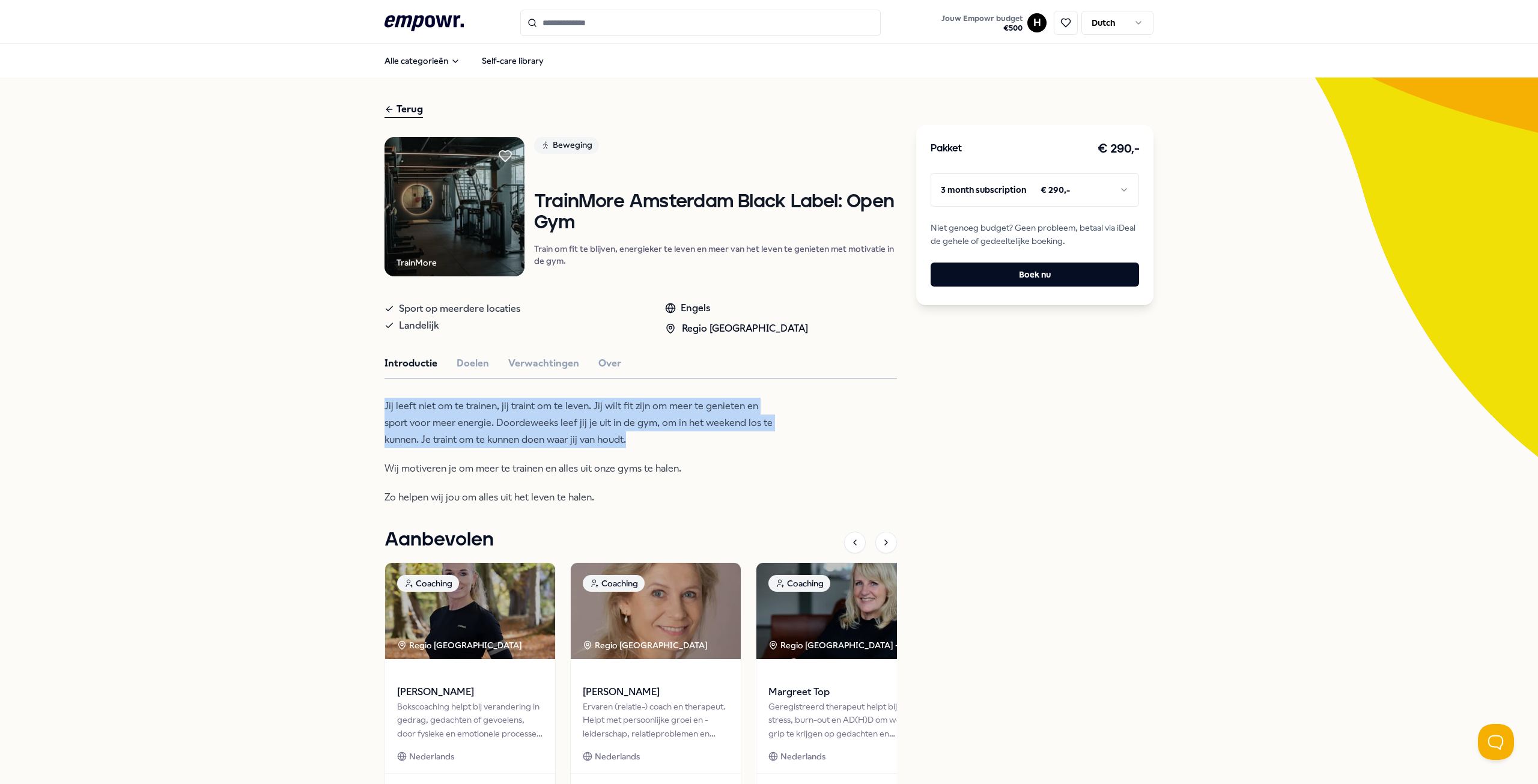
drag, startPoint x: 479, startPoint y: 412, endPoint x: 668, endPoint y: 439, distance: 190.9
click at [668, 439] on div "Terug TrainMore Beweging TrainMore [GEOGRAPHIC_DATA] Black Label: Open Gym Trai…" at bounding box center [769, 463] width 1538 height 771
click at [668, 439] on p "Jij leeft niet om te trainen, jij traint om te leven. Jij wilt fit zijn om meer…" at bounding box center [580, 422] width 391 height 50
drag, startPoint x: 671, startPoint y: 439, endPoint x: 352, endPoint y: 396, distance: 321.9
click at [352, 396] on div "Terug TrainMore Beweging TrainMore [GEOGRAPHIC_DATA] Black Label: Open Gym Trai…" at bounding box center [769, 463] width 1538 height 771
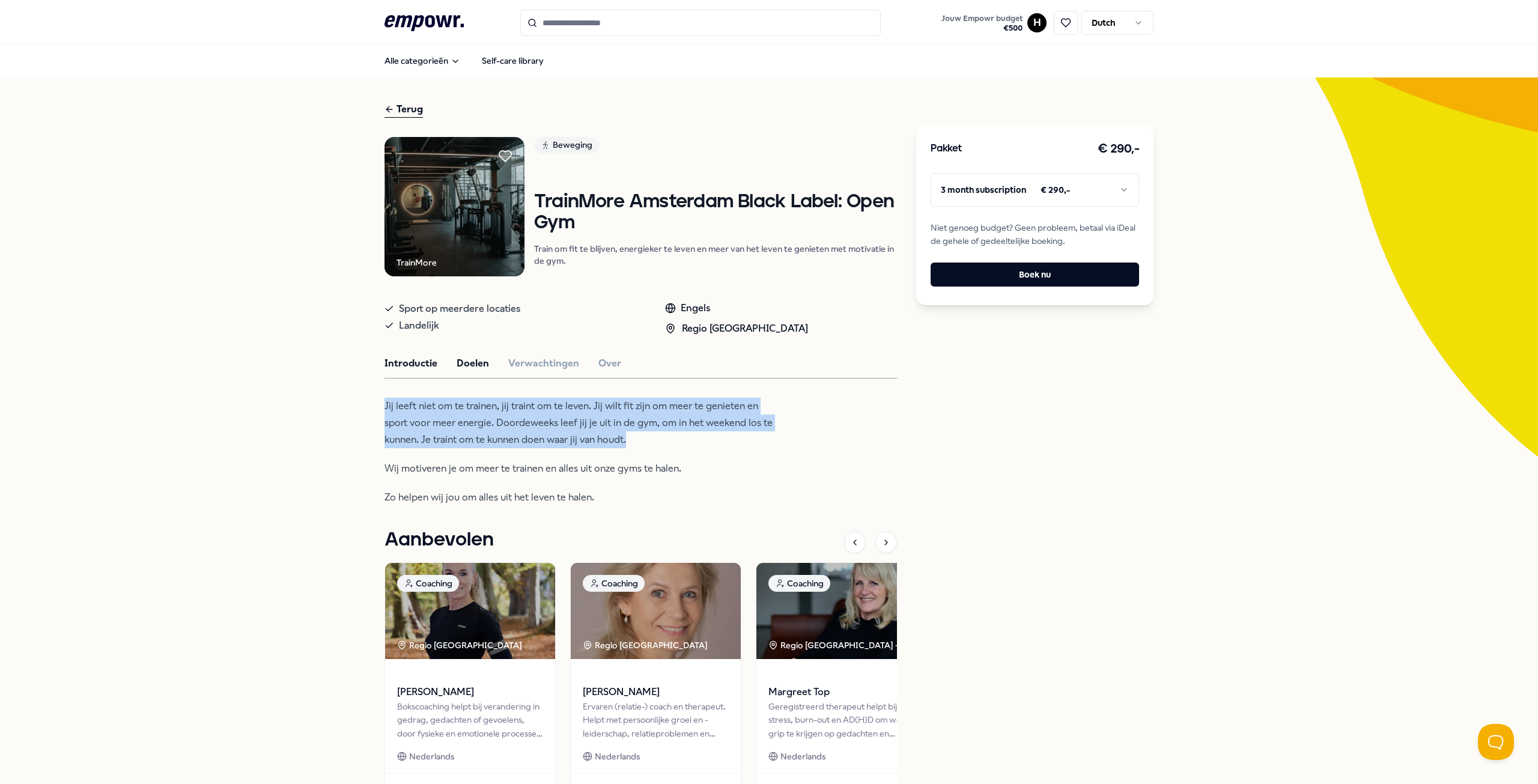
click at [473, 363] on button "Doelen" at bounding box center [472, 363] width 33 height 16
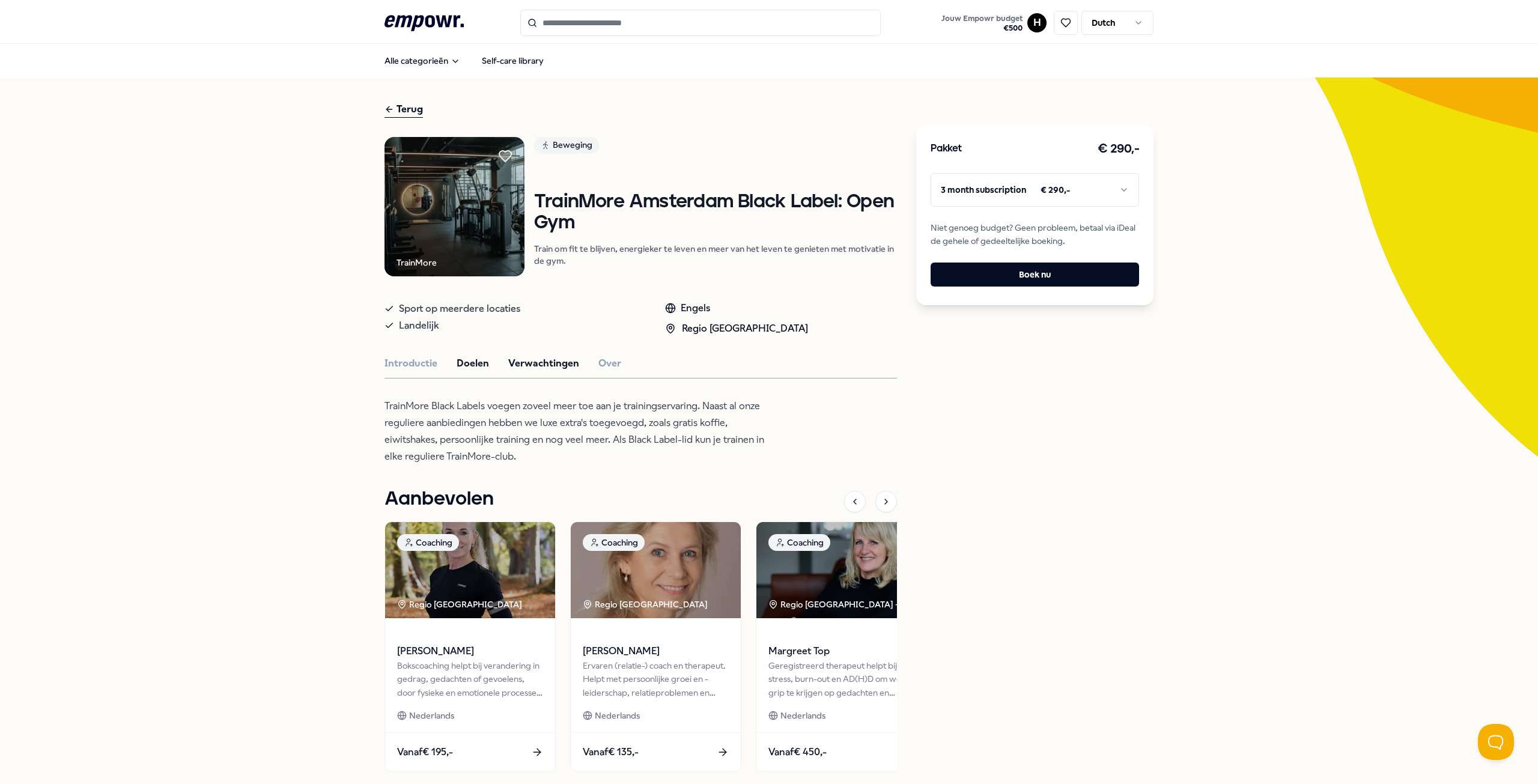
click at [511, 363] on button "Verwachtingen" at bounding box center [544, 363] width 71 height 16
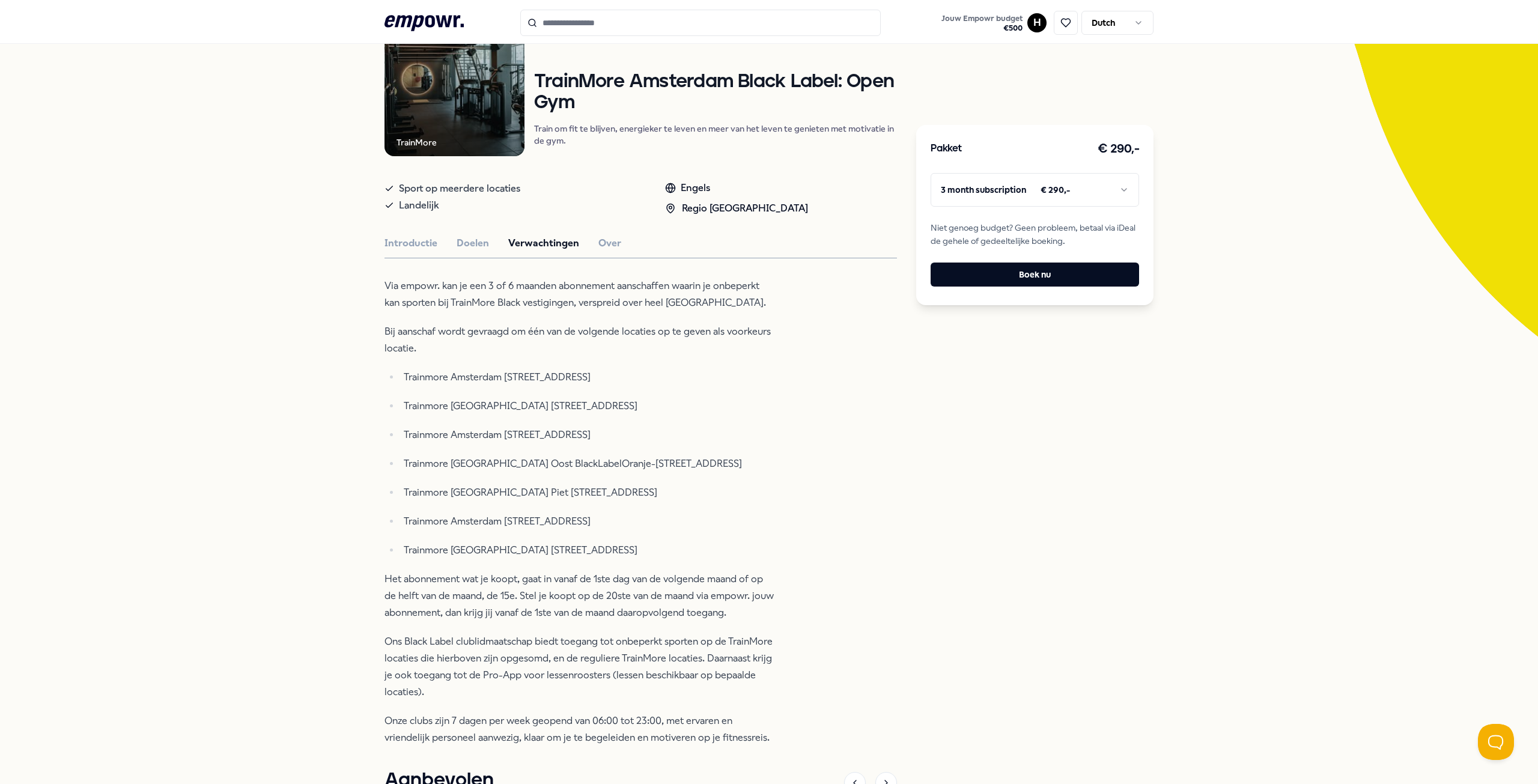
scroll to position [180, 0]
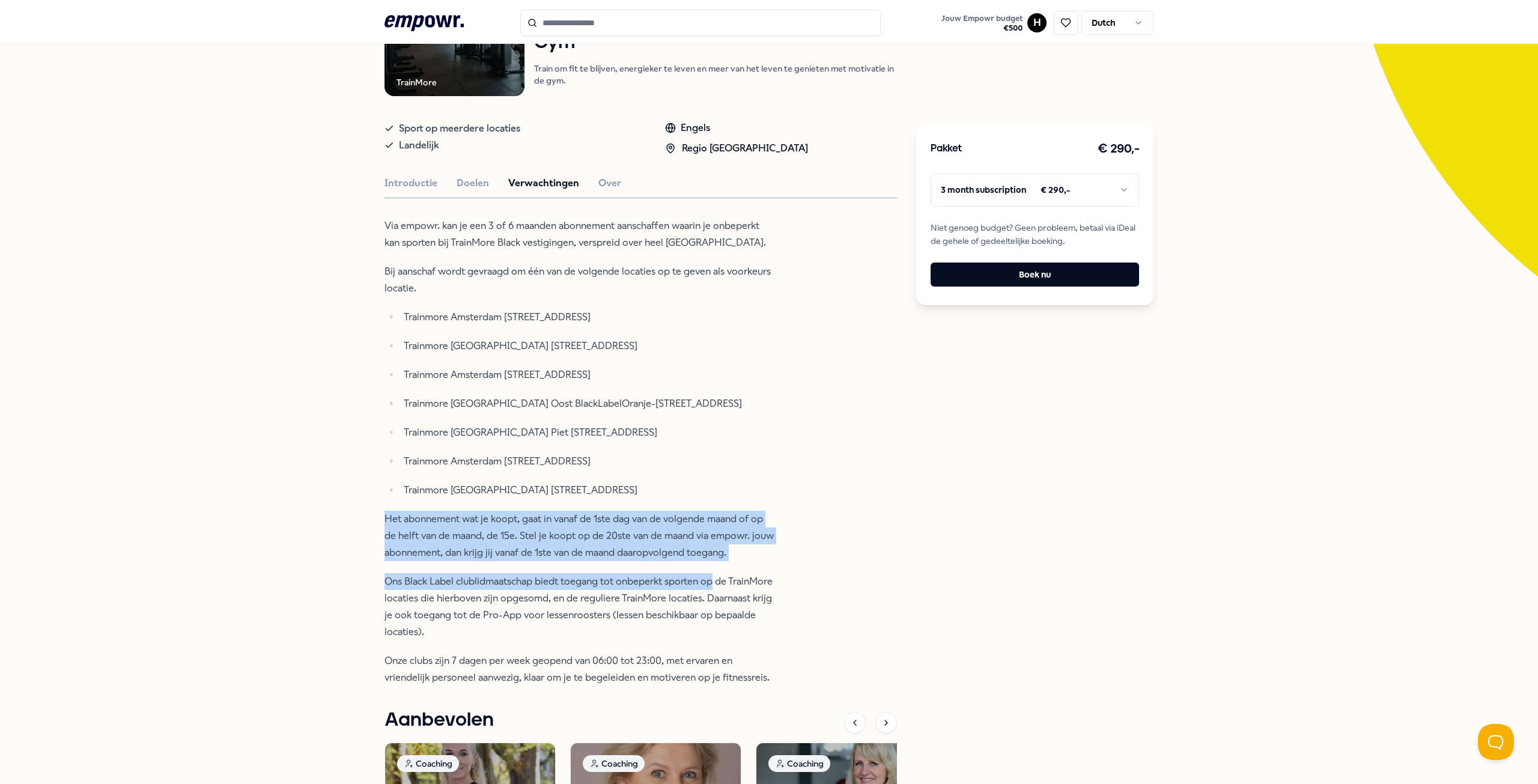
drag, startPoint x: 377, startPoint y: 517, endPoint x: 710, endPoint y: 569, distance: 337.0
click at [710, 569] on div "Terug TrainMore Beweging TrainMore [GEOGRAPHIC_DATA] Black Label: Open Gym Trai…" at bounding box center [769, 463] width 1538 height 1132
drag, startPoint x: 430, startPoint y: 389, endPoint x: 763, endPoint y: 406, distance: 333.4
click at [763, 406] on ul "Trainmore Amsterdam [STREET_ADDRESS] Trainmore [GEOGRAPHIC_DATA] [GEOGRAPHIC_DA…" at bounding box center [580, 403] width 391 height 190
drag, startPoint x: 470, startPoint y: 430, endPoint x: 722, endPoint y: 437, distance: 252.1
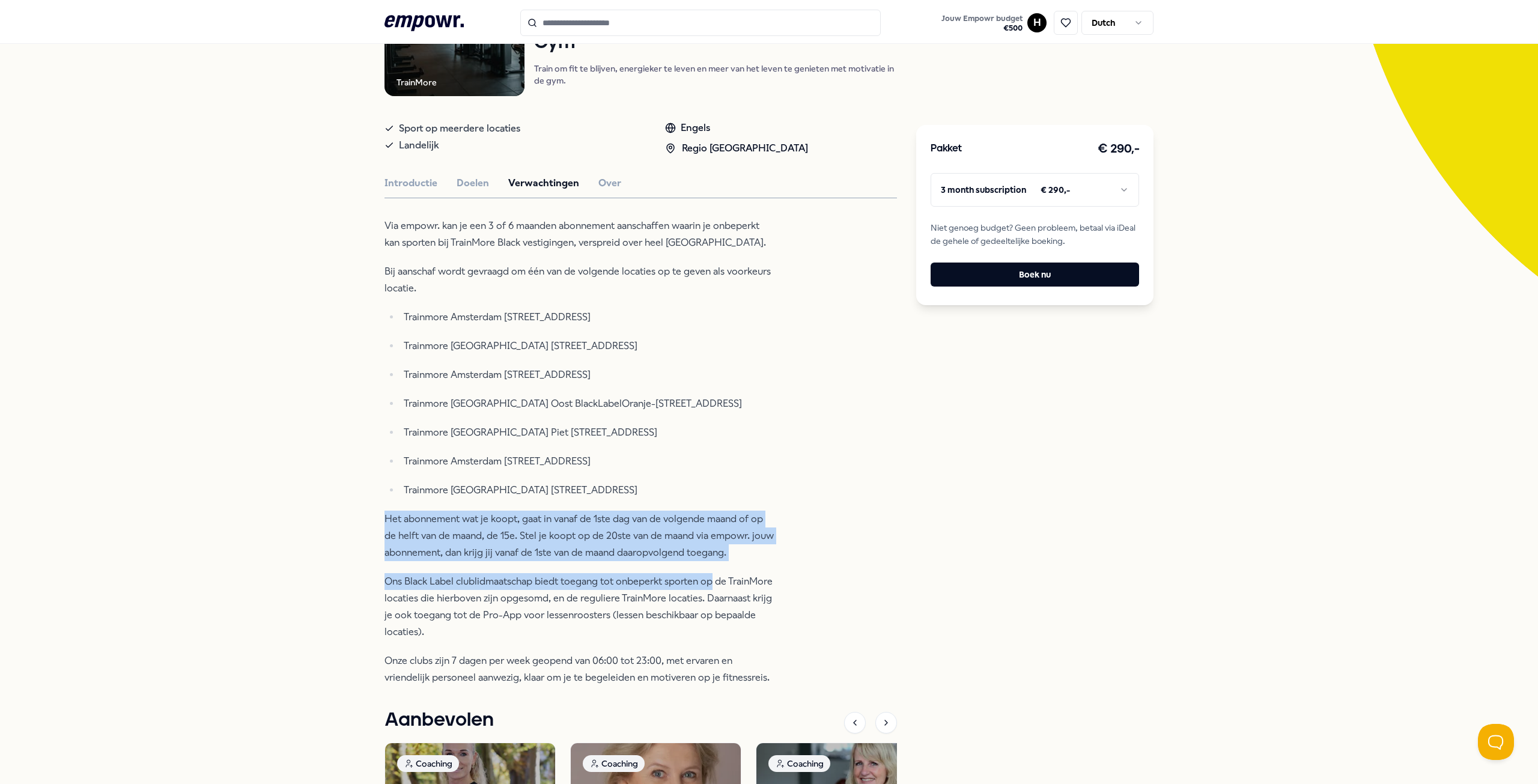
click at [722, 437] on p "Trainmore [GEOGRAPHIC_DATA] Piet [STREET_ADDRESS]" at bounding box center [589, 433] width 371 height 17
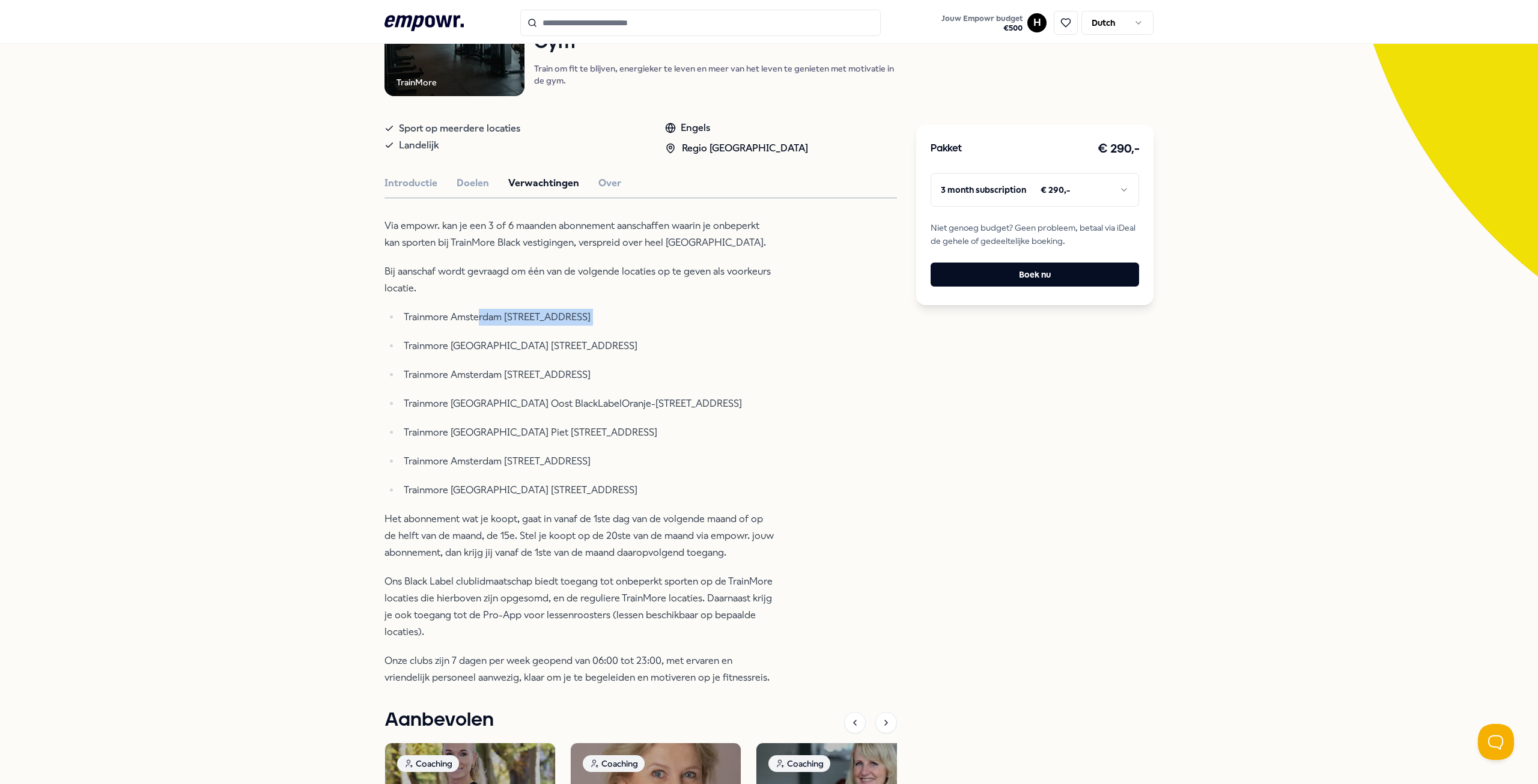
drag, startPoint x: 472, startPoint y: 312, endPoint x: 668, endPoint y: 331, distance: 196.9
click at [668, 331] on ul "Trainmore Amsterdam [STREET_ADDRESS] Trainmore [GEOGRAPHIC_DATA] [GEOGRAPHIC_DA…" at bounding box center [580, 403] width 391 height 190
click at [546, 330] on ul "Trainmore Amsterdam [STREET_ADDRESS] Trainmore [GEOGRAPHIC_DATA] [GEOGRAPHIC_DA…" at bounding box center [580, 403] width 391 height 190
drag, startPoint x: 501, startPoint y: 319, endPoint x: 741, endPoint y: 367, distance: 244.8
click at [741, 367] on ul "Trainmore Amsterdam [STREET_ADDRESS] Trainmore [GEOGRAPHIC_DATA] [GEOGRAPHIC_DA…" at bounding box center [580, 403] width 391 height 190
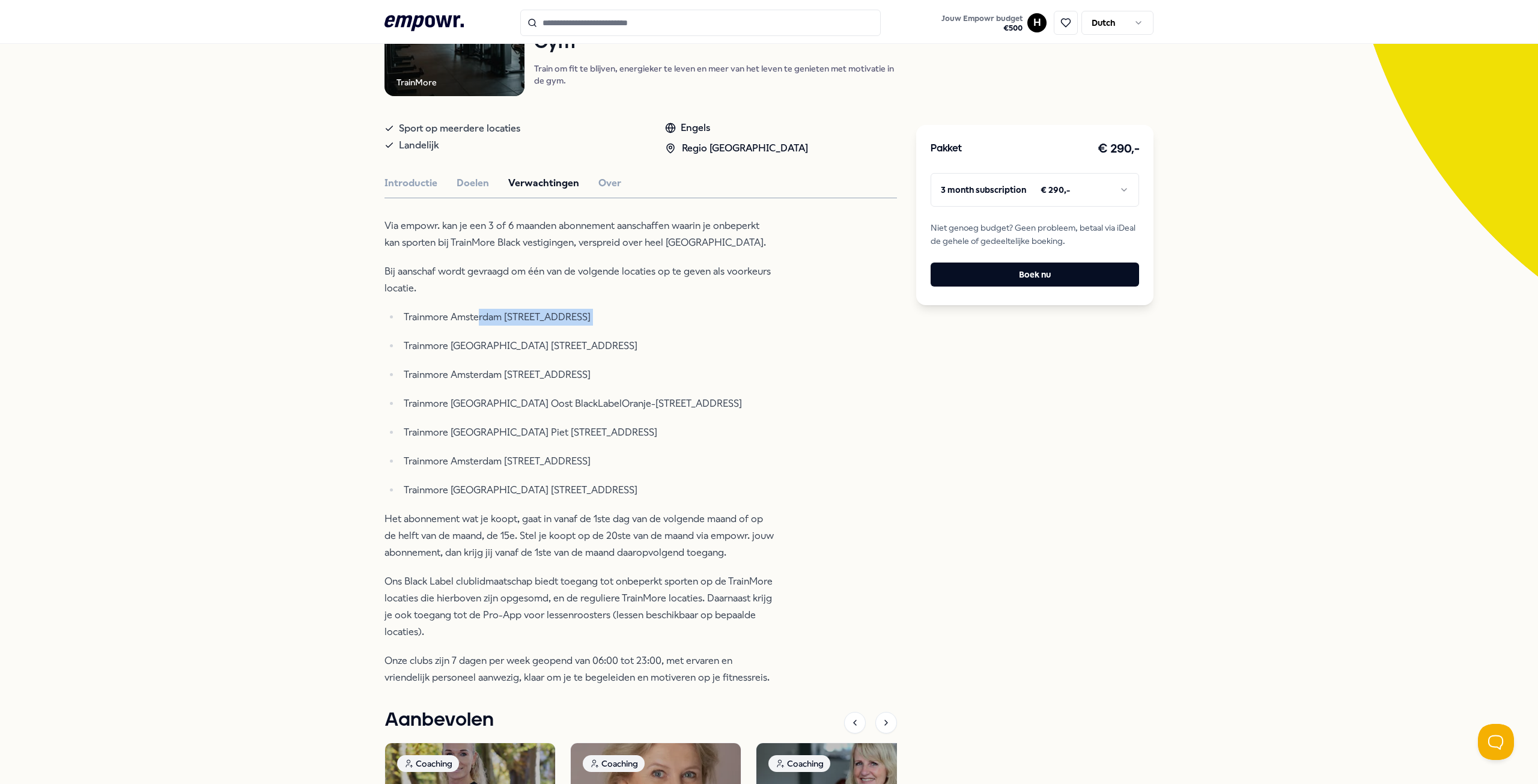
click at [552, 321] on p "Trainmore Amsterdam [STREET_ADDRESS]" at bounding box center [589, 317] width 371 height 17
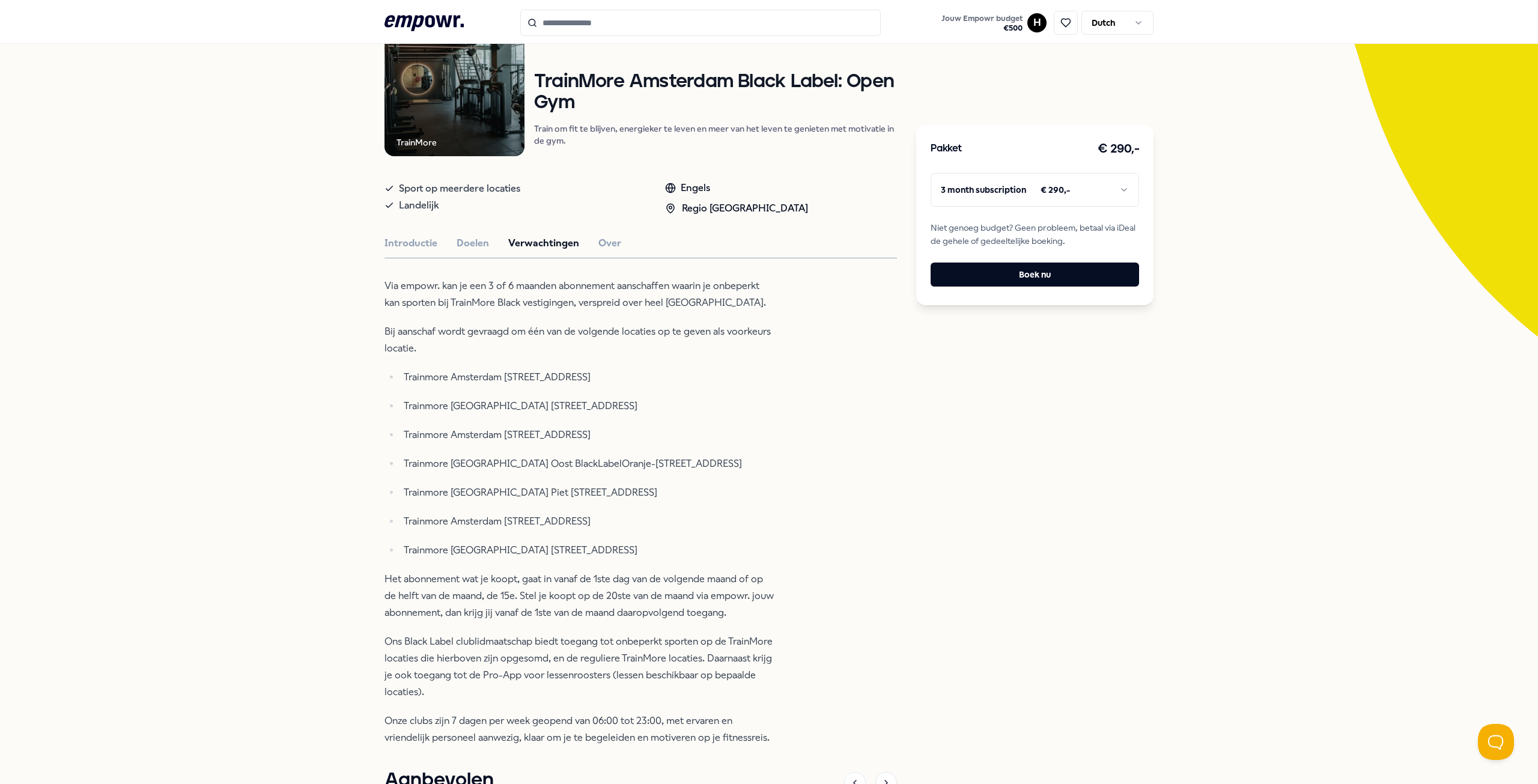
click at [589, 243] on div "Introductie Doelen Verwachtingen Over" at bounding box center [640, 243] width 512 height 16
click at [598, 243] on button "Over" at bounding box center [610, 243] width 22 height 16
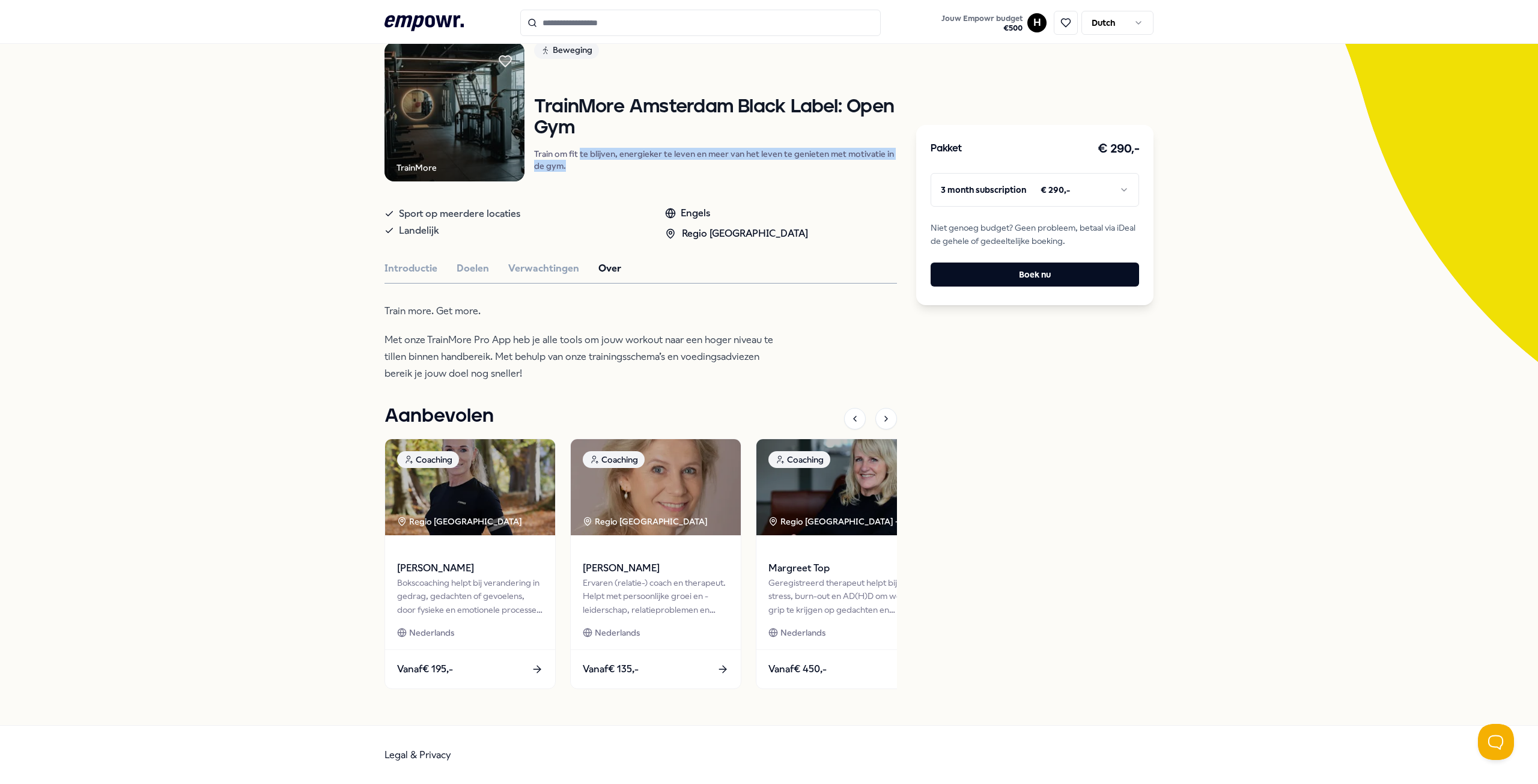
drag, startPoint x: 576, startPoint y: 157, endPoint x: 782, endPoint y: 176, distance: 206.9
click at [782, 176] on div "Beweging TrainMore Amsterdam Black Label: Open Gym Train om fit te blijven, ene…" at bounding box center [715, 112] width 363 height 140
click at [490, 264] on div "Introductie Doelen Verwachtingen Over" at bounding box center [640, 268] width 512 height 16
click at [472, 268] on button "Doelen" at bounding box center [472, 268] width 33 height 16
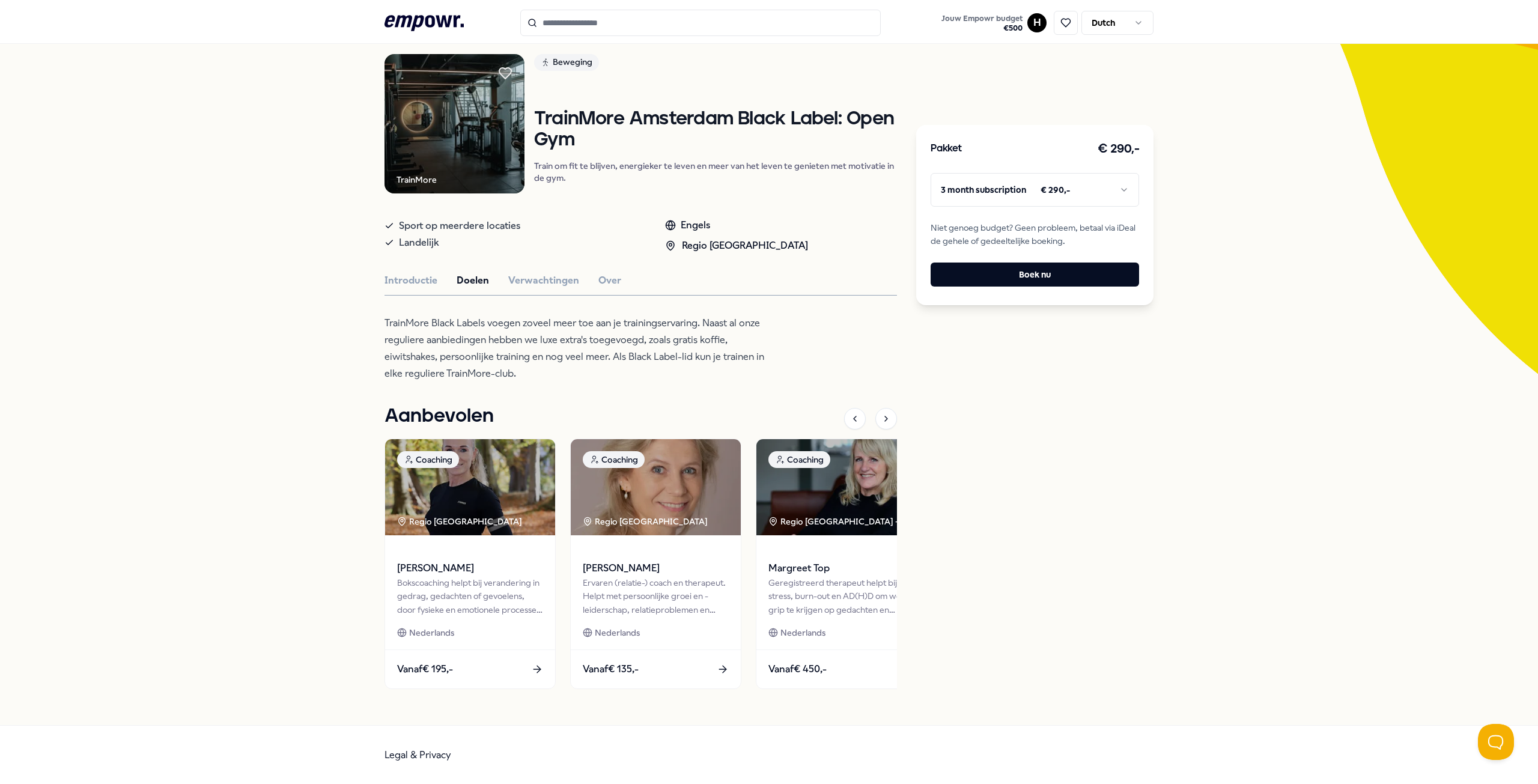
scroll to position [83, 0]
click at [572, 269] on div "TrainMore Beweging TrainMore Amsterdam Black Label: Open Gym Train om fit te bl…" at bounding box center [640, 378] width 512 height 647
click at [553, 280] on button "Verwachtingen" at bounding box center [544, 280] width 71 height 16
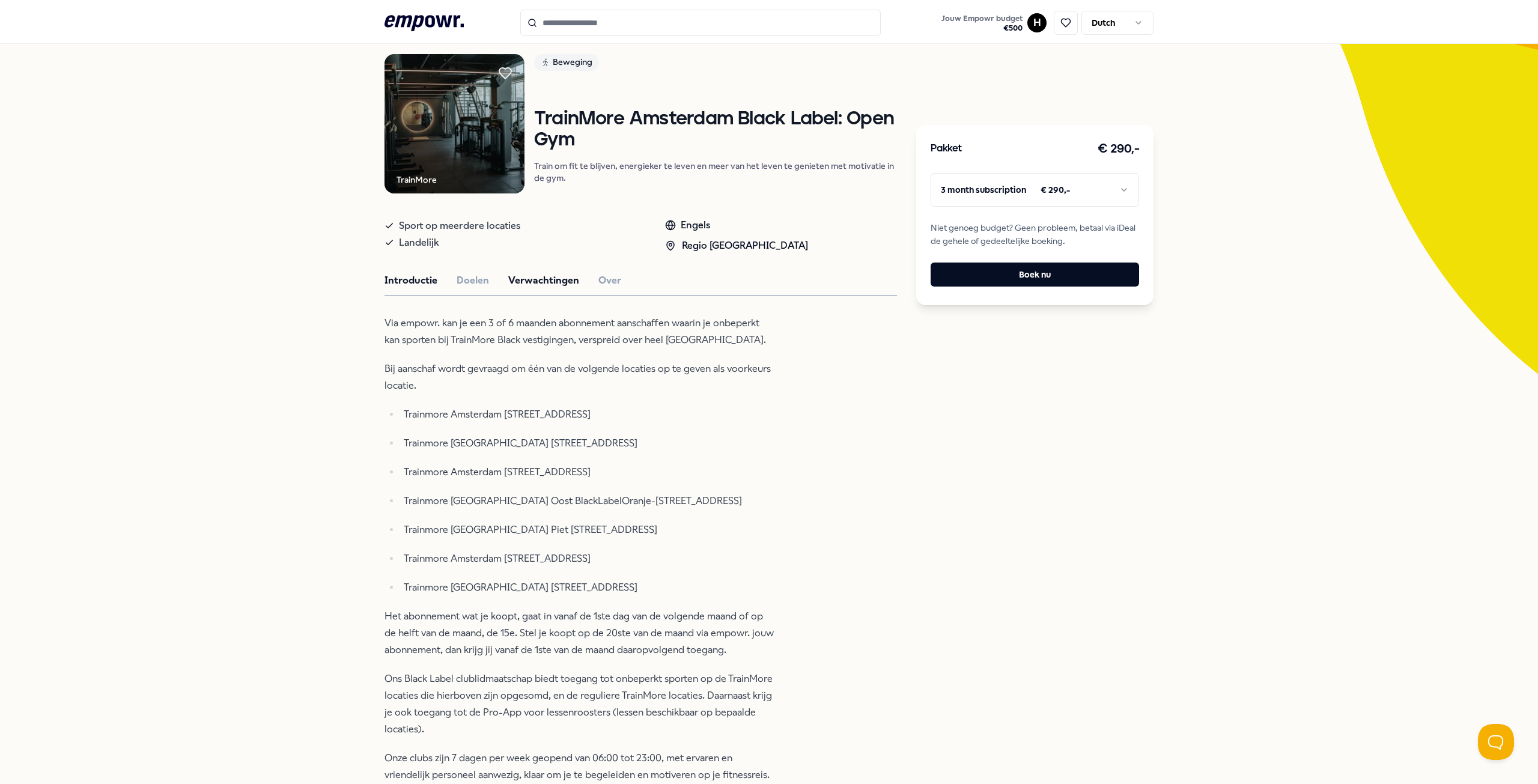
click at [411, 279] on button "Introductie" at bounding box center [410, 280] width 53 height 16
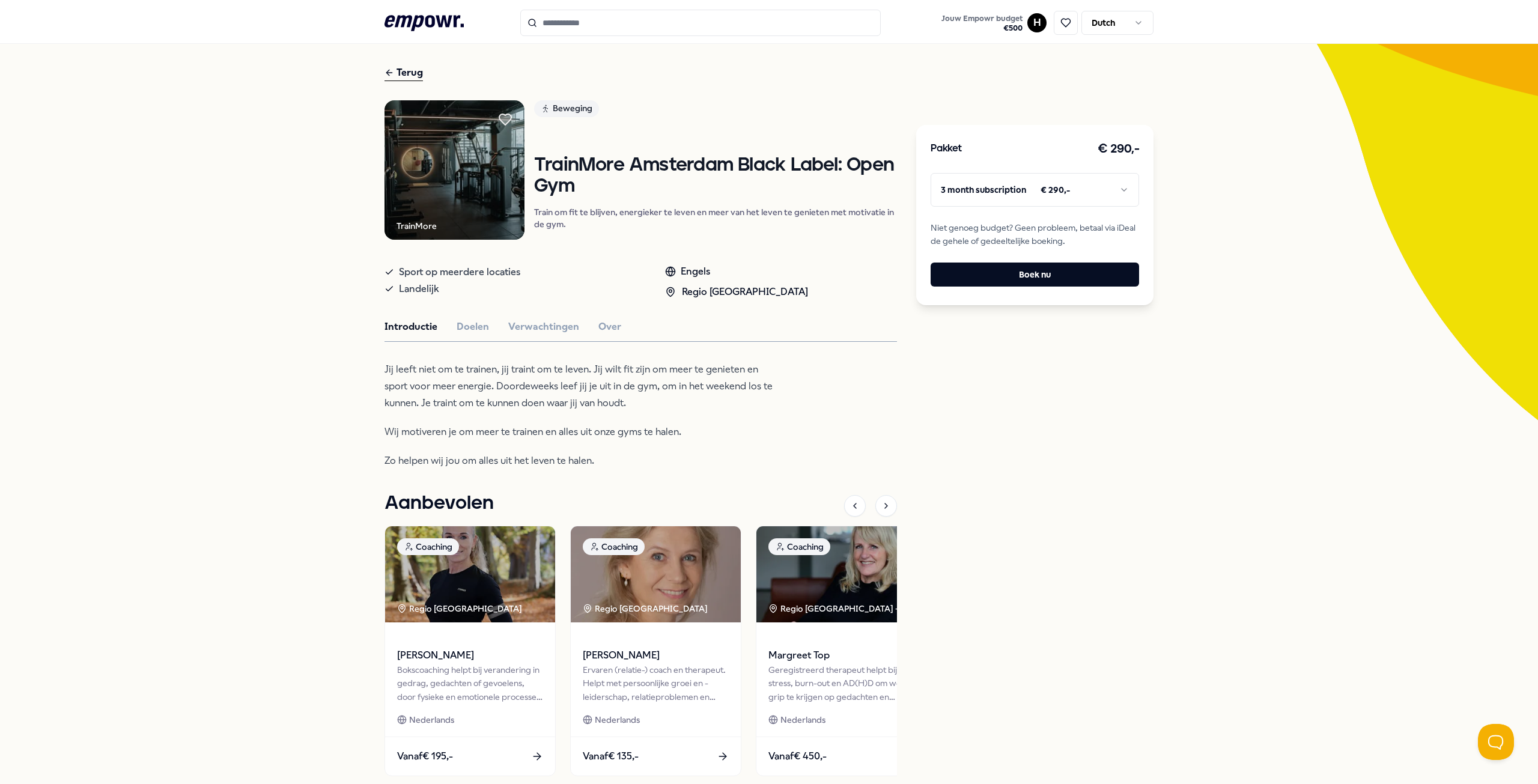
scroll to position [0, 0]
